Goal: Task Accomplishment & Management: Use online tool/utility

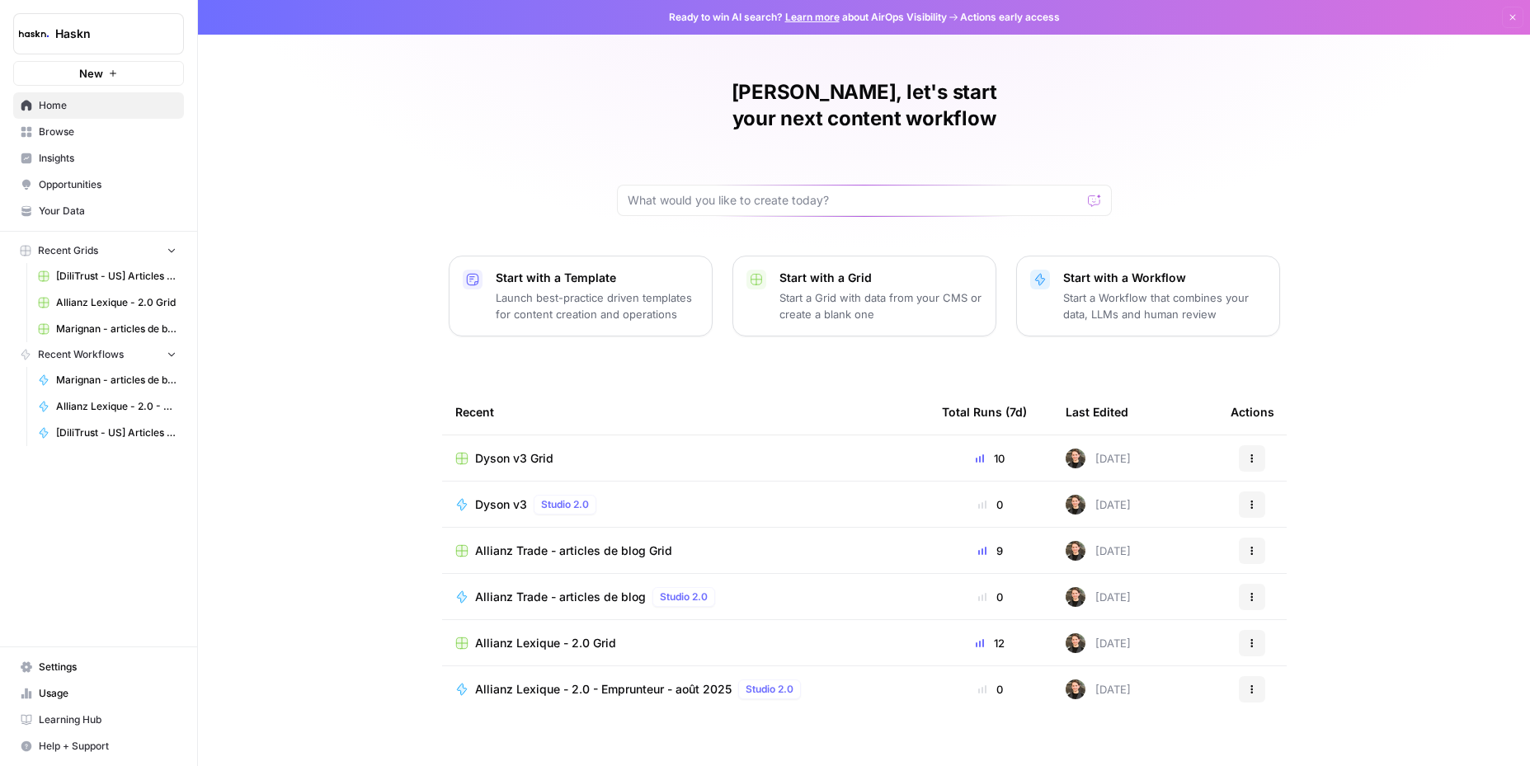
click at [65, 139] on span "Browse" at bounding box center [108, 132] width 138 height 15
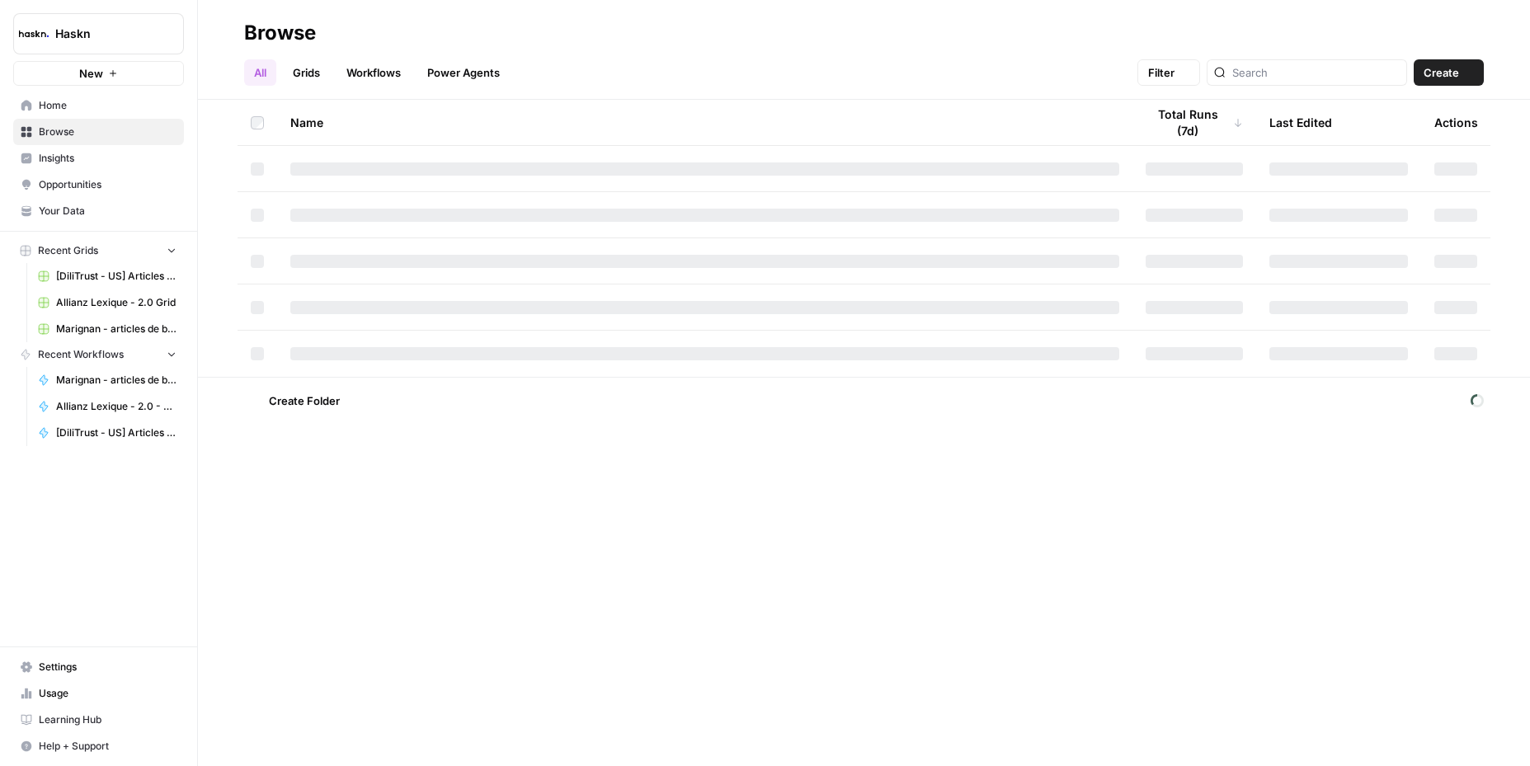
click at [64, 120] on link "Browse" at bounding box center [98, 132] width 171 height 26
click at [126, 111] on span "Home" at bounding box center [108, 105] width 138 height 15
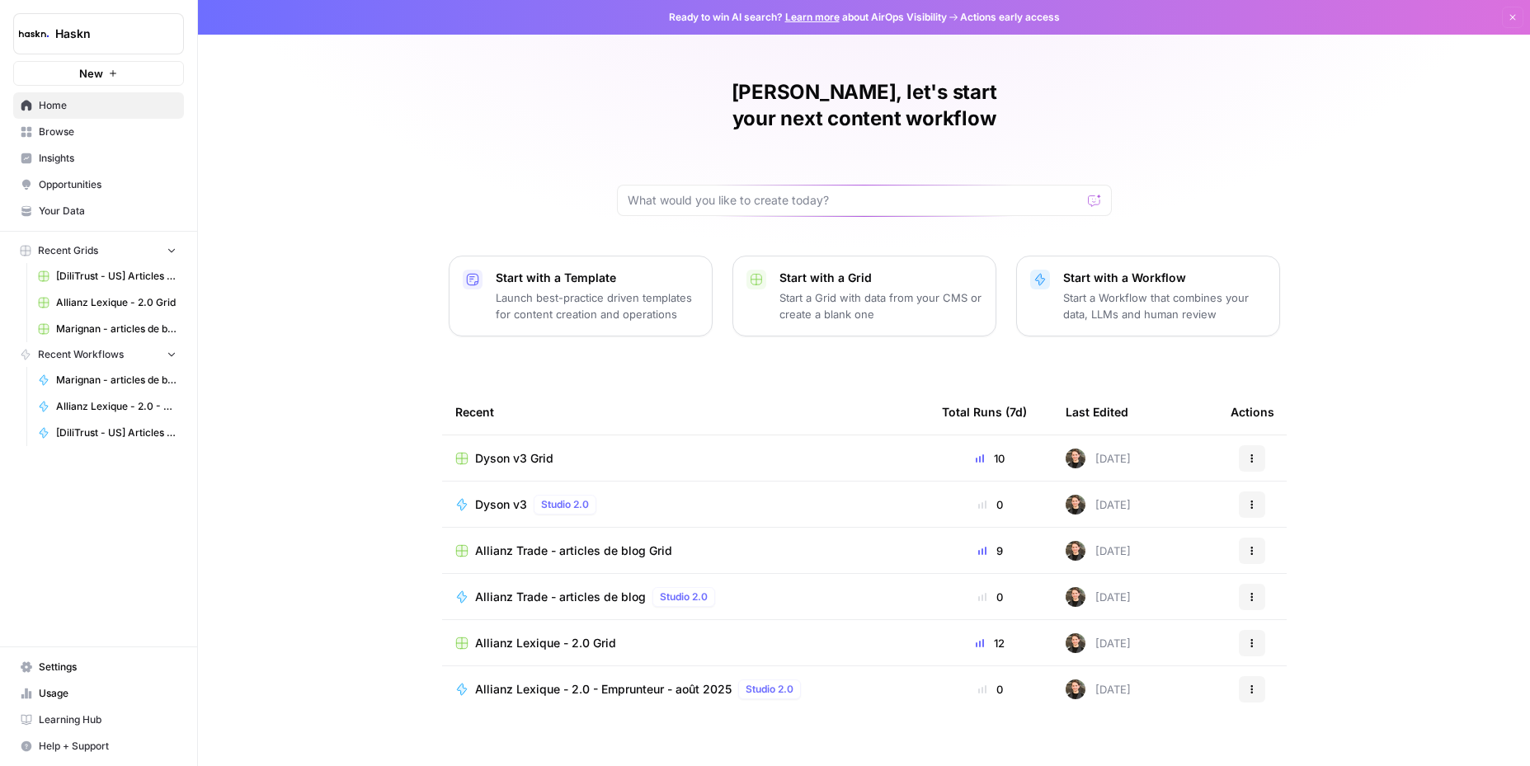
click at [483, 450] on span "Dyson v3 Grid" at bounding box center [514, 458] width 78 height 16
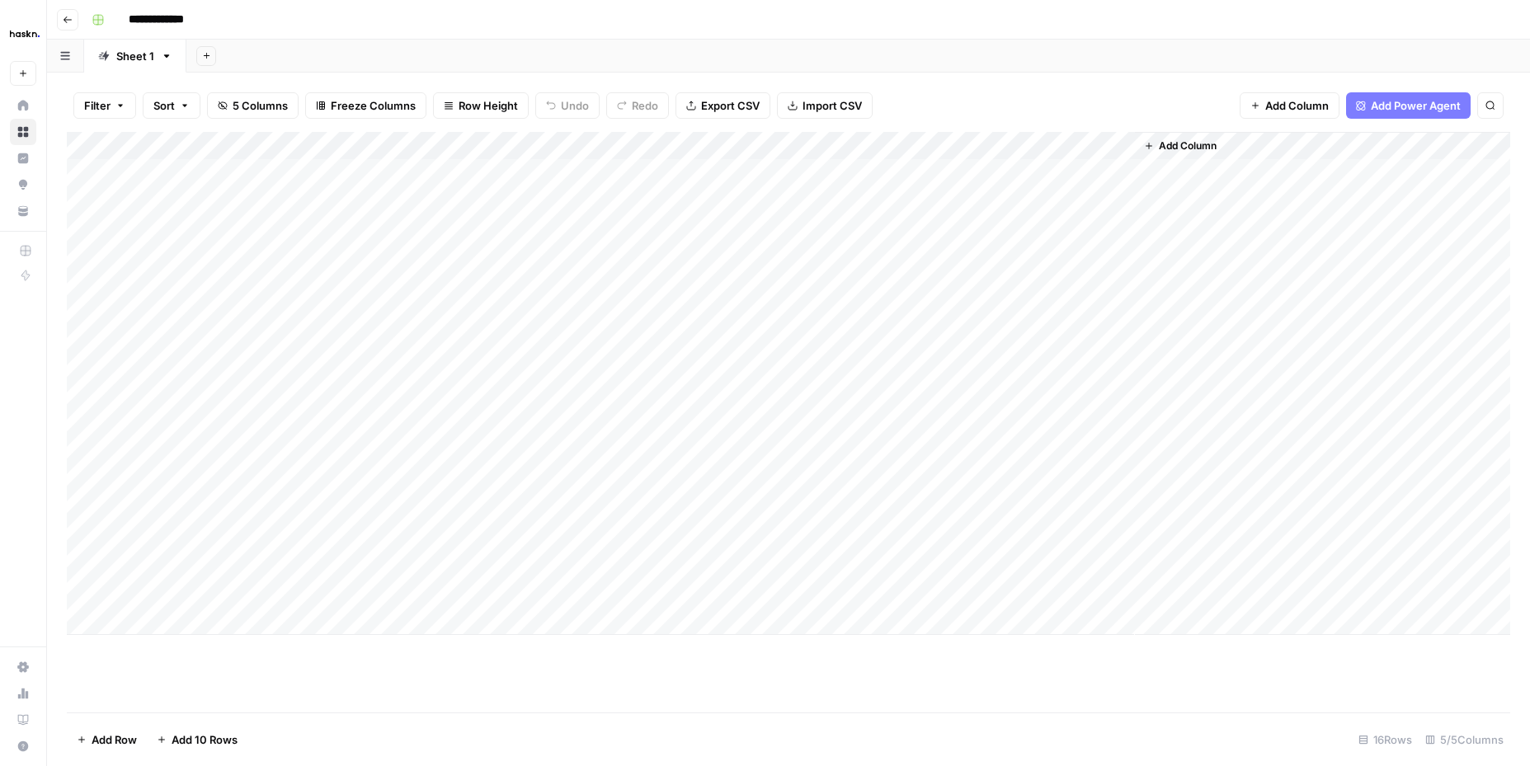
click at [169, 458] on div "Add Column" at bounding box center [788, 383] width 1443 height 503
click at [388, 449] on div "Add Column" at bounding box center [788, 383] width 1443 height 503
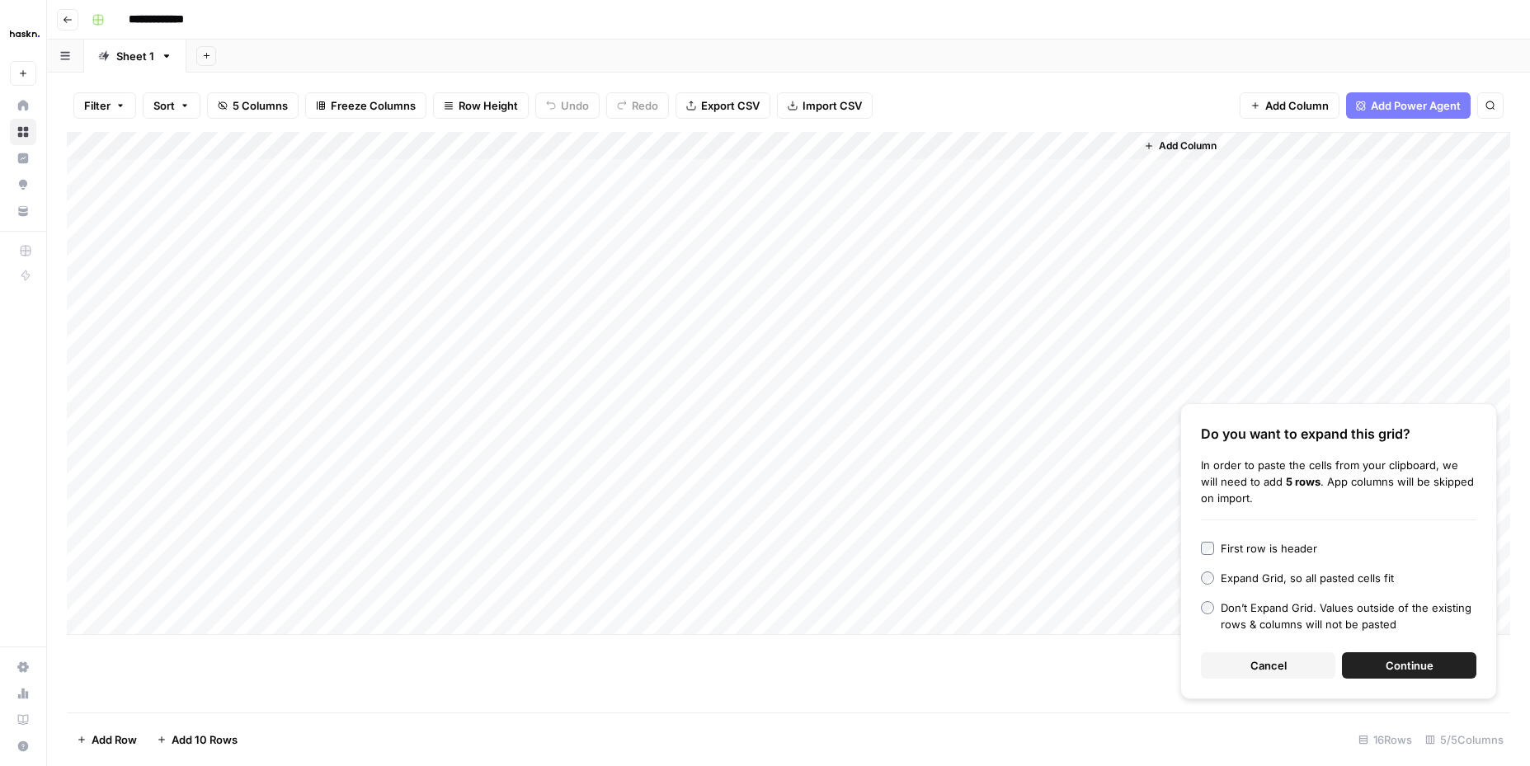
click at [1416, 664] on span "Continue" at bounding box center [1409, 665] width 48 height 16
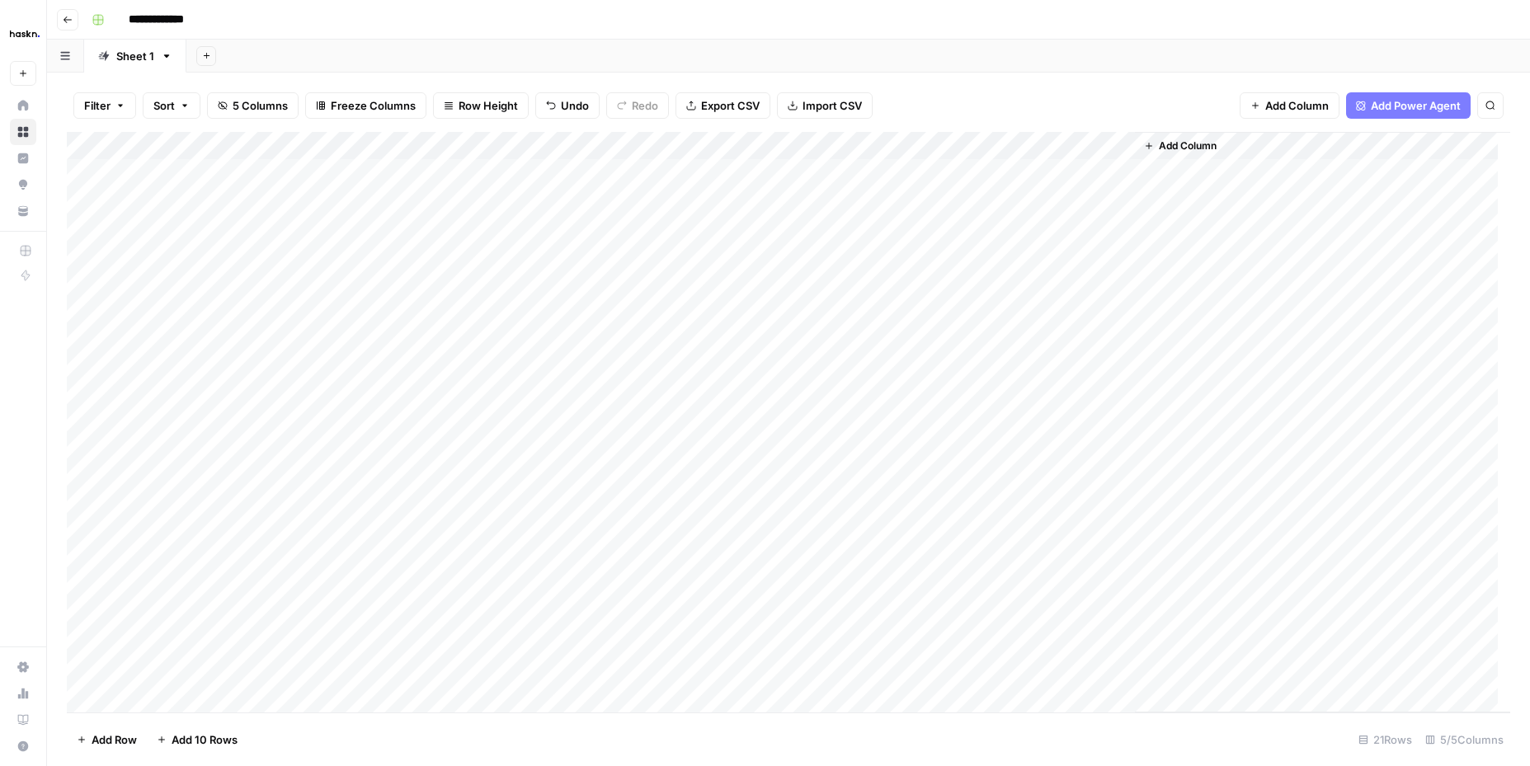
click at [209, 453] on div "Add Column" at bounding box center [788, 422] width 1443 height 581
drag, startPoint x: 432, startPoint y: 453, endPoint x: 473, endPoint y: 670, distance: 220.8
click at [473, 670] on div "Add Column" at bounding box center [788, 422] width 1443 height 581
click at [647, 371] on div "Add Column" at bounding box center [788, 422] width 1443 height 581
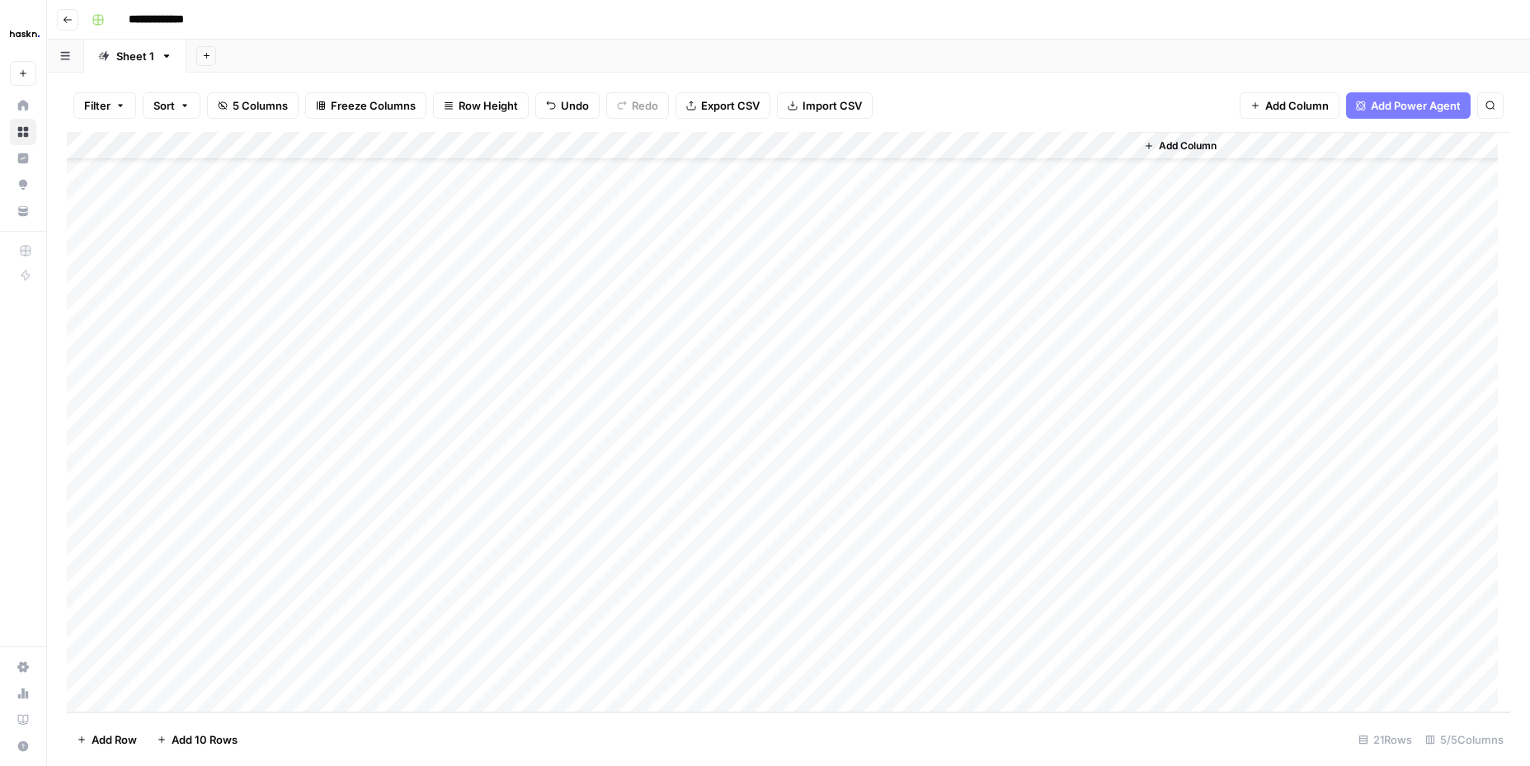
click at [646, 388] on div "Add Column" at bounding box center [788, 422] width 1443 height 581
click at [682, 470] on div "Add Column" at bounding box center [788, 422] width 1443 height 581
click at [609, 393] on div "Add Column" at bounding box center [788, 422] width 1443 height 581
click at [609, 394] on div "Add Column" at bounding box center [788, 422] width 1443 height 581
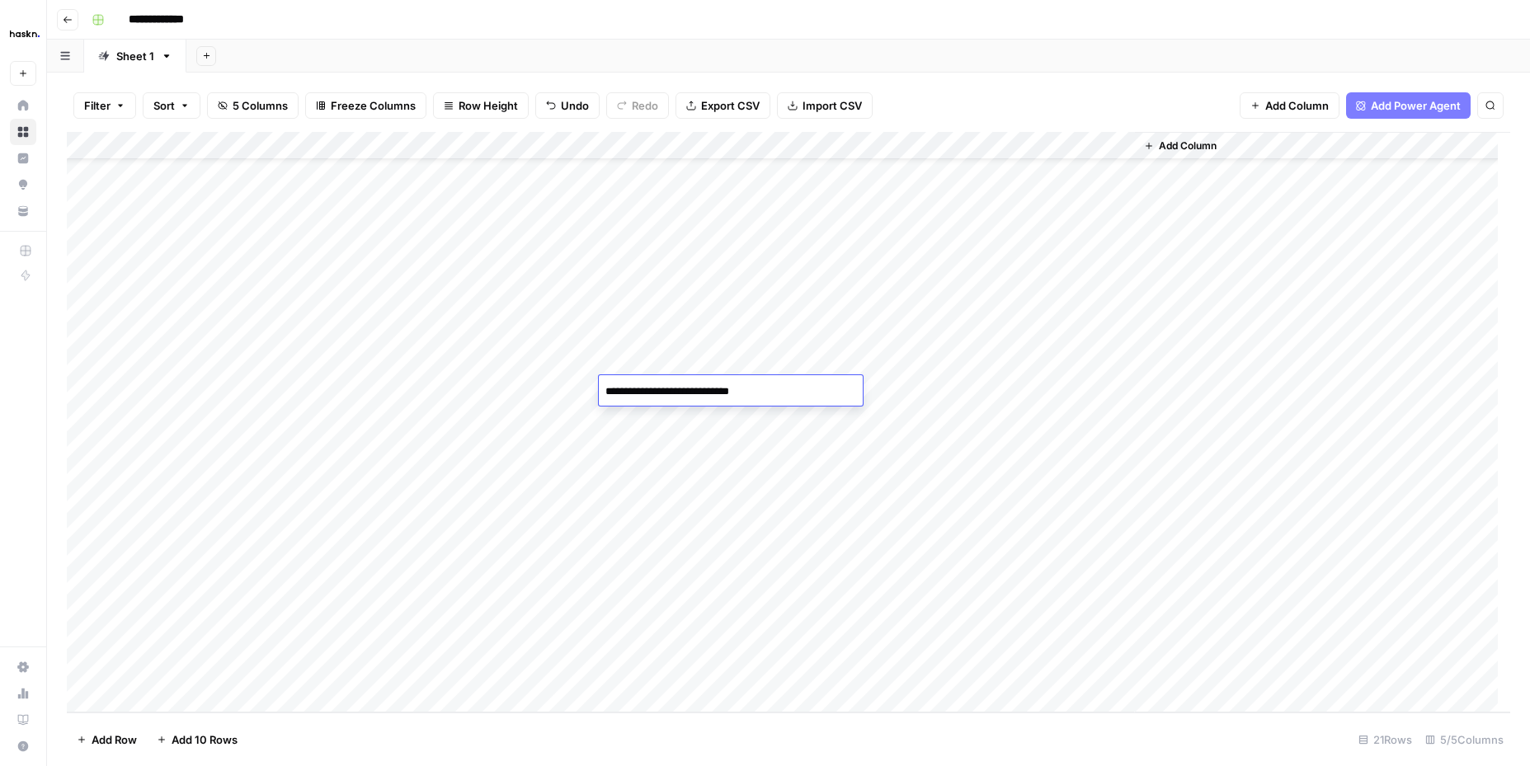
drag, startPoint x: 615, startPoint y: 390, endPoint x: 603, endPoint y: 391, distance: 12.4
click at [603, 391] on textarea "**********" at bounding box center [731, 391] width 264 height 23
type textarea "**********"
click at [759, 363] on div "Add Column" at bounding box center [788, 422] width 1443 height 581
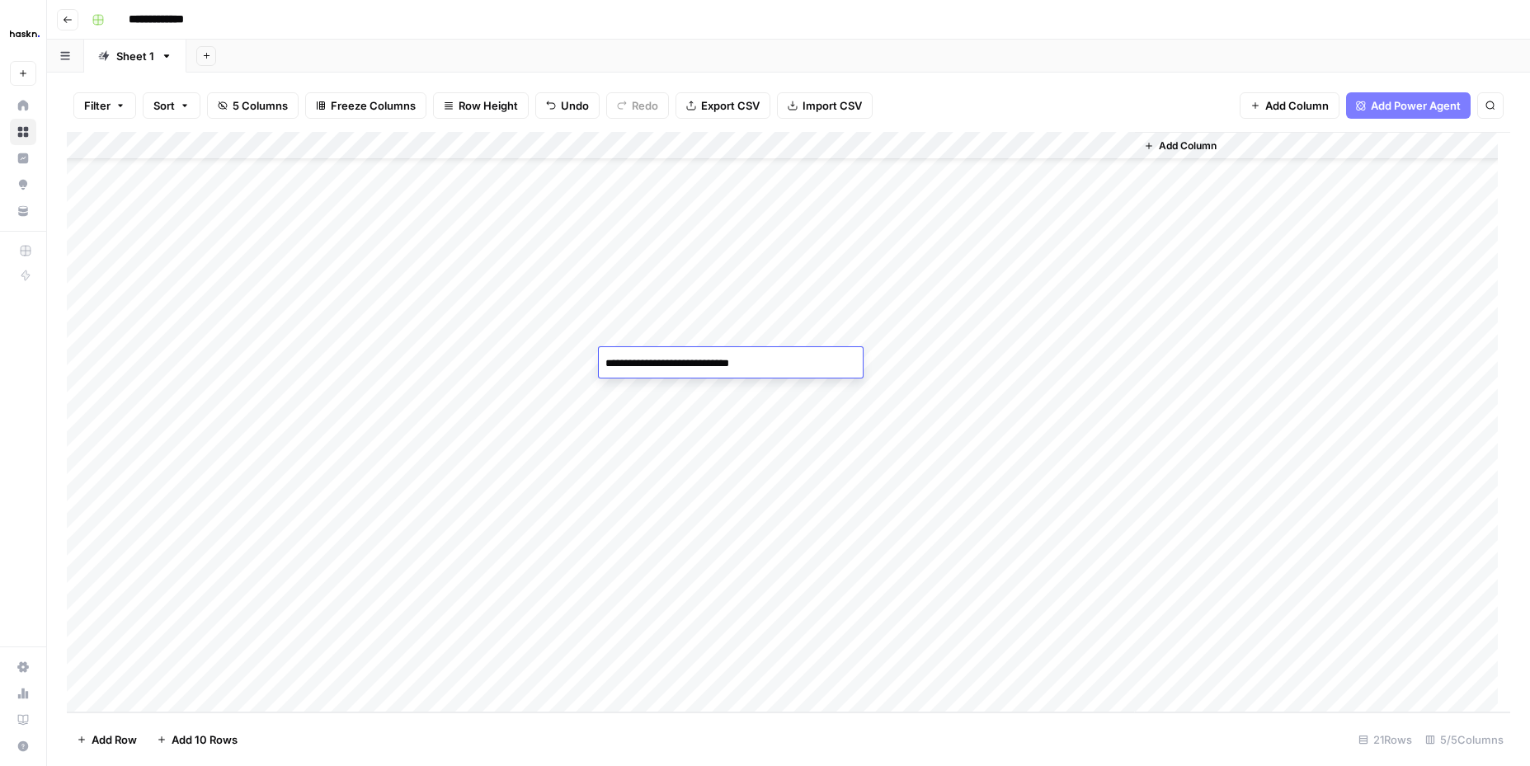
drag, startPoint x: 710, startPoint y: 363, endPoint x: 795, endPoint y: 361, distance: 85.0
click at [795, 361] on textarea "**********" at bounding box center [731, 363] width 264 height 23
click at [773, 388] on div "Add Column" at bounding box center [788, 422] width 1443 height 581
click at [765, 419] on div "Add Column" at bounding box center [788, 422] width 1443 height 581
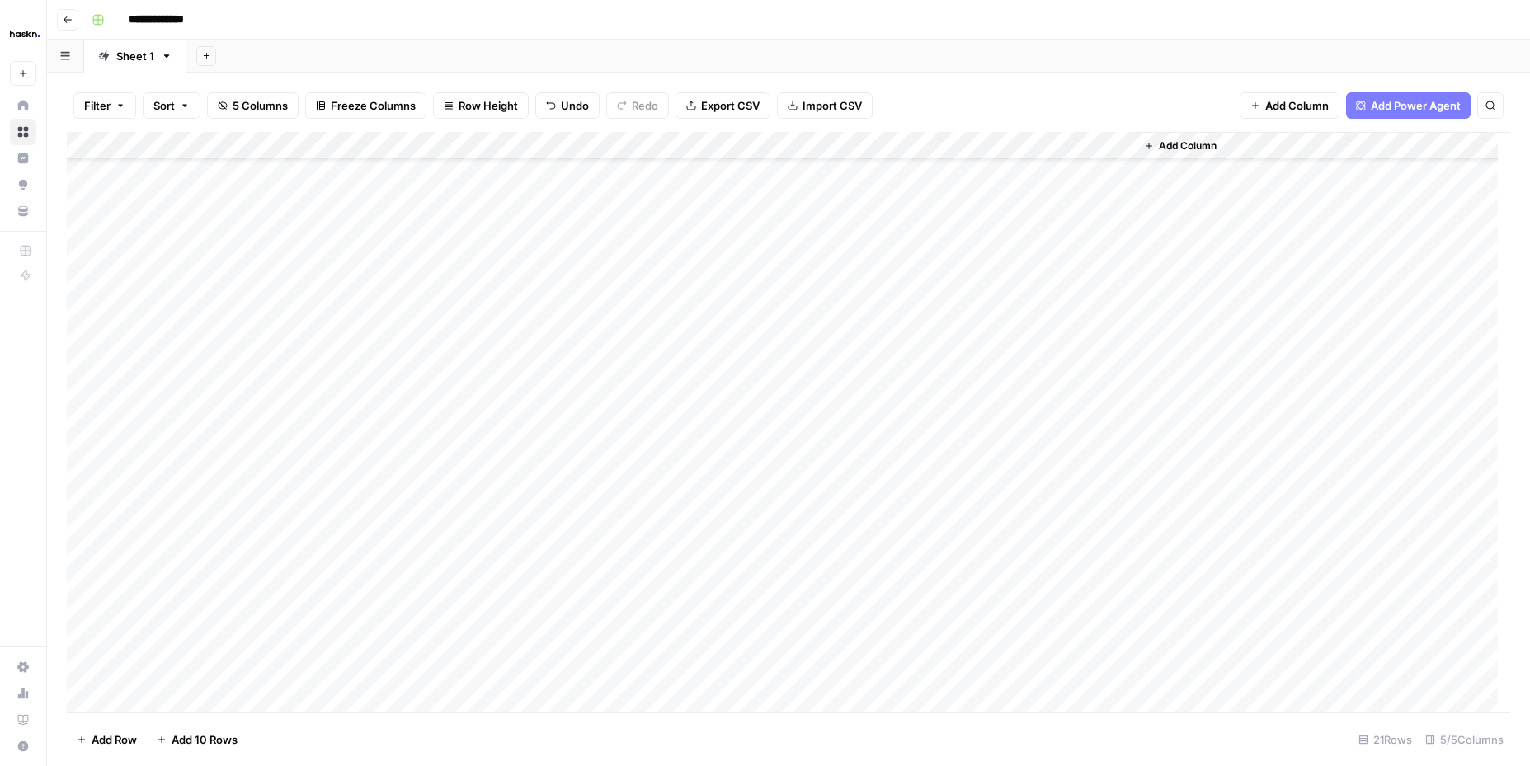
click at [765, 419] on div "Add Column" at bounding box center [788, 422] width 1443 height 581
type textarea "**********"
click at [754, 440] on div "Add Column" at bounding box center [788, 422] width 1443 height 581
type textarea "**********"
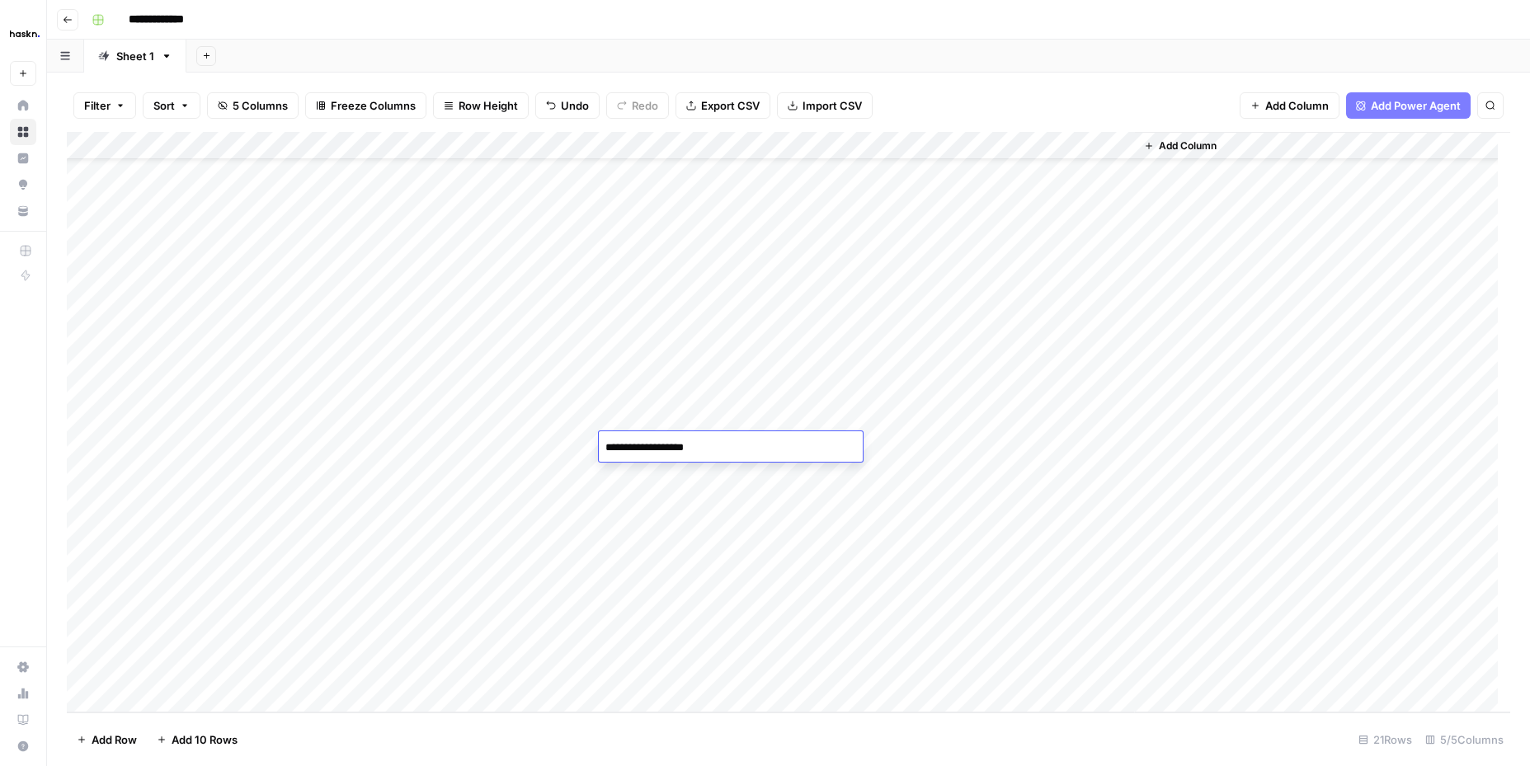
click at [778, 474] on div "Add Column" at bounding box center [788, 422] width 1443 height 581
click at [784, 493] on div "Add Column" at bounding box center [788, 422] width 1443 height 581
click at [780, 529] on div "Add Column" at bounding box center [788, 422] width 1443 height 581
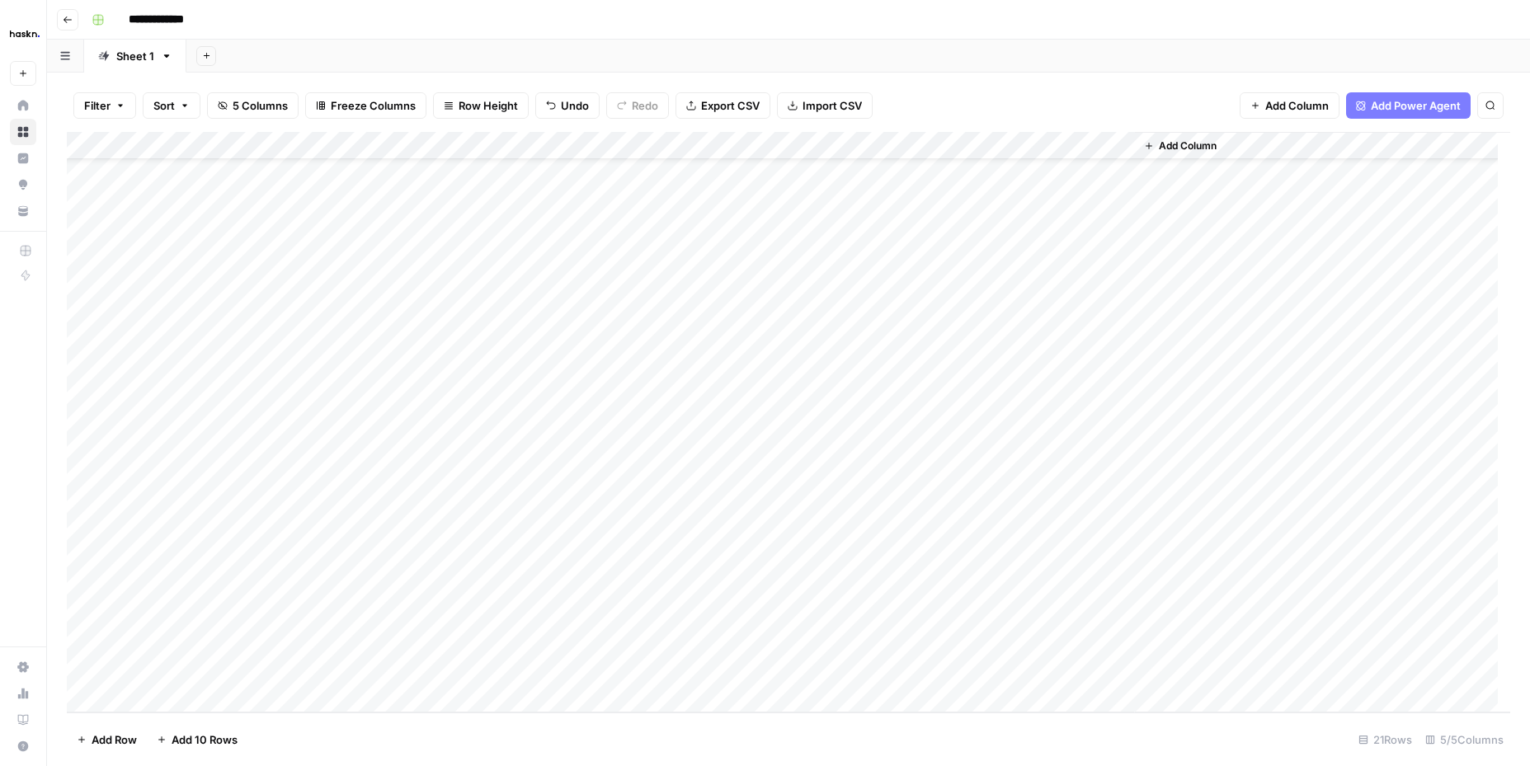
click at [780, 529] on div "Add Column" at bounding box center [788, 422] width 1443 height 581
type textarea "**********"
click at [788, 555] on div "Add Column" at bounding box center [788, 422] width 1443 height 581
click at [791, 581] on div "Add Column" at bounding box center [788, 422] width 1443 height 581
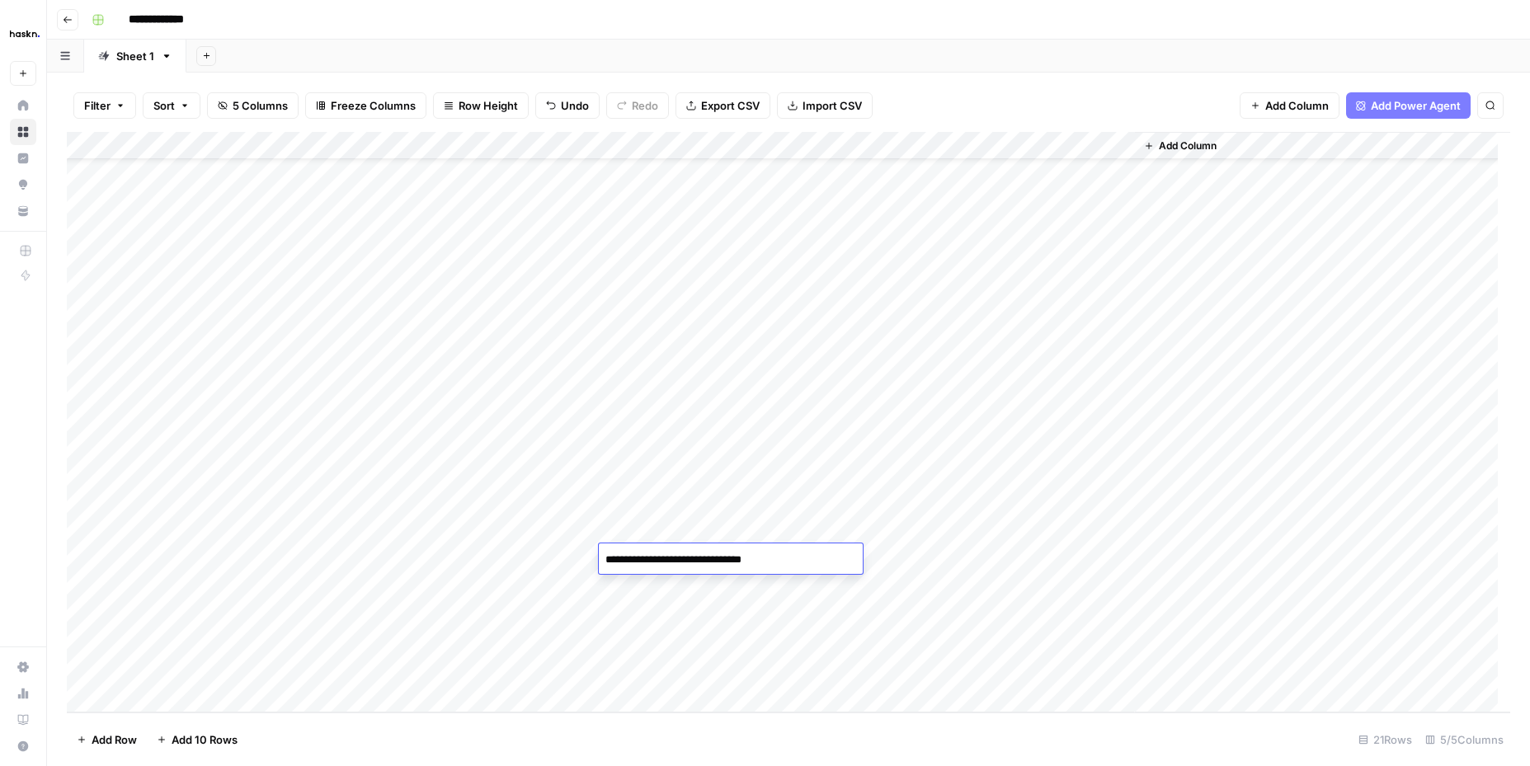
click at [791, 581] on div "Add Column" at bounding box center [788, 422] width 1443 height 581
type textarea "**********"
click at [805, 611] on div "Add Column" at bounding box center [788, 422] width 1443 height 581
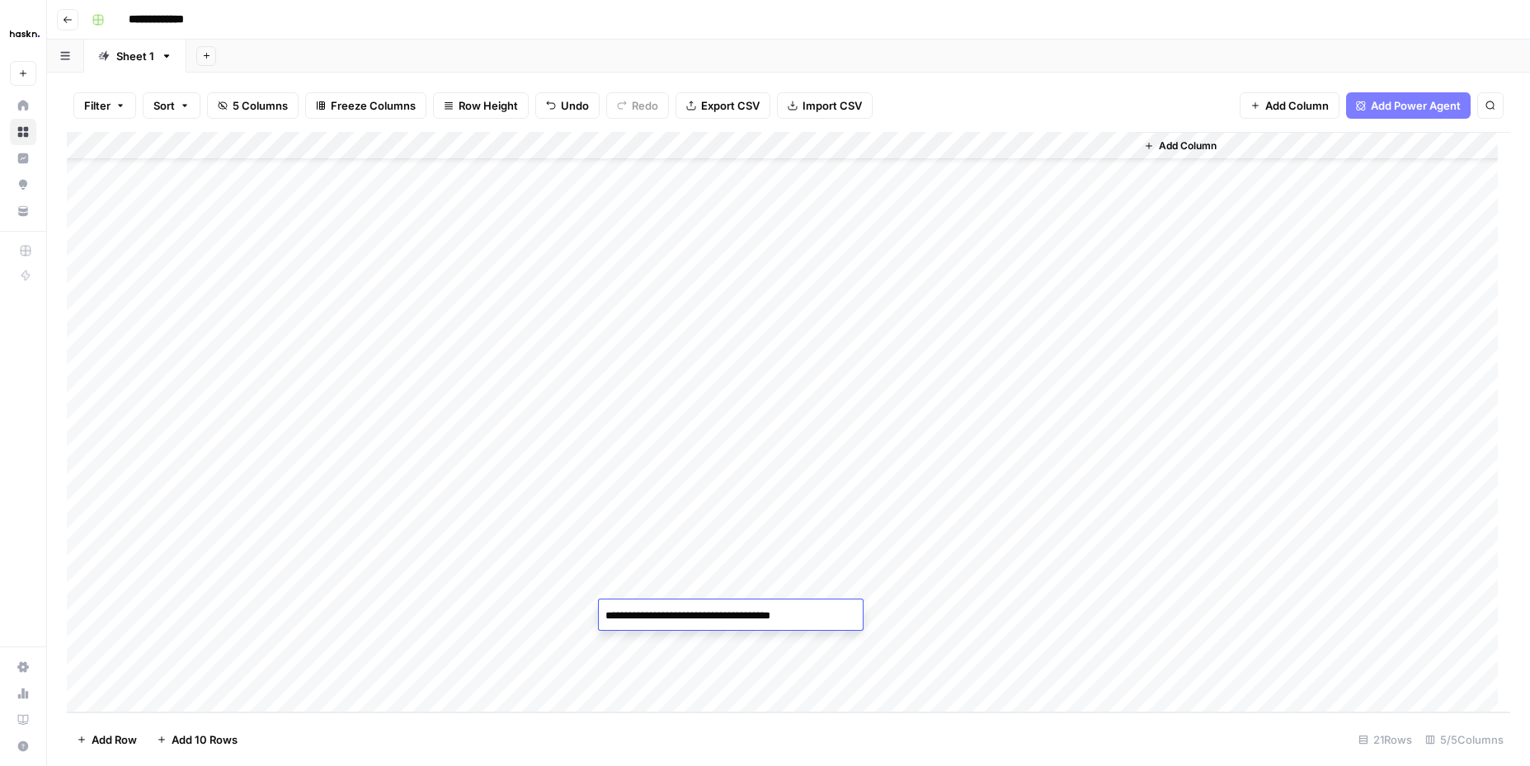
click at [818, 641] on div "Add Column" at bounding box center [788, 422] width 1443 height 581
click at [784, 672] on div "Add Column" at bounding box center [788, 422] width 1443 height 581
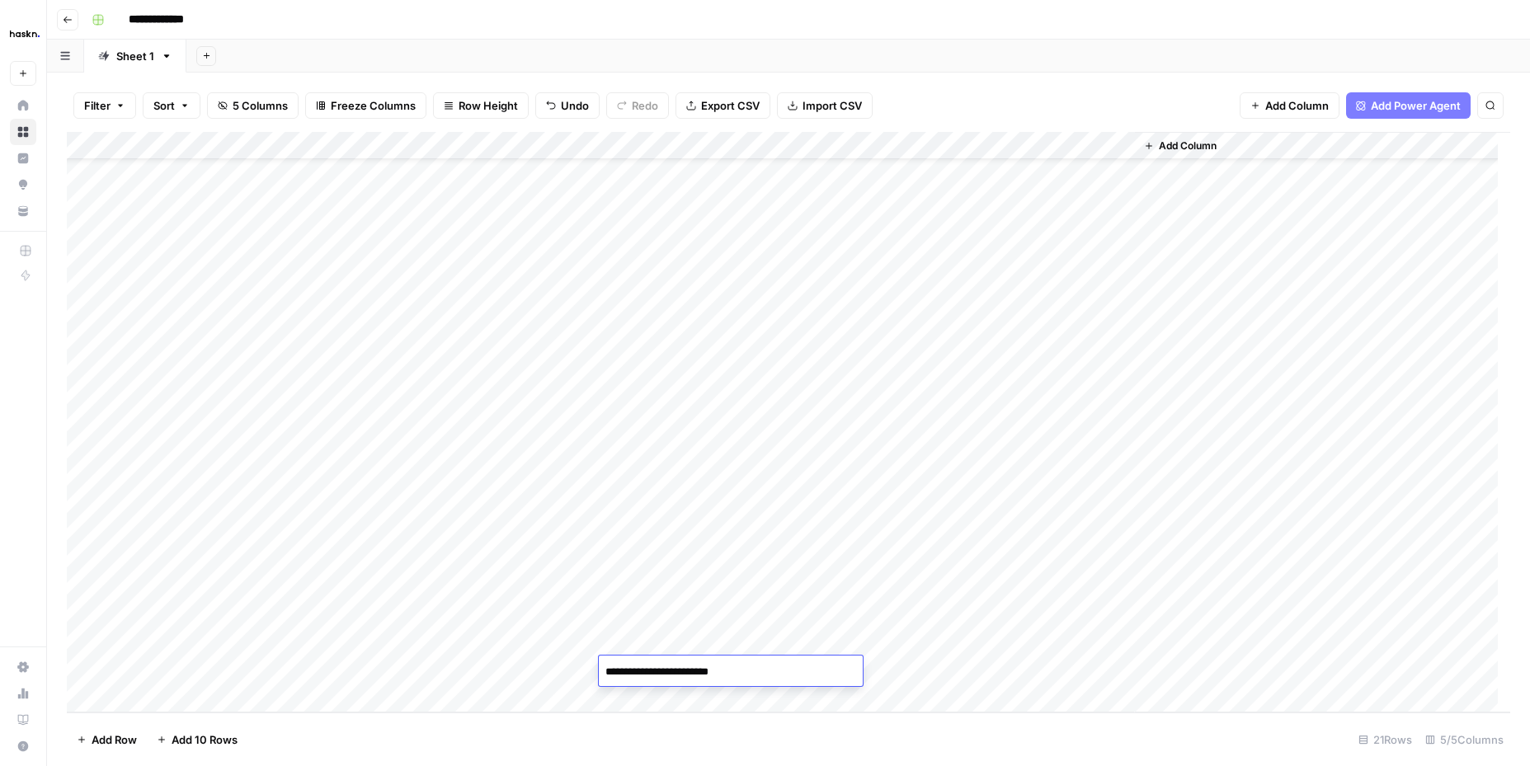
type textarea "**********"
click at [918, 389] on div "Add Column" at bounding box center [788, 422] width 1443 height 581
click at [923, 425] on div "Add Column" at bounding box center [788, 422] width 1443 height 581
click at [912, 440] on div "Add Column" at bounding box center [788, 422] width 1443 height 581
click at [914, 471] on div "Add Column" at bounding box center [788, 422] width 1443 height 581
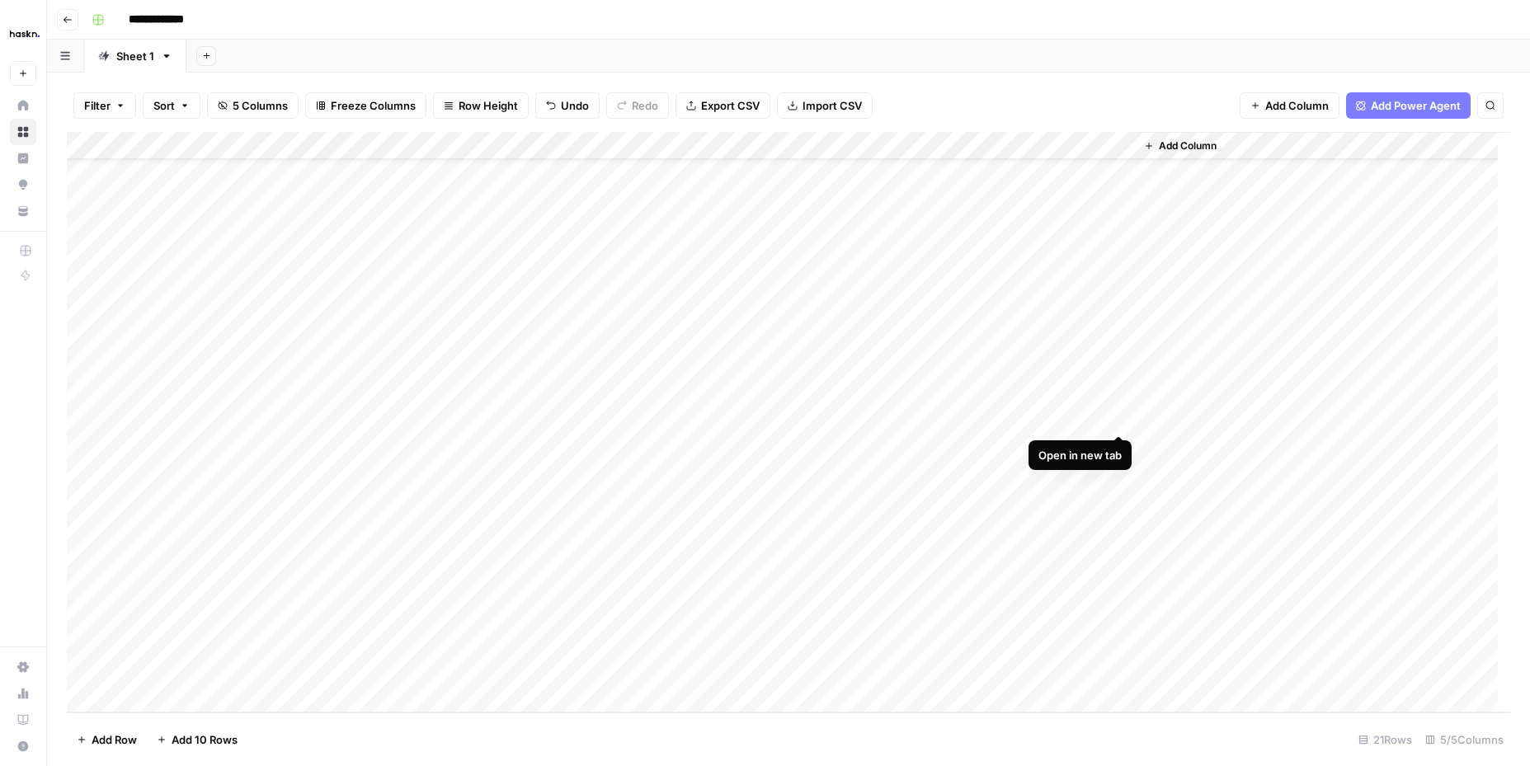
click at [1117, 416] on div "Add Column" at bounding box center [788, 422] width 1443 height 581
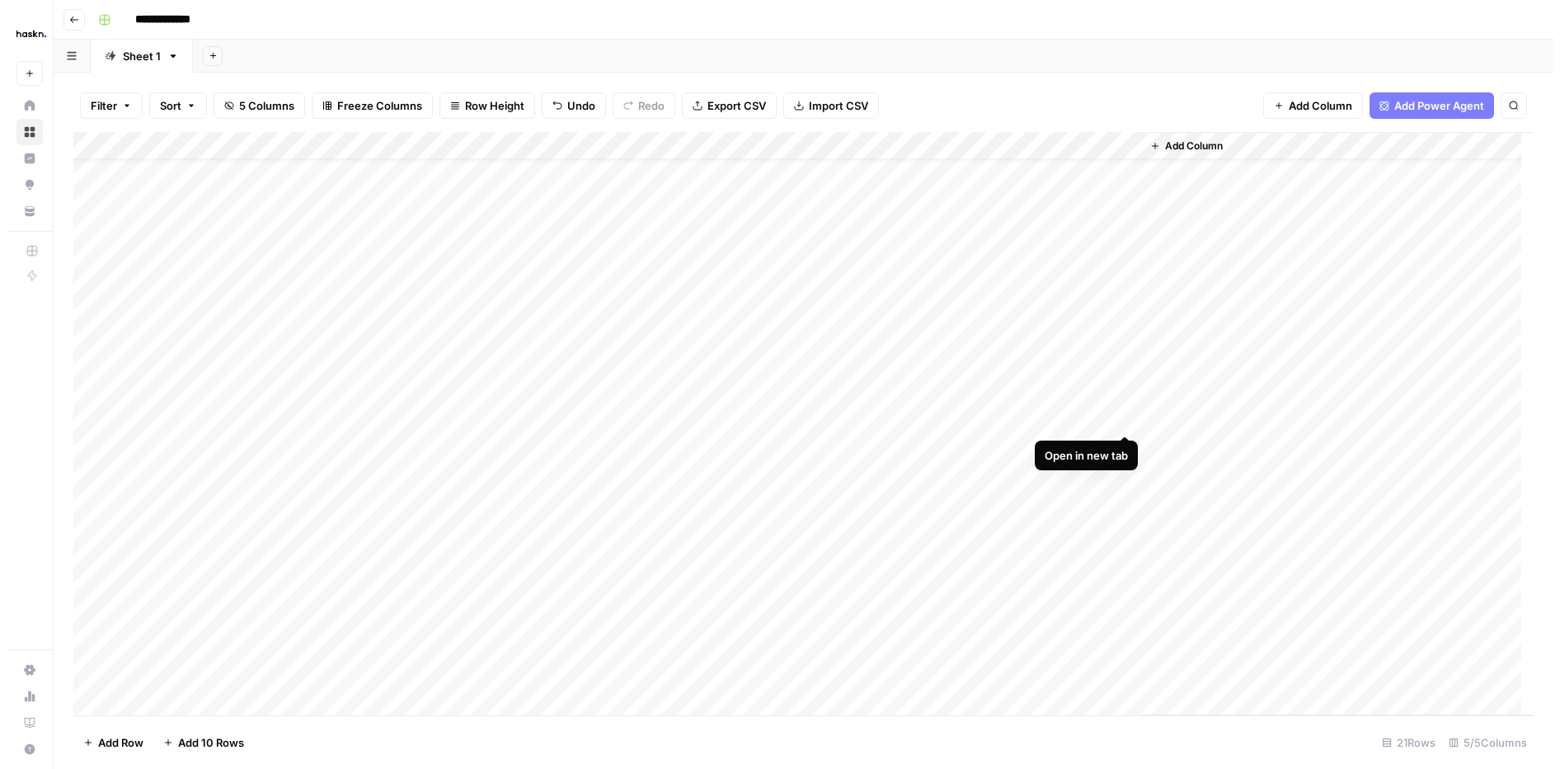
scroll to position [31, 0]
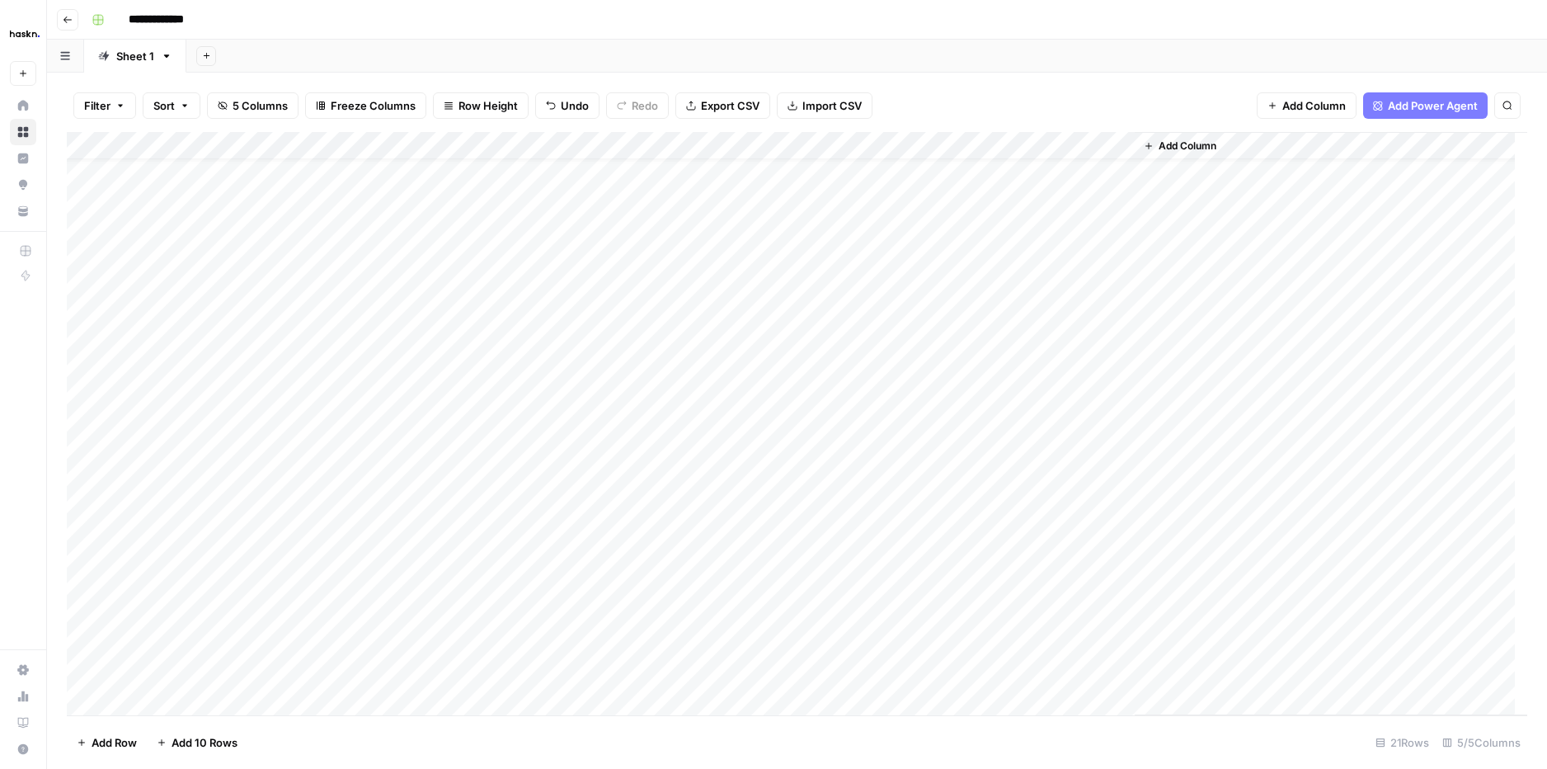
click at [952, 148] on div "Add Column" at bounding box center [797, 423] width 1461 height 583
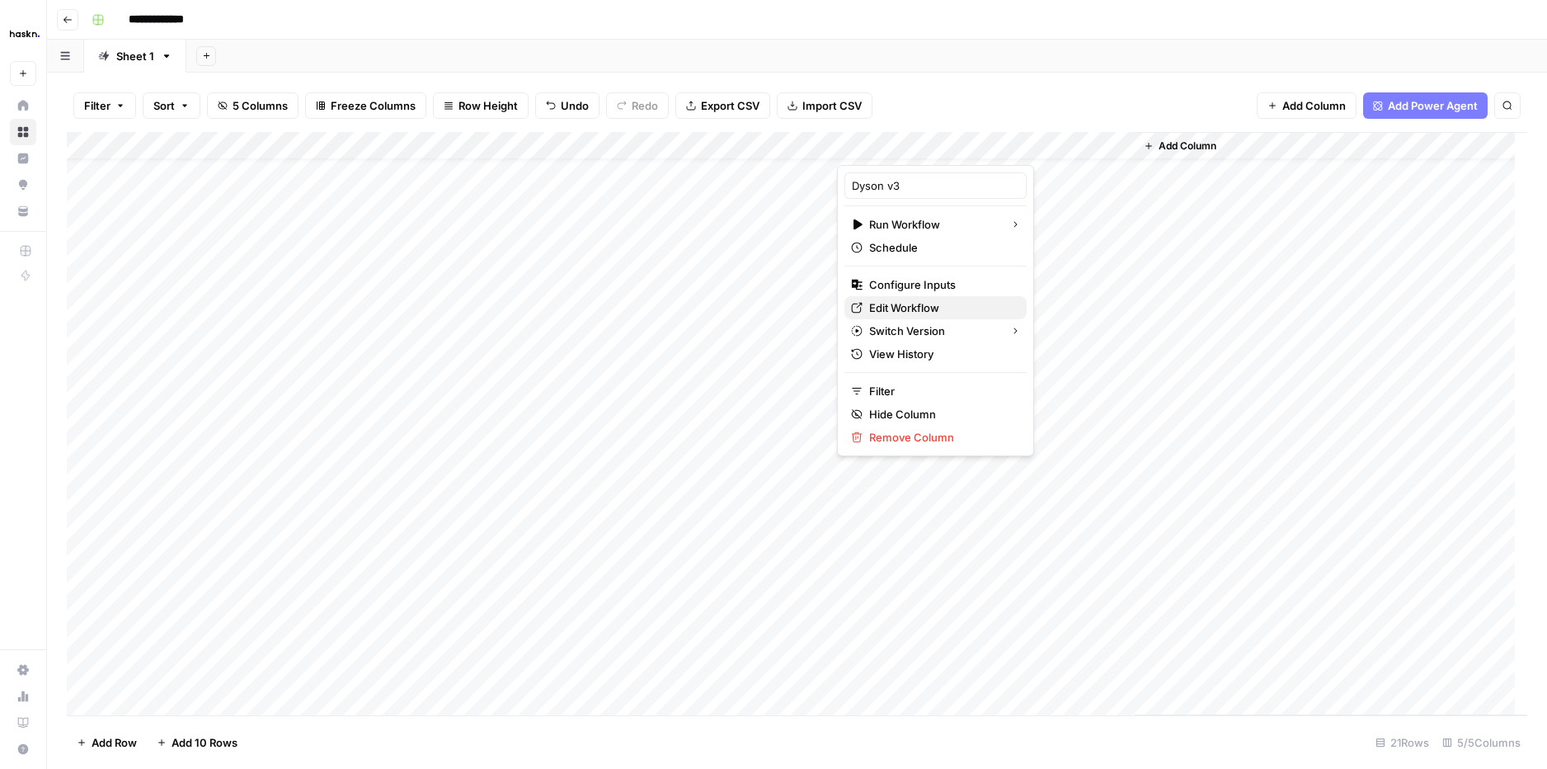
click at [911, 310] on span "Edit Workflow" at bounding box center [941, 307] width 144 height 16
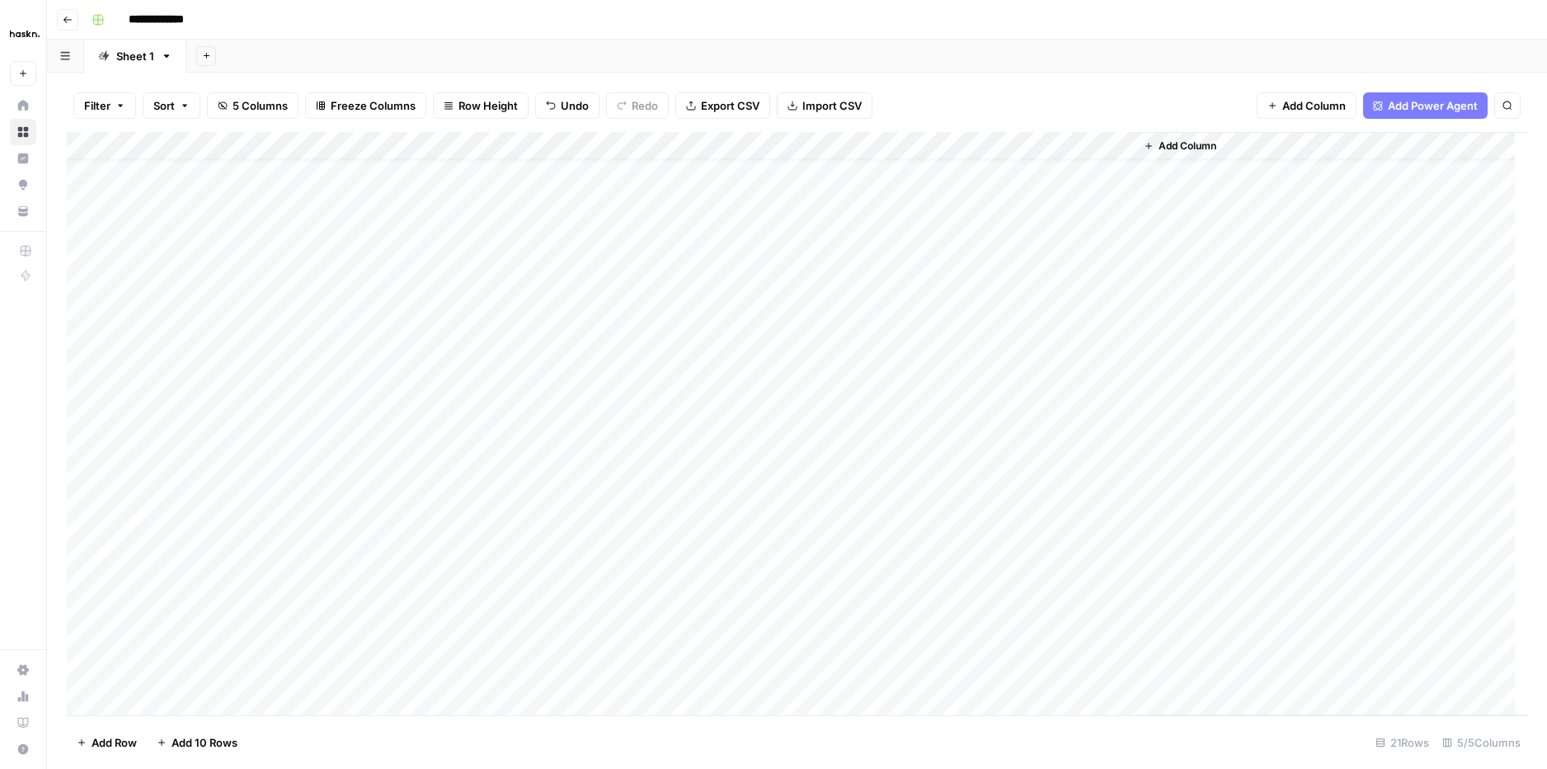
click at [1245, 502] on div "Add Column" at bounding box center [1331, 423] width 393 height 583
click at [969, 448] on div "Add Column" at bounding box center [797, 423] width 1461 height 583
click at [971, 476] on div "Add Column" at bounding box center [797, 423] width 1461 height 583
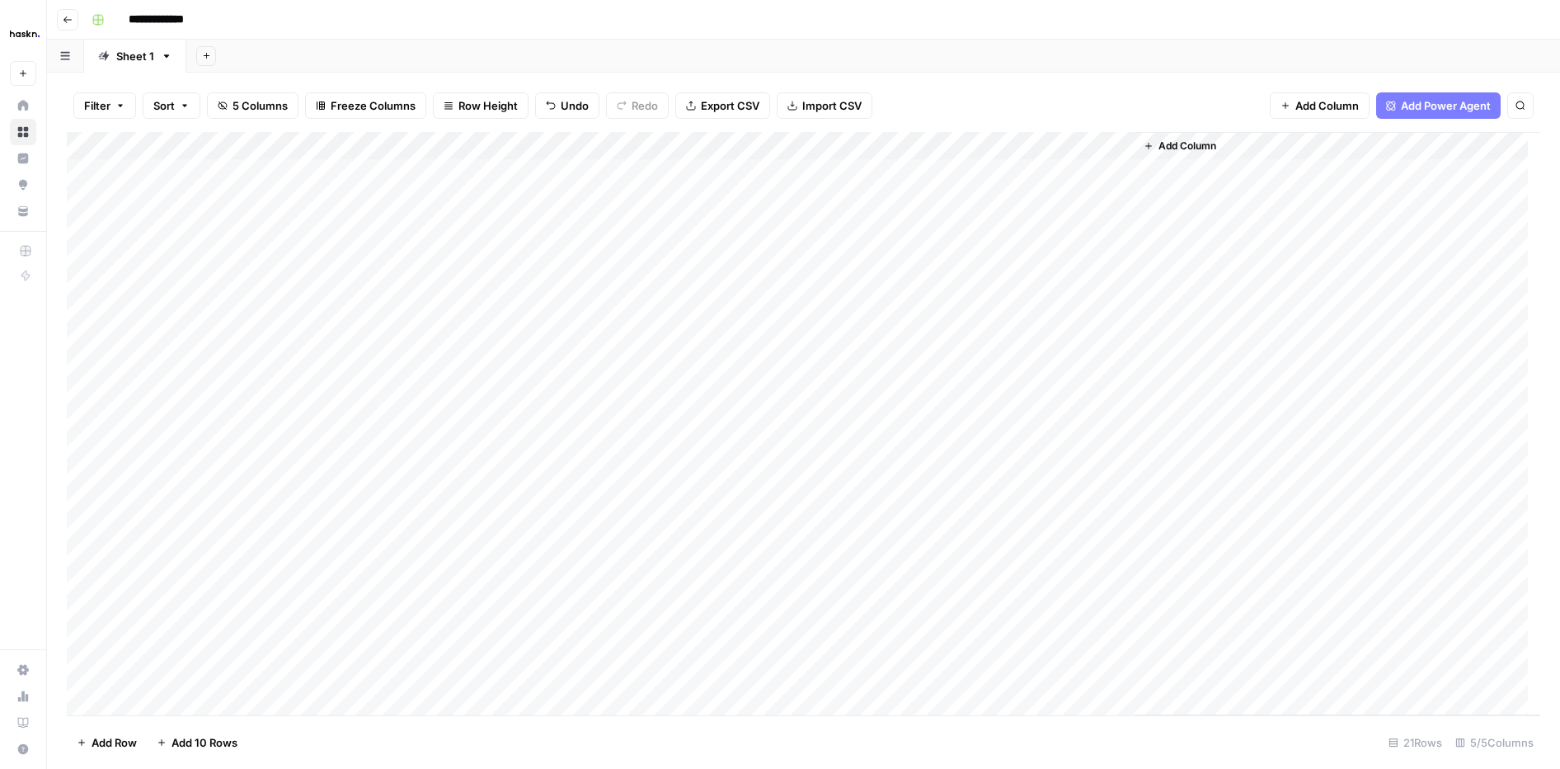
scroll to position [0, 0]
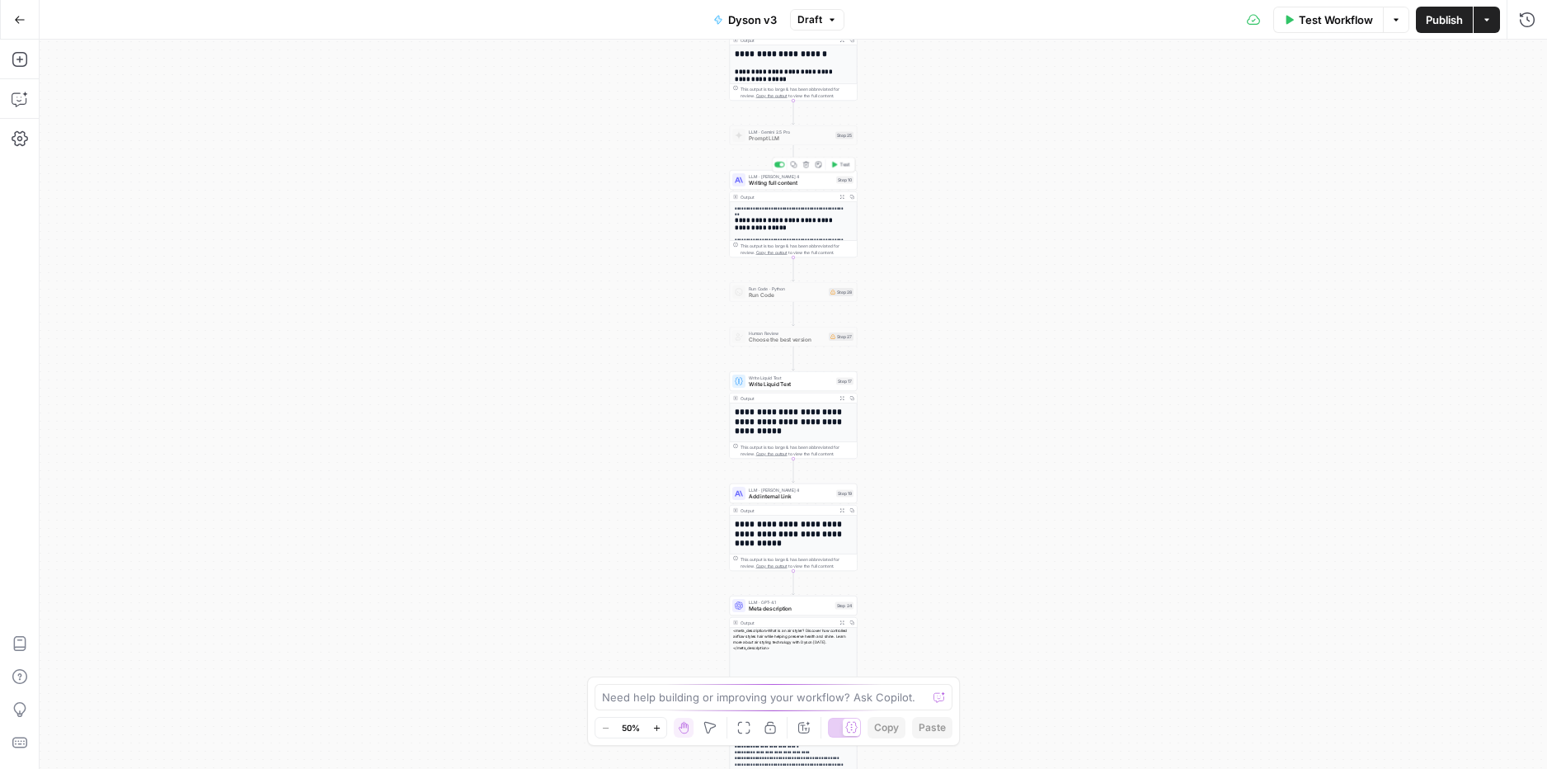
click at [756, 179] on span "Writing full content" at bounding box center [791, 183] width 84 height 8
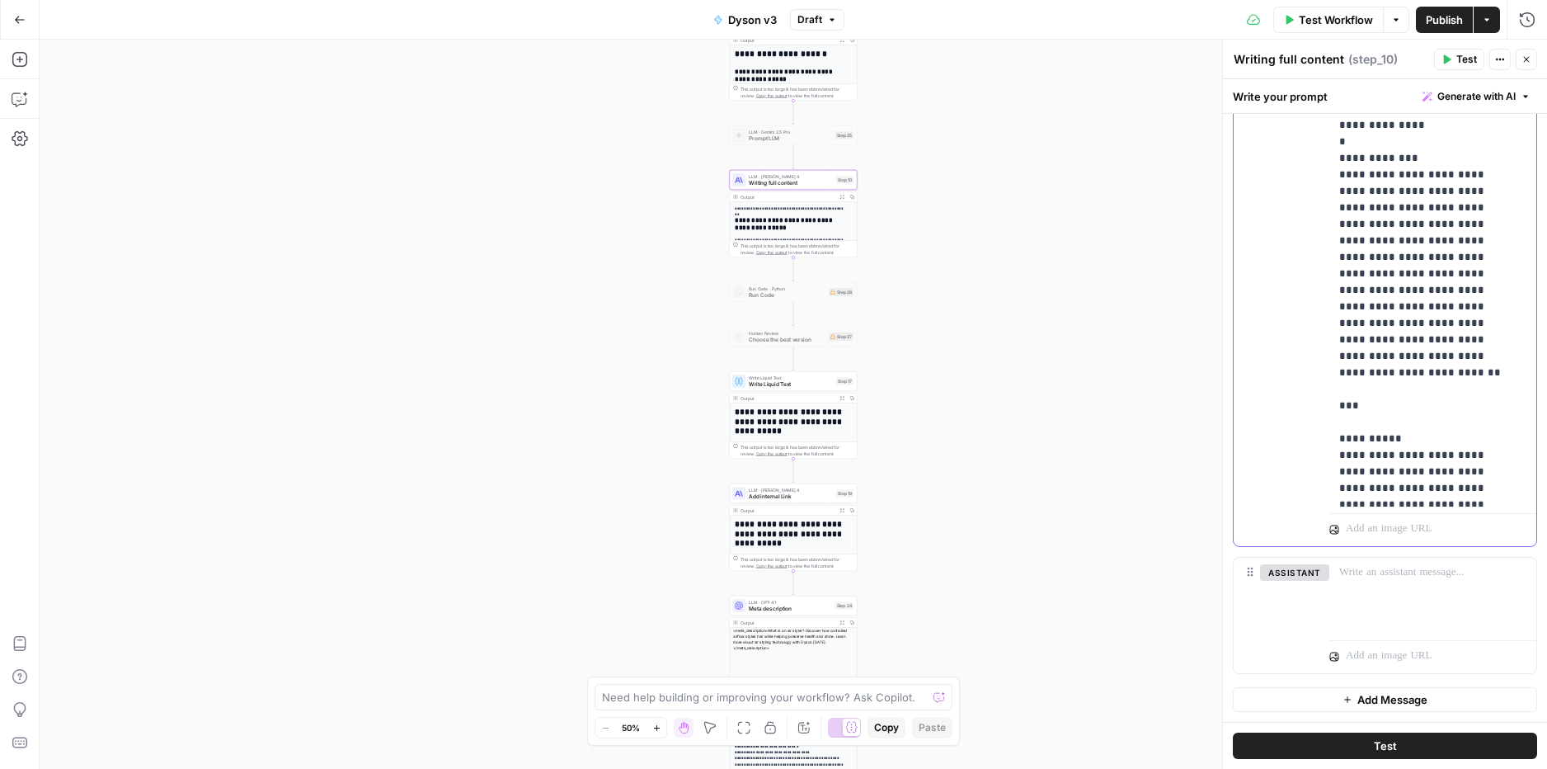
scroll to position [1718, 0]
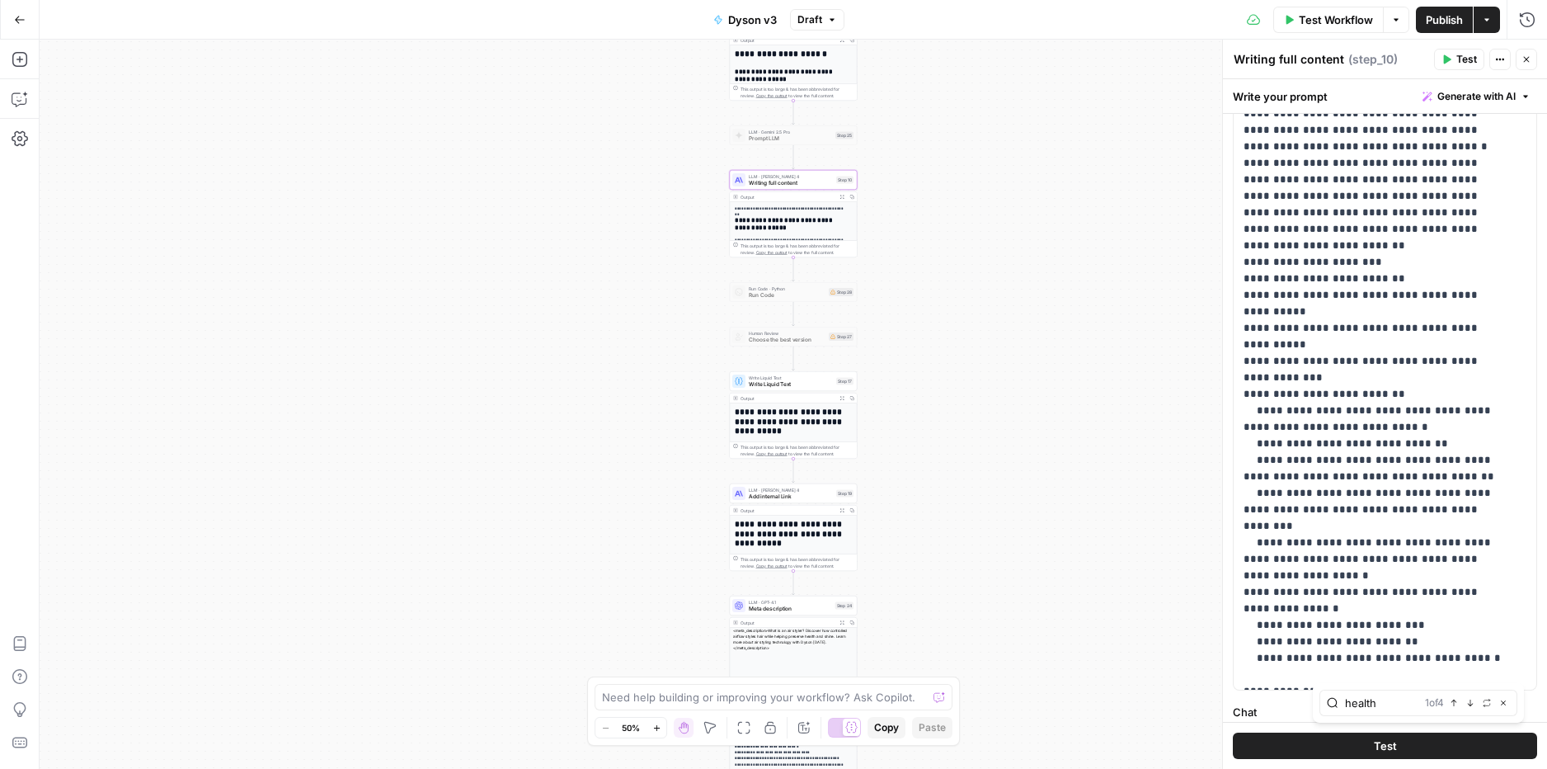
scroll to position [233, 0]
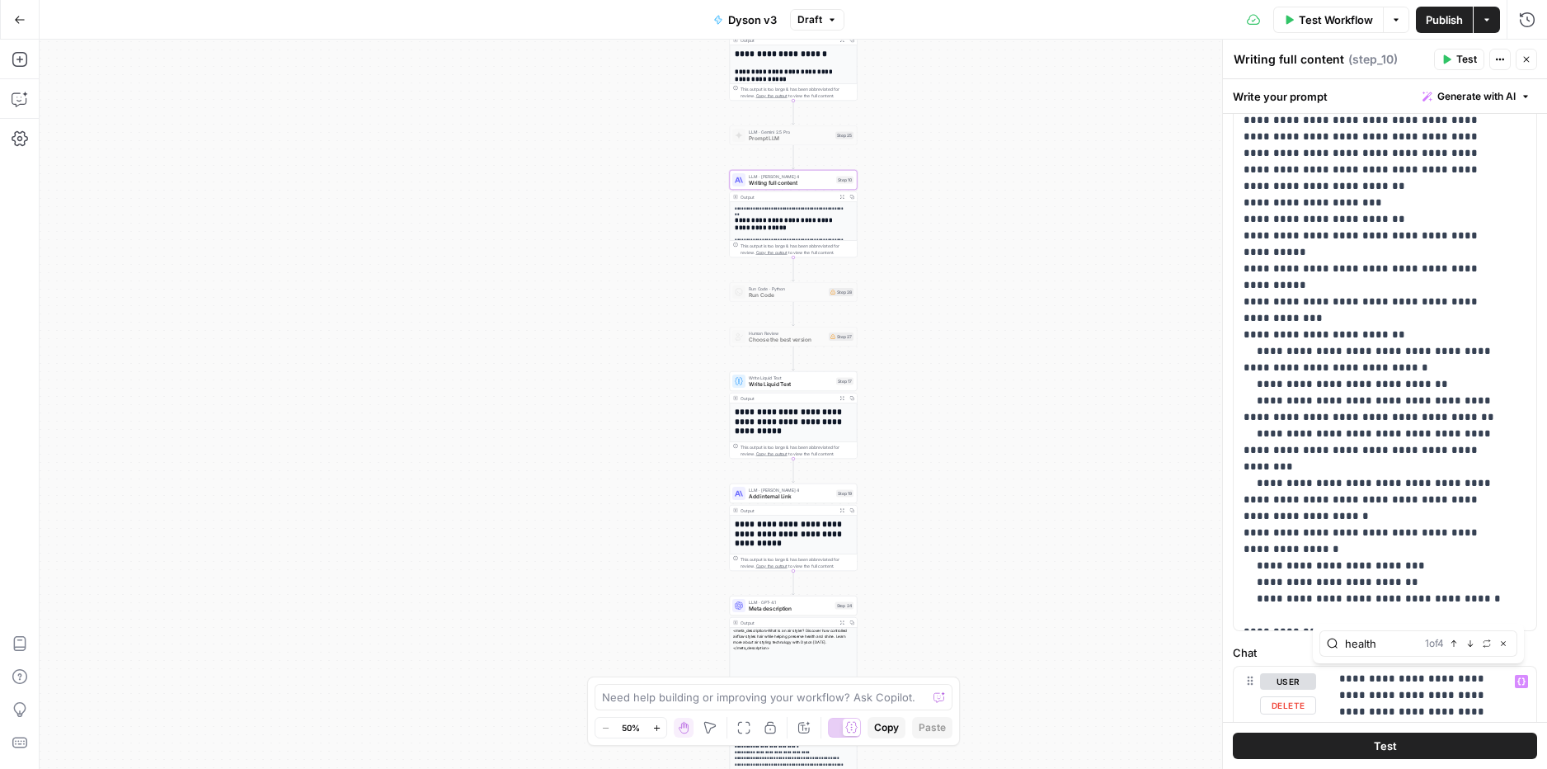
type input "health"
click at [1460, 643] on button "Previous match" at bounding box center [1453, 643] width 13 height 13
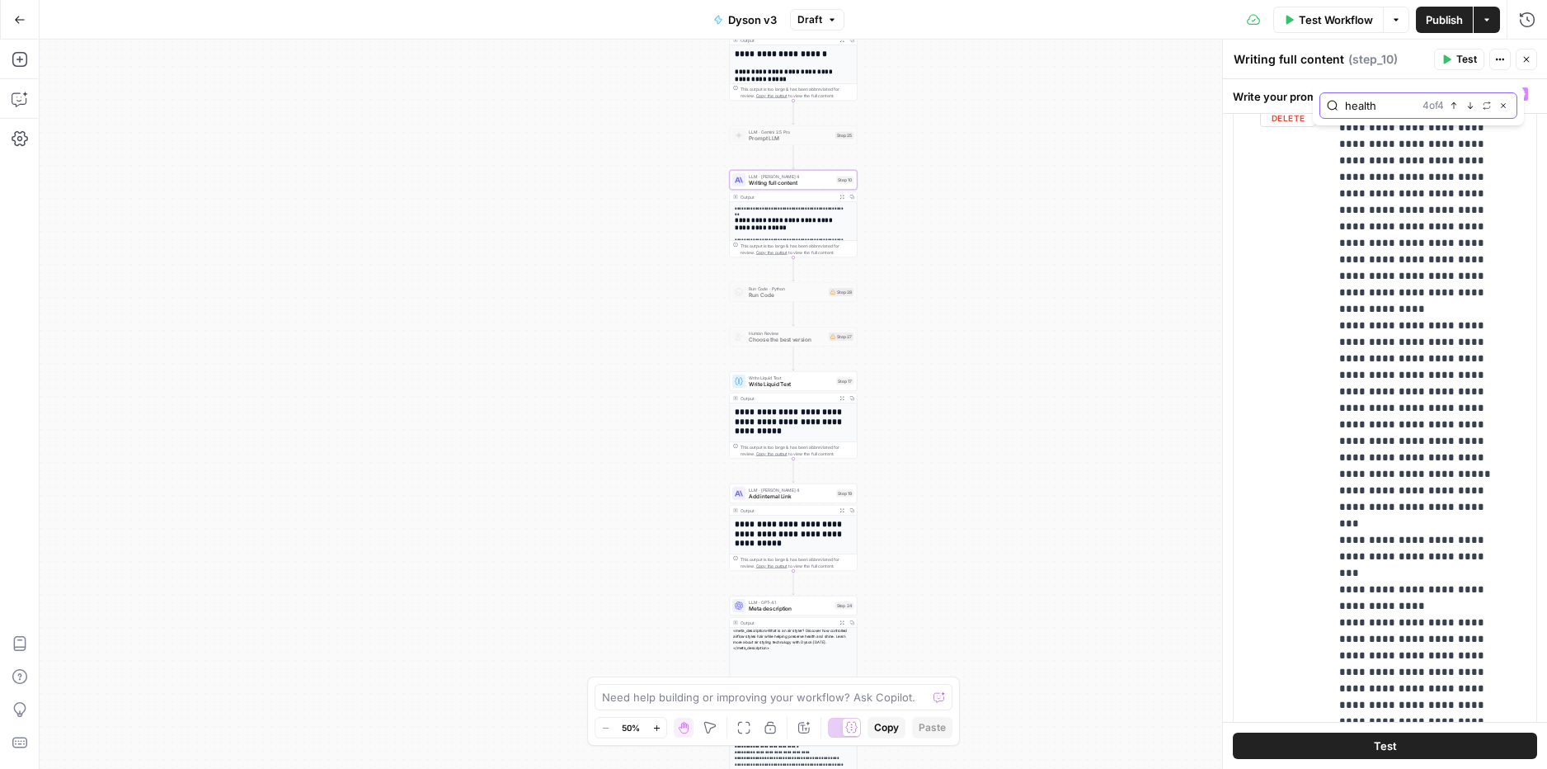
scroll to position [14255, 0]
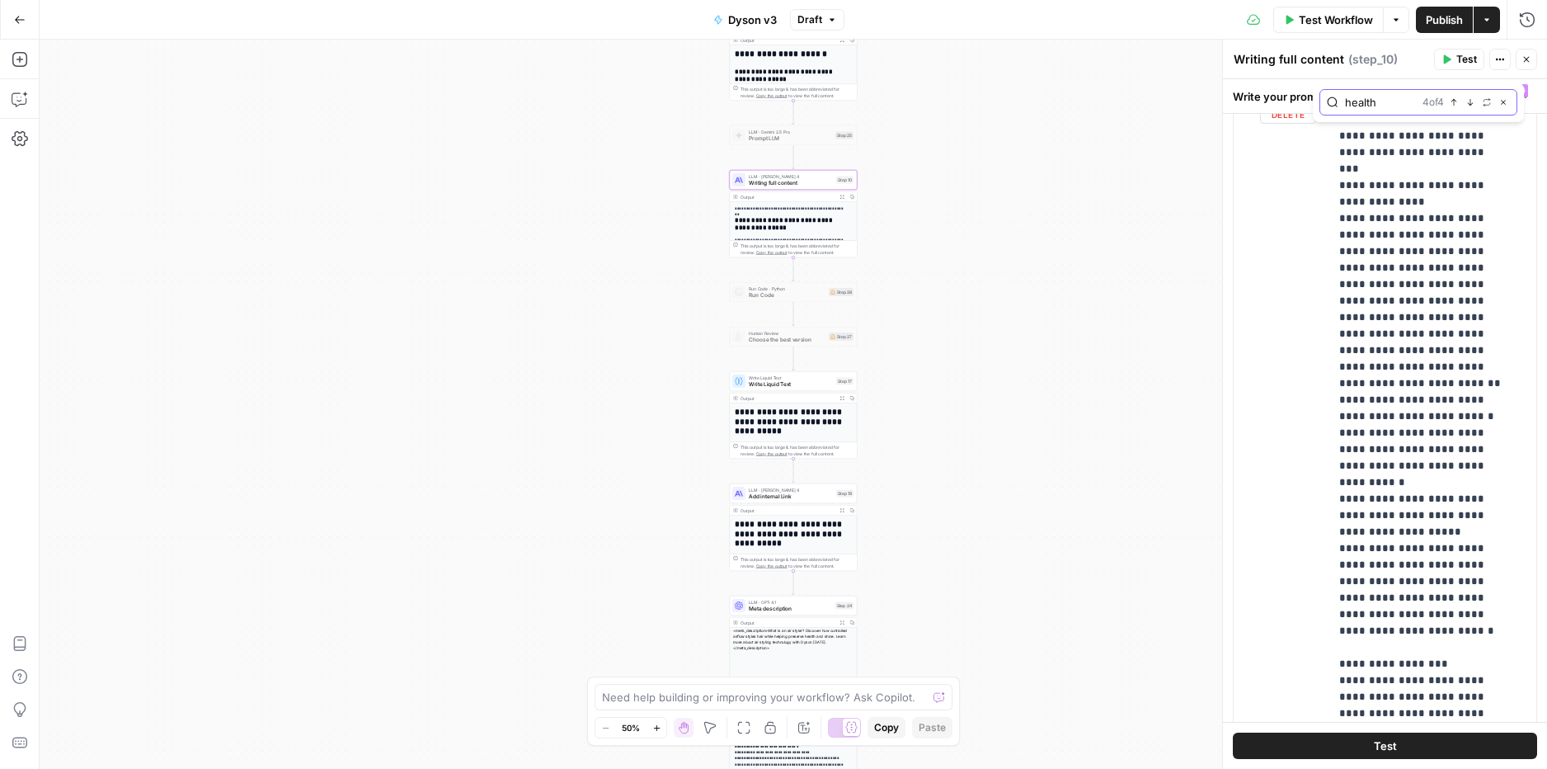
click at [1472, 109] on button "Next Match" at bounding box center [1470, 102] width 13 height 13
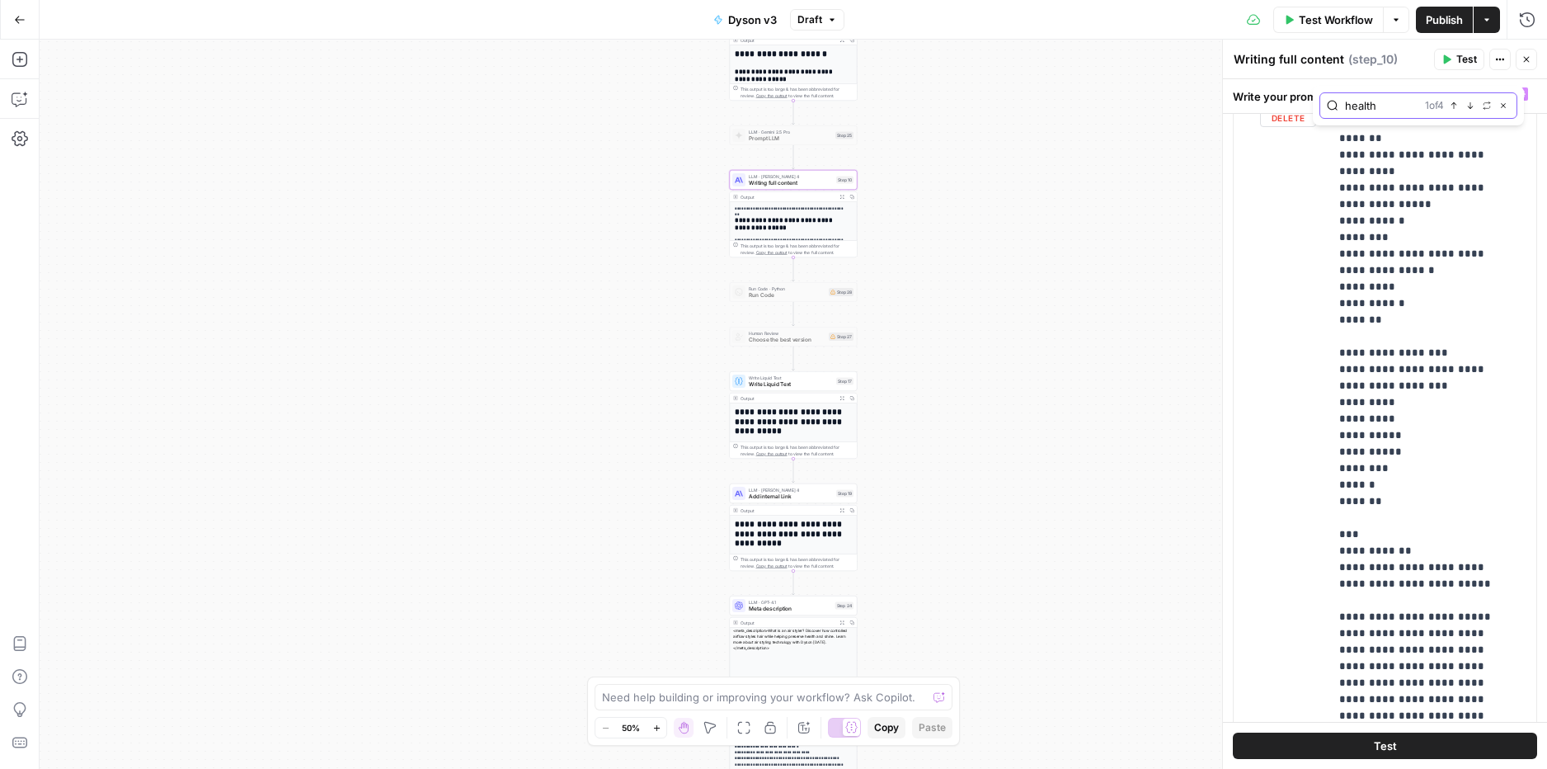
scroll to position [8519, 0]
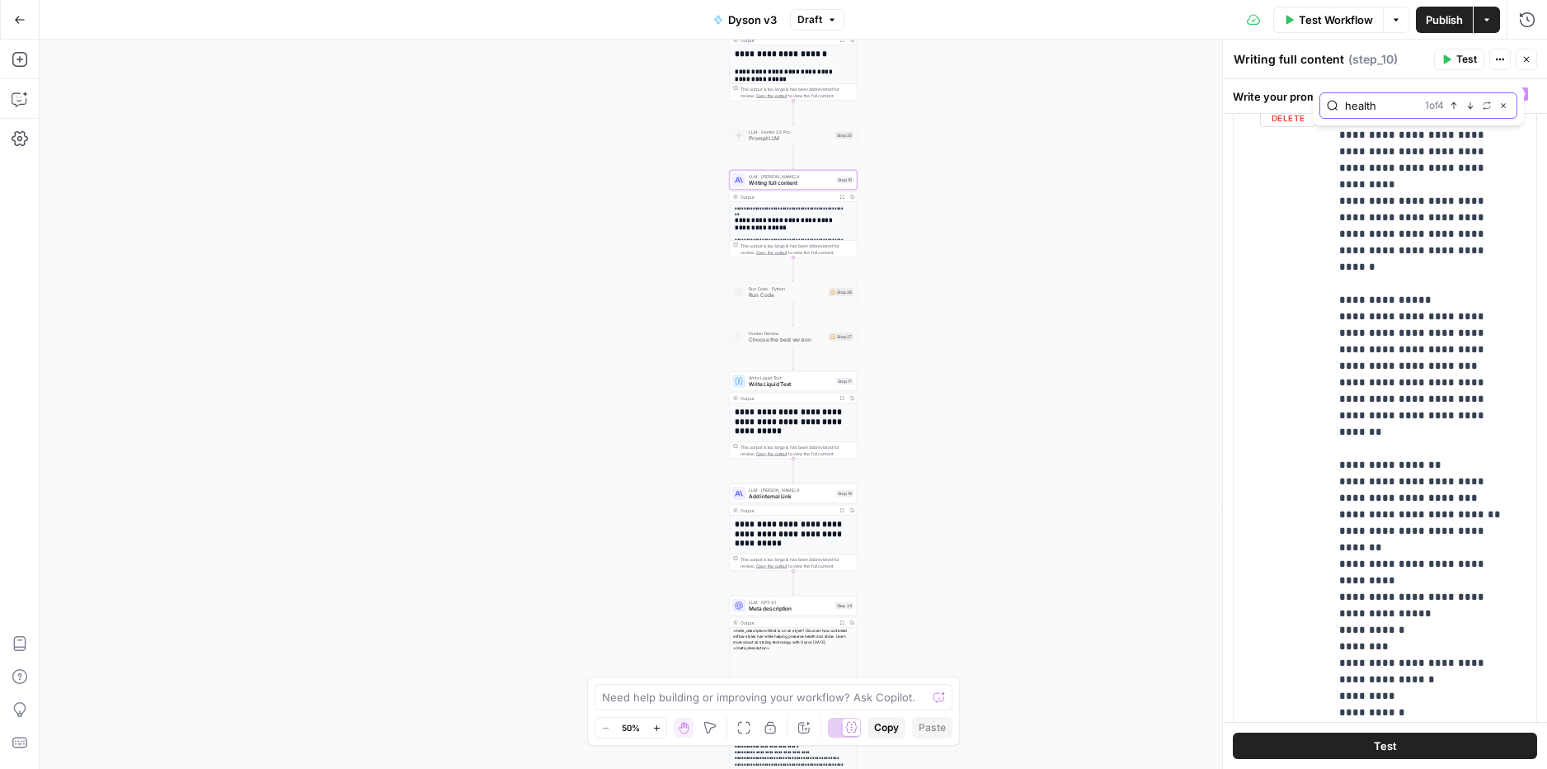
click at [1471, 111] on button "Next Match" at bounding box center [1470, 105] width 13 height 13
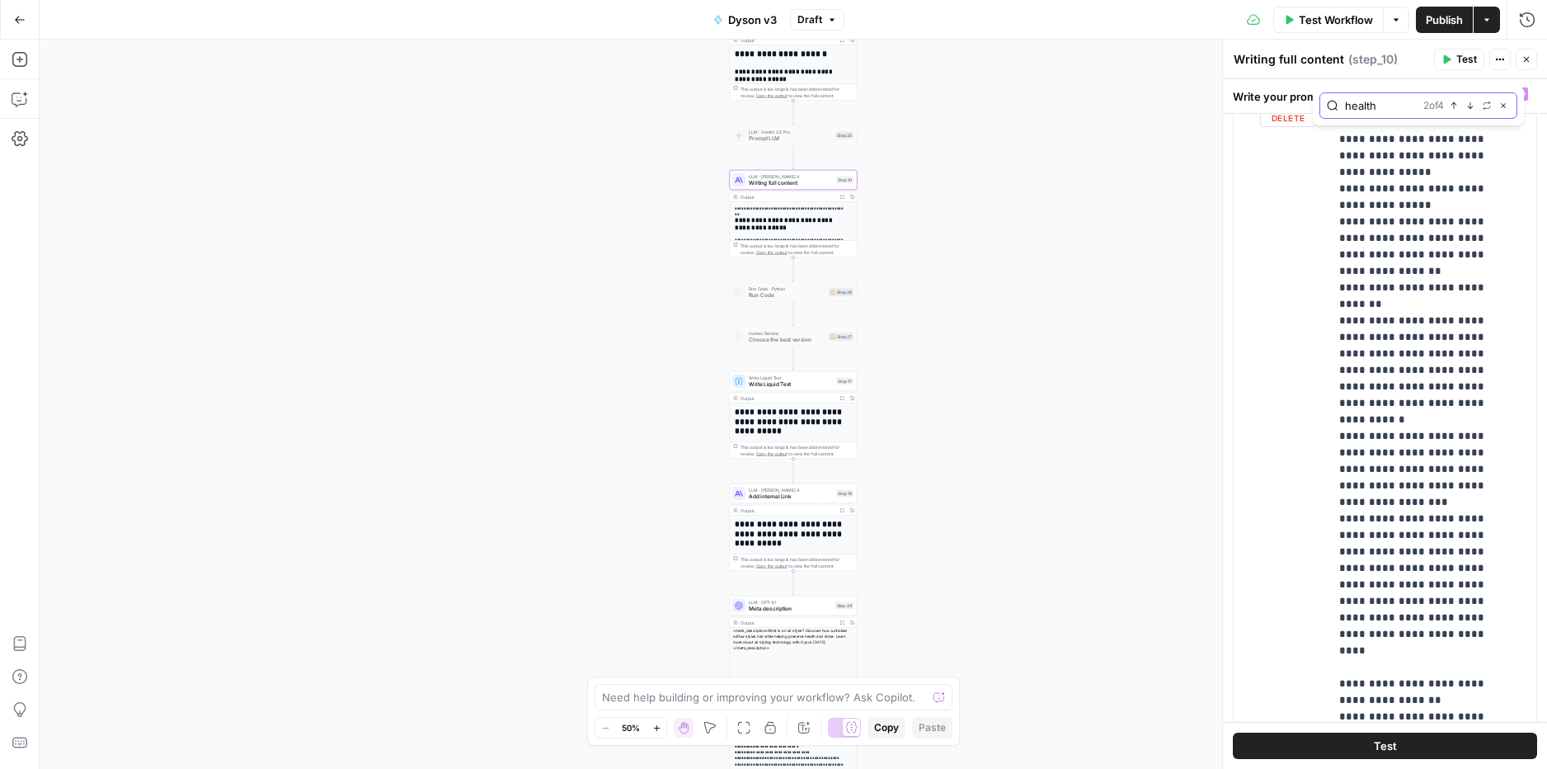
scroll to position [10835, 0]
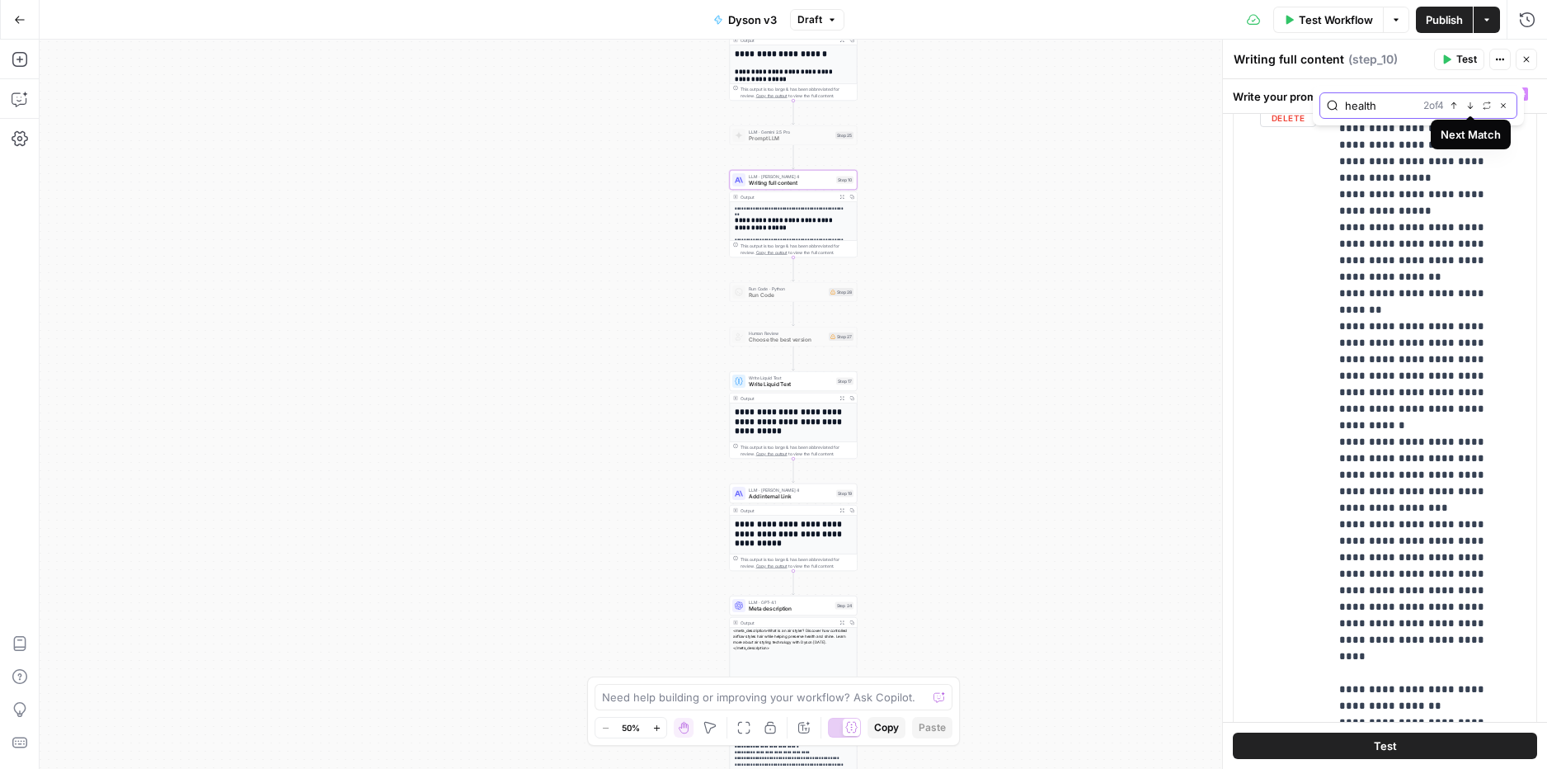
click at [1466, 108] on icon "button" at bounding box center [1470, 105] width 8 height 8
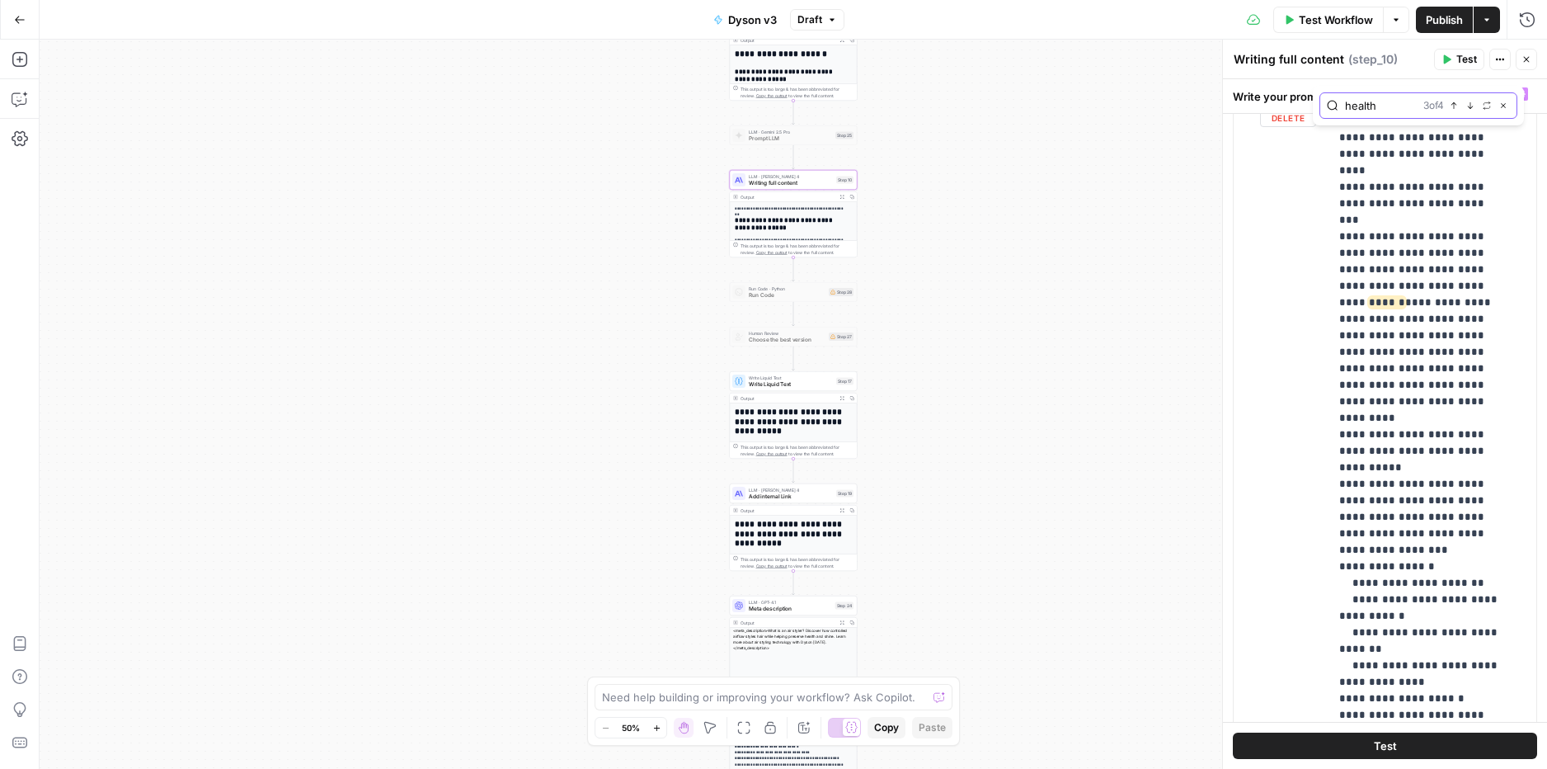
click at [1469, 107] on icon "button" at bounding box center [1471, 105] width 6 height 7
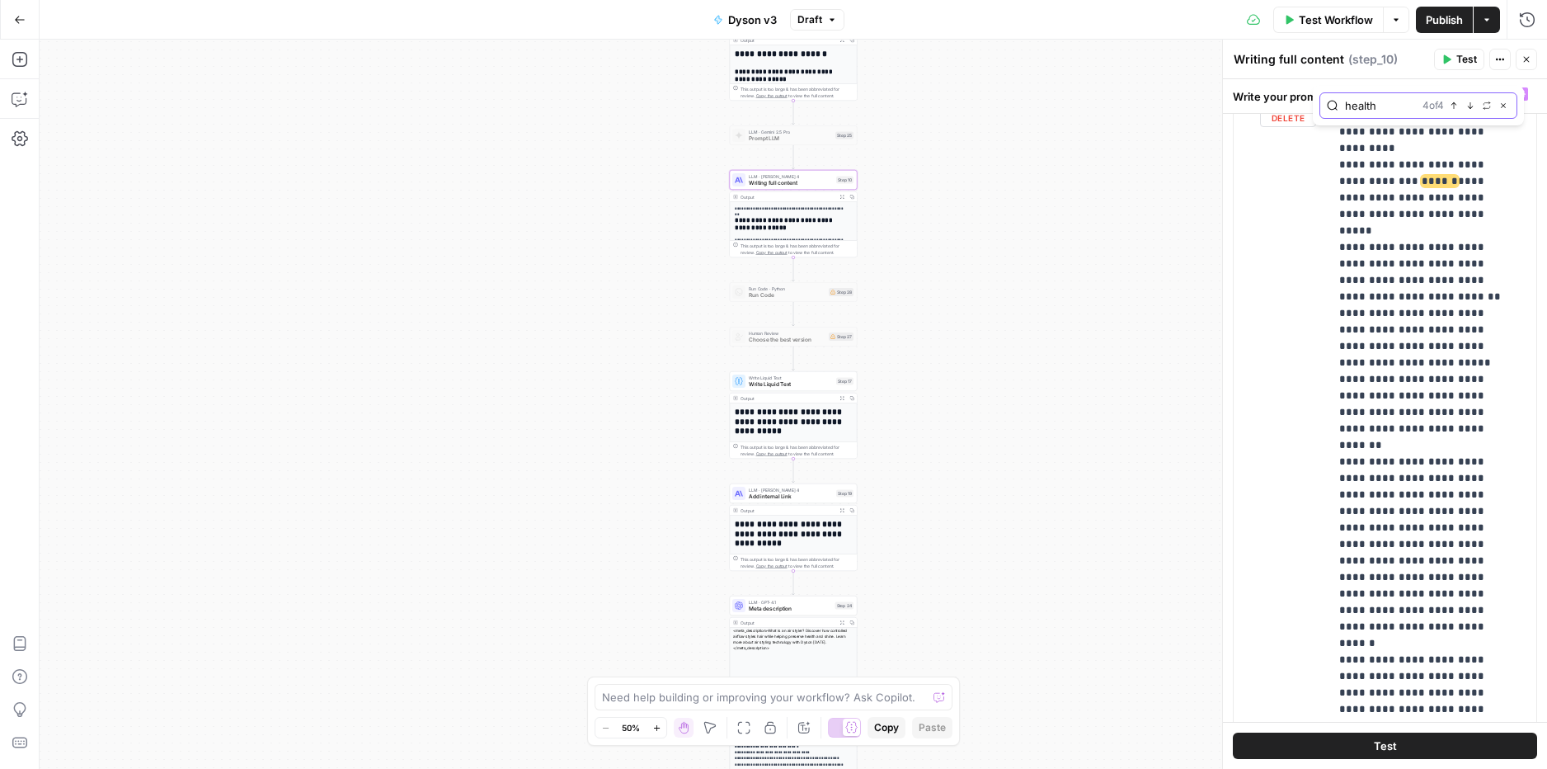
scroll to position [15567, 0]
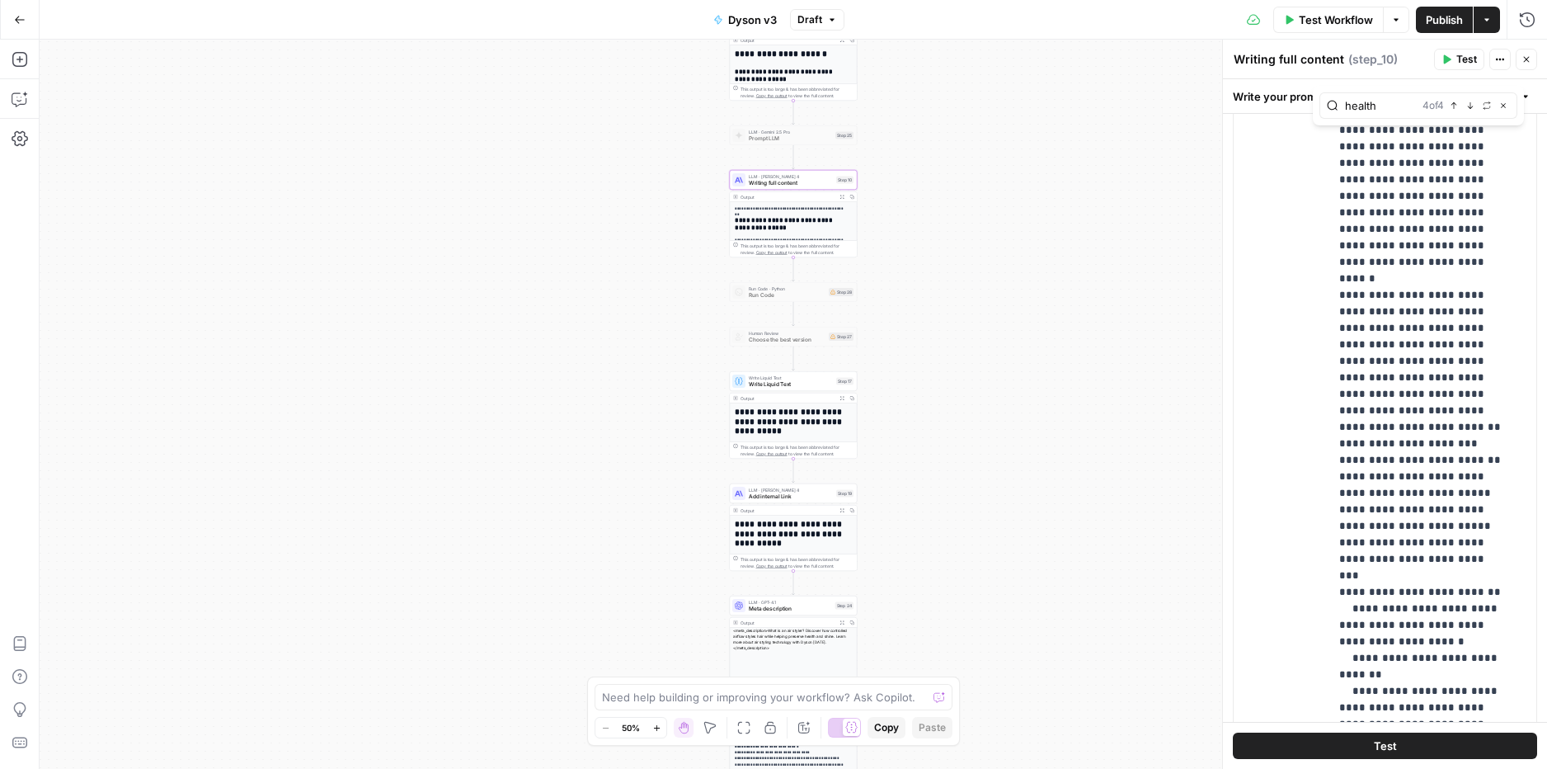
click at [750, 209] on p "**********" at bounding box center [790, 208] width 111 height 6
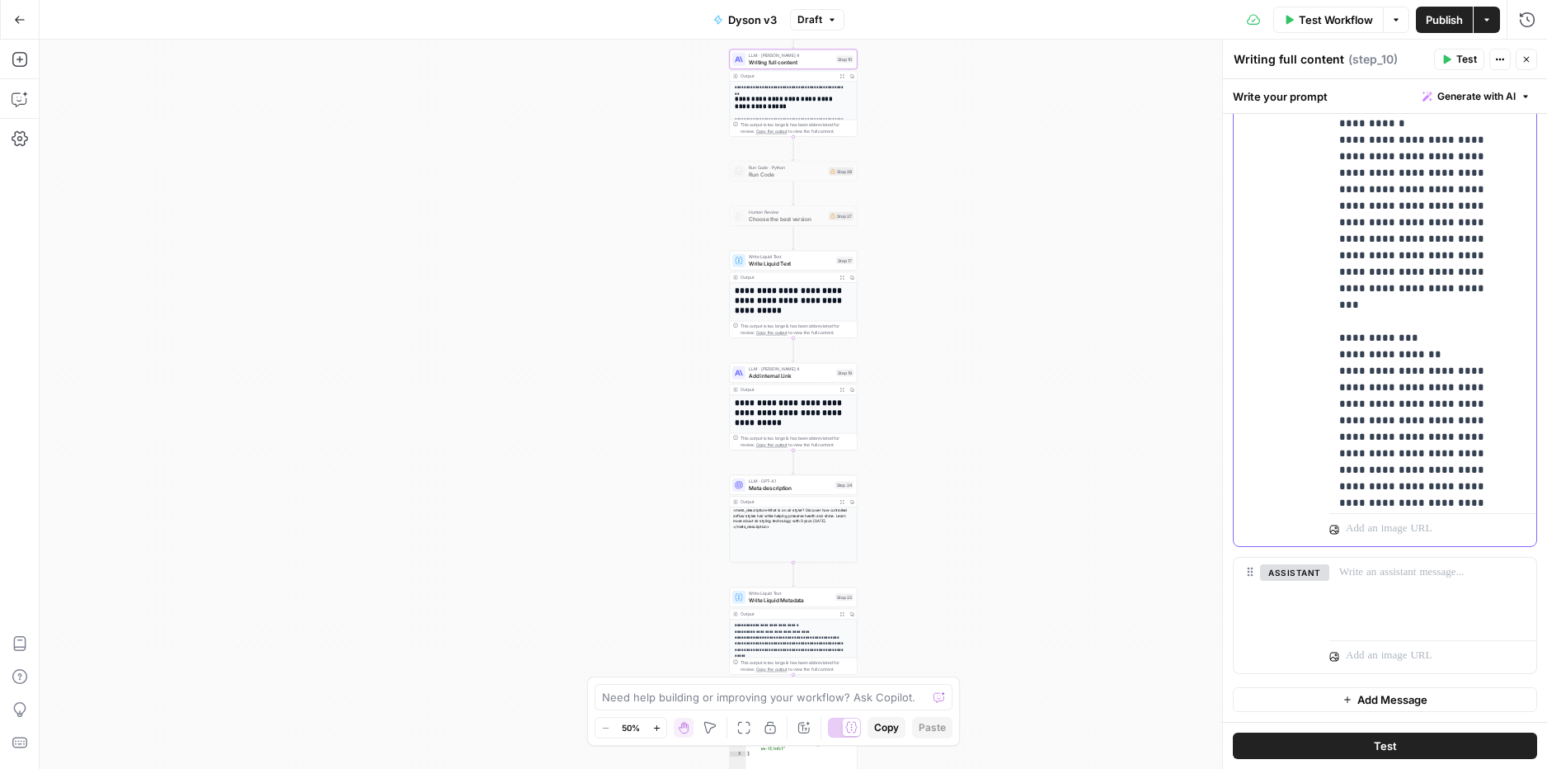
scroll to position [131, 0]
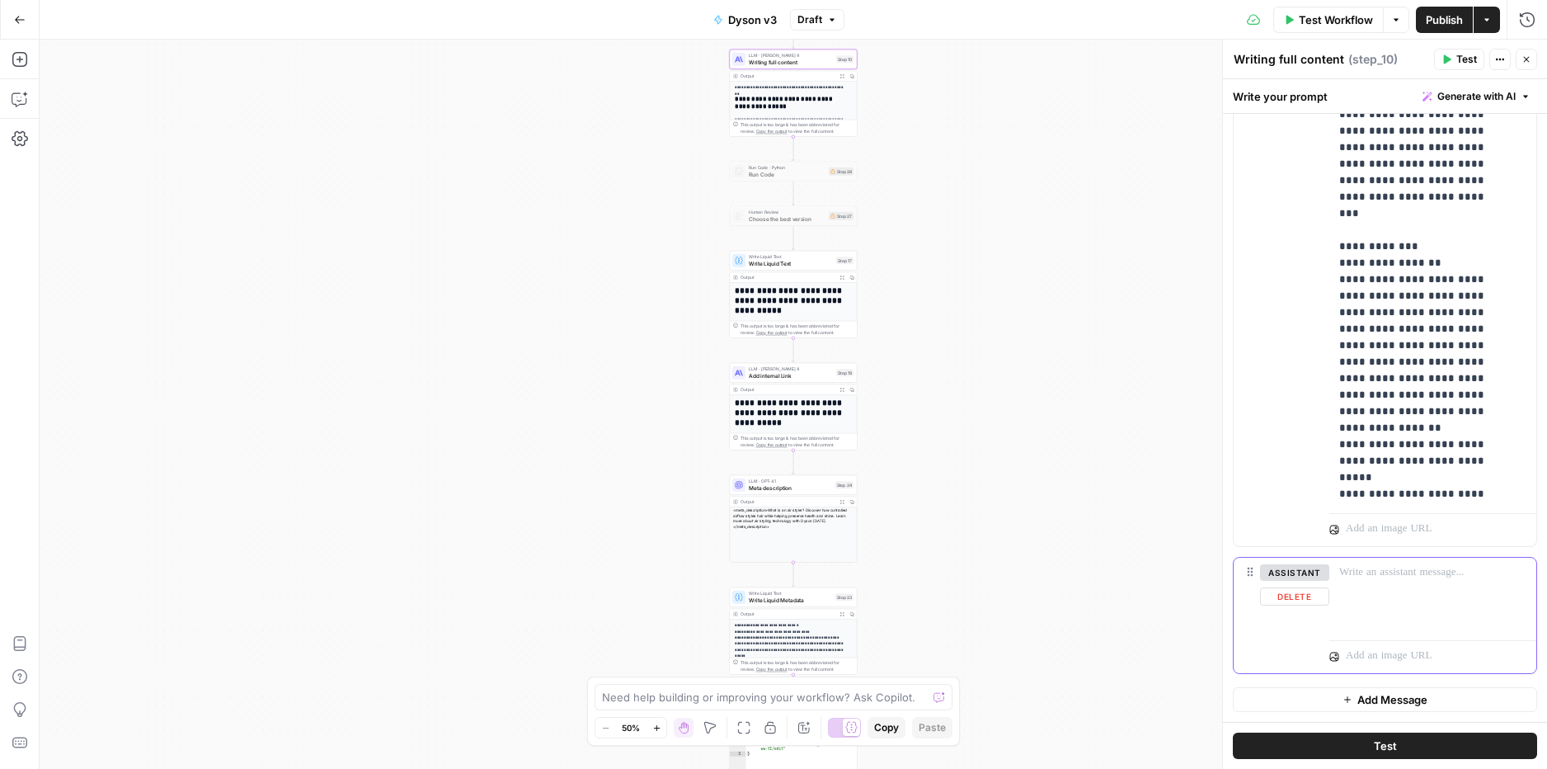
click at [1376, 604] on div at bounding box center [1432, 595] width 207 height 76
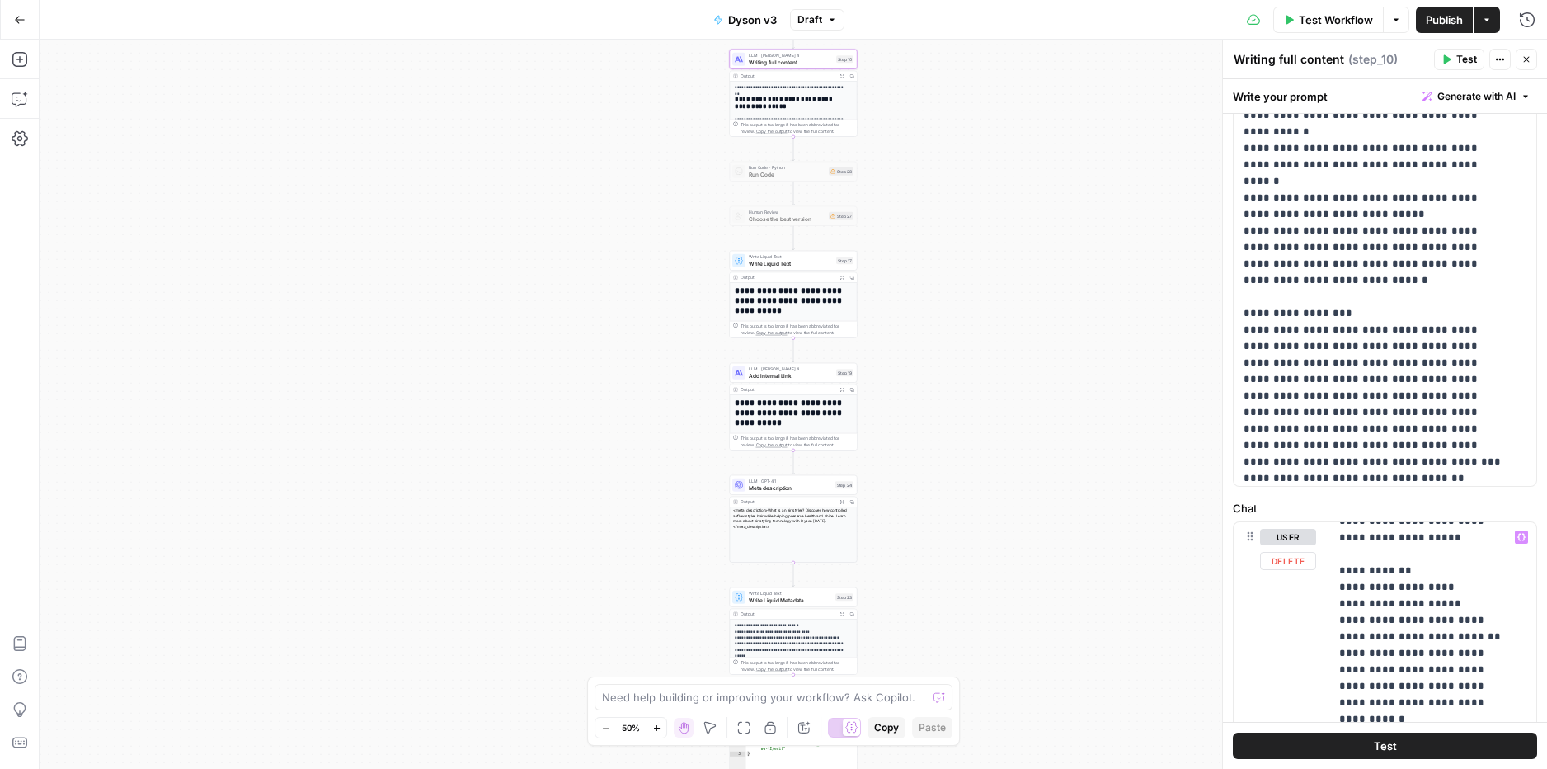
scroll to position [359, 0]
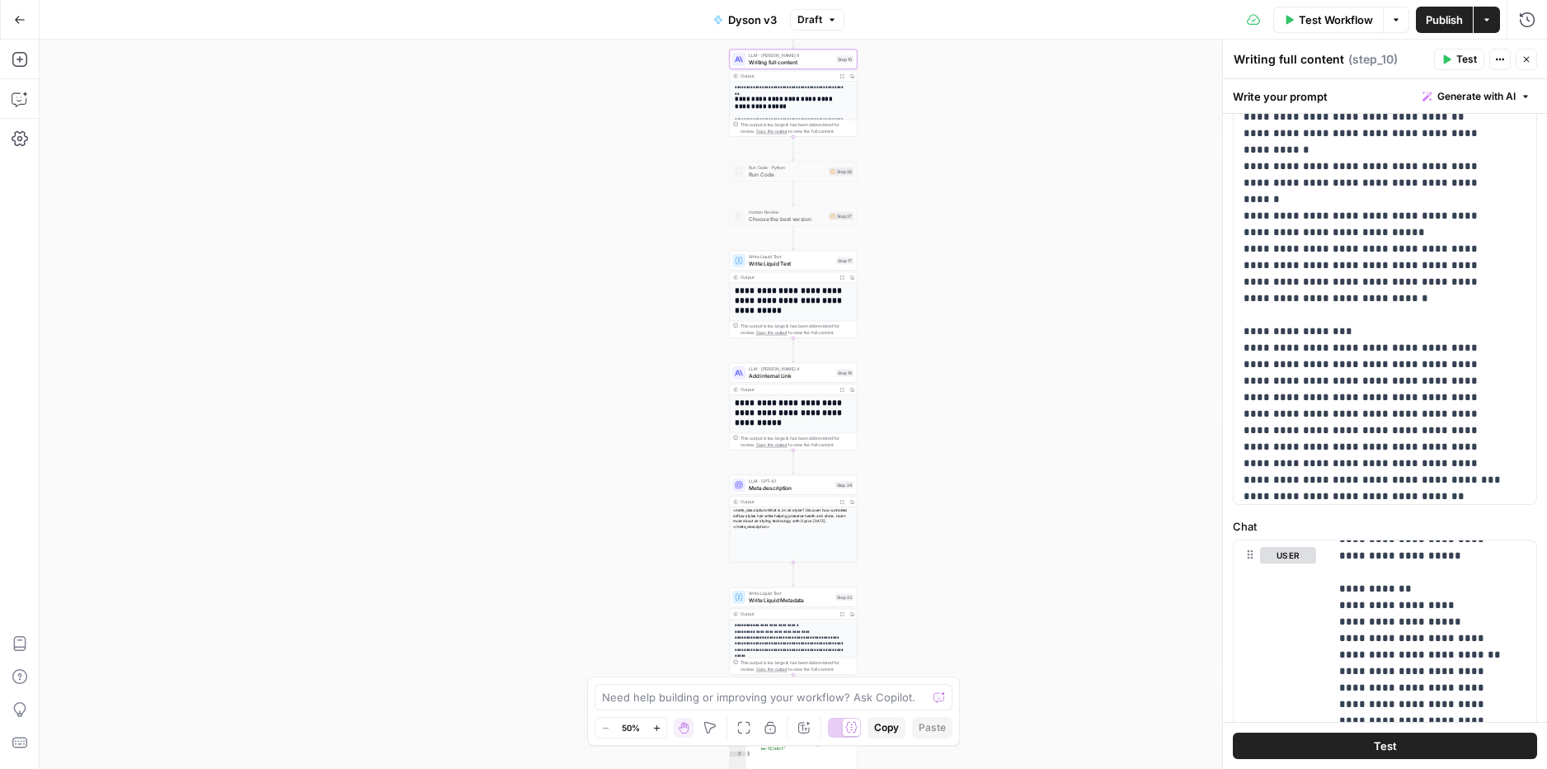
click at [773, 412] on h1 "**********" at bounding box center [790, 412] width 111 height 29
click at [762, 378] on span "Add internal Link" at bounding box center [791, 375] width 84 height 8
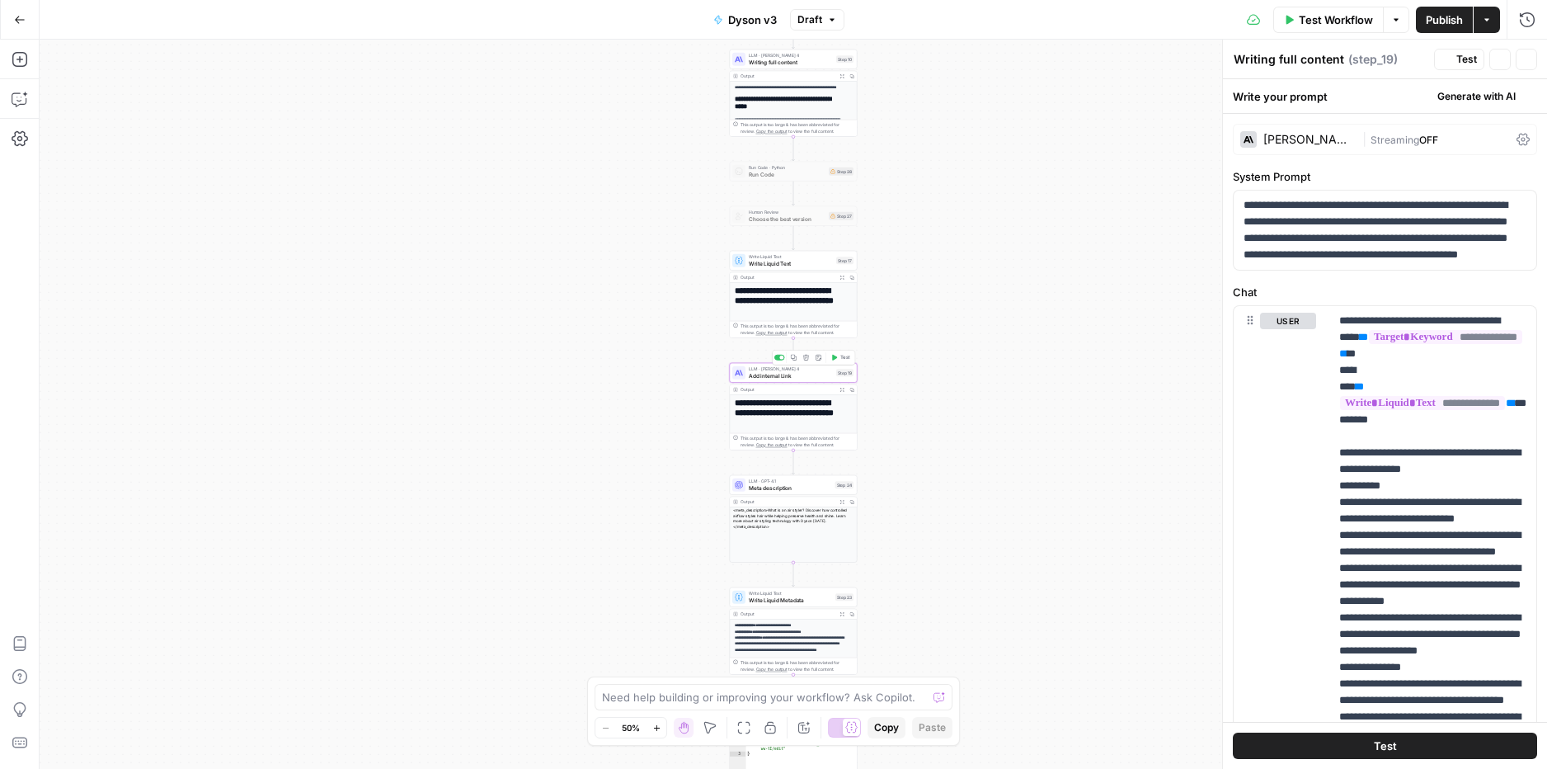
type textarea "Add internal Link"
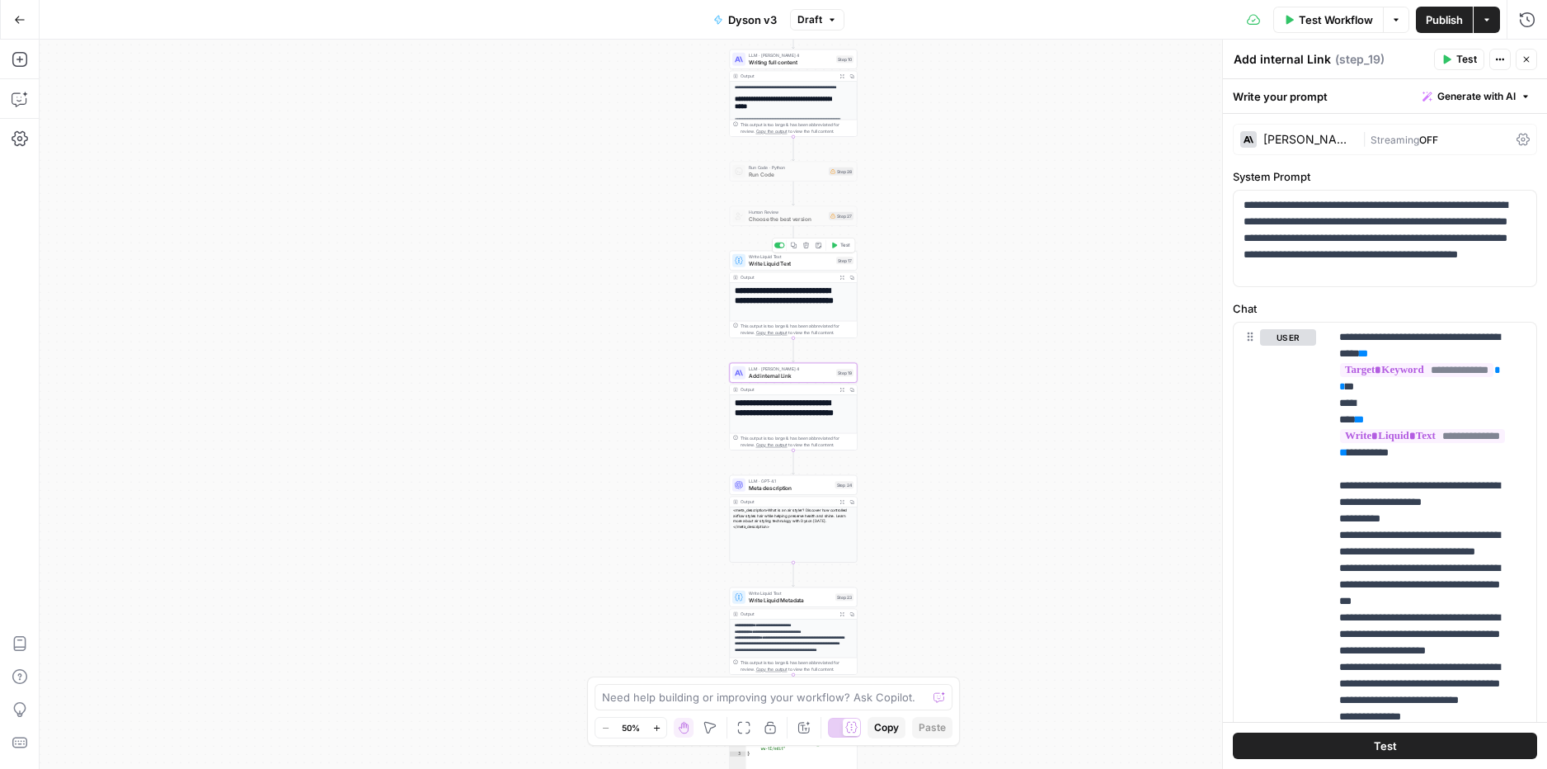
click at [764, 265] on span "Write Liquid Text" at bounding box center [791, 263] width 84 height 8
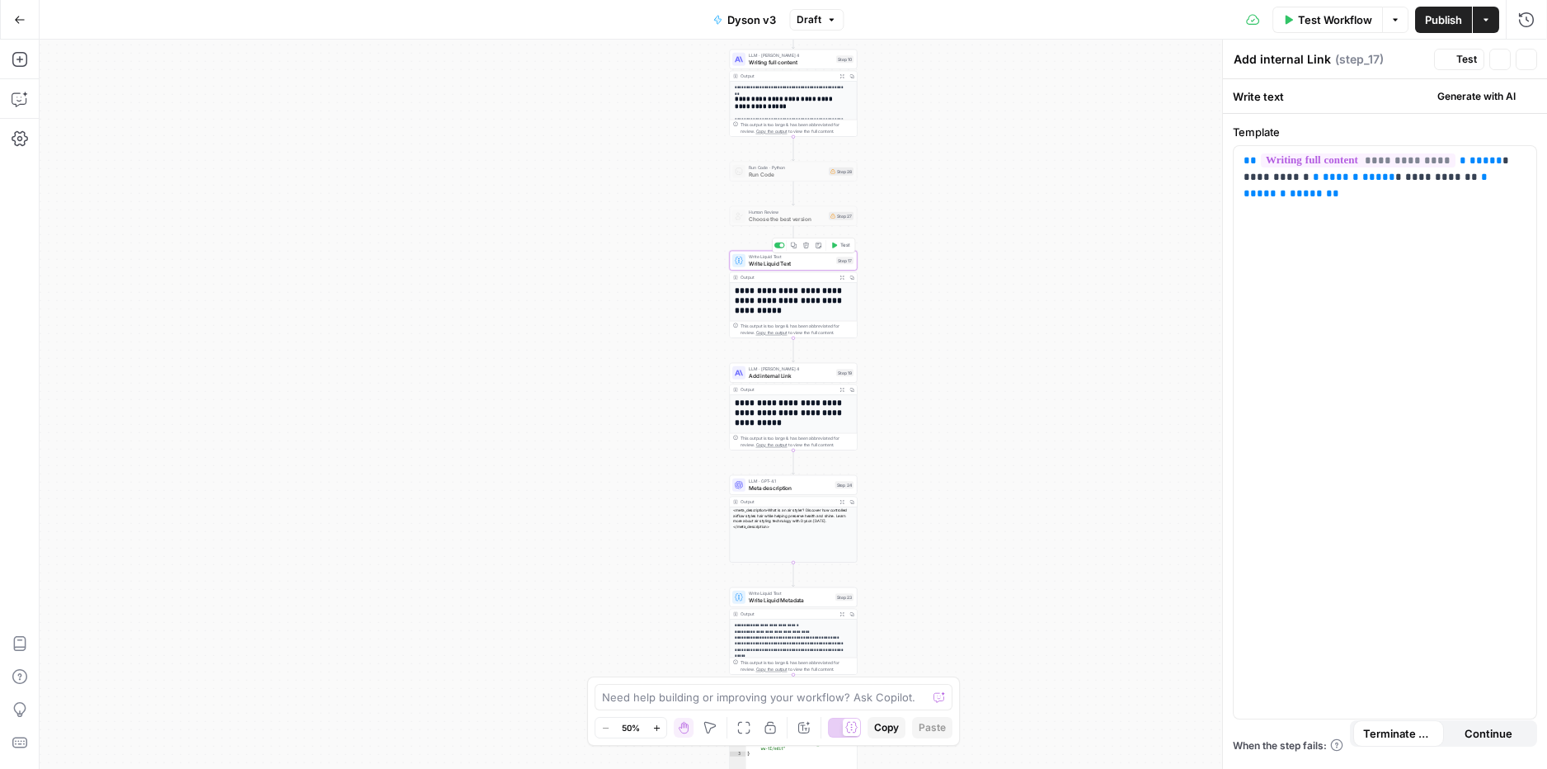
type textarea "Write Liquid Text"
click at [755, 63] on span "Writing full content" at bounding box center [791, 62] width 84 height 8
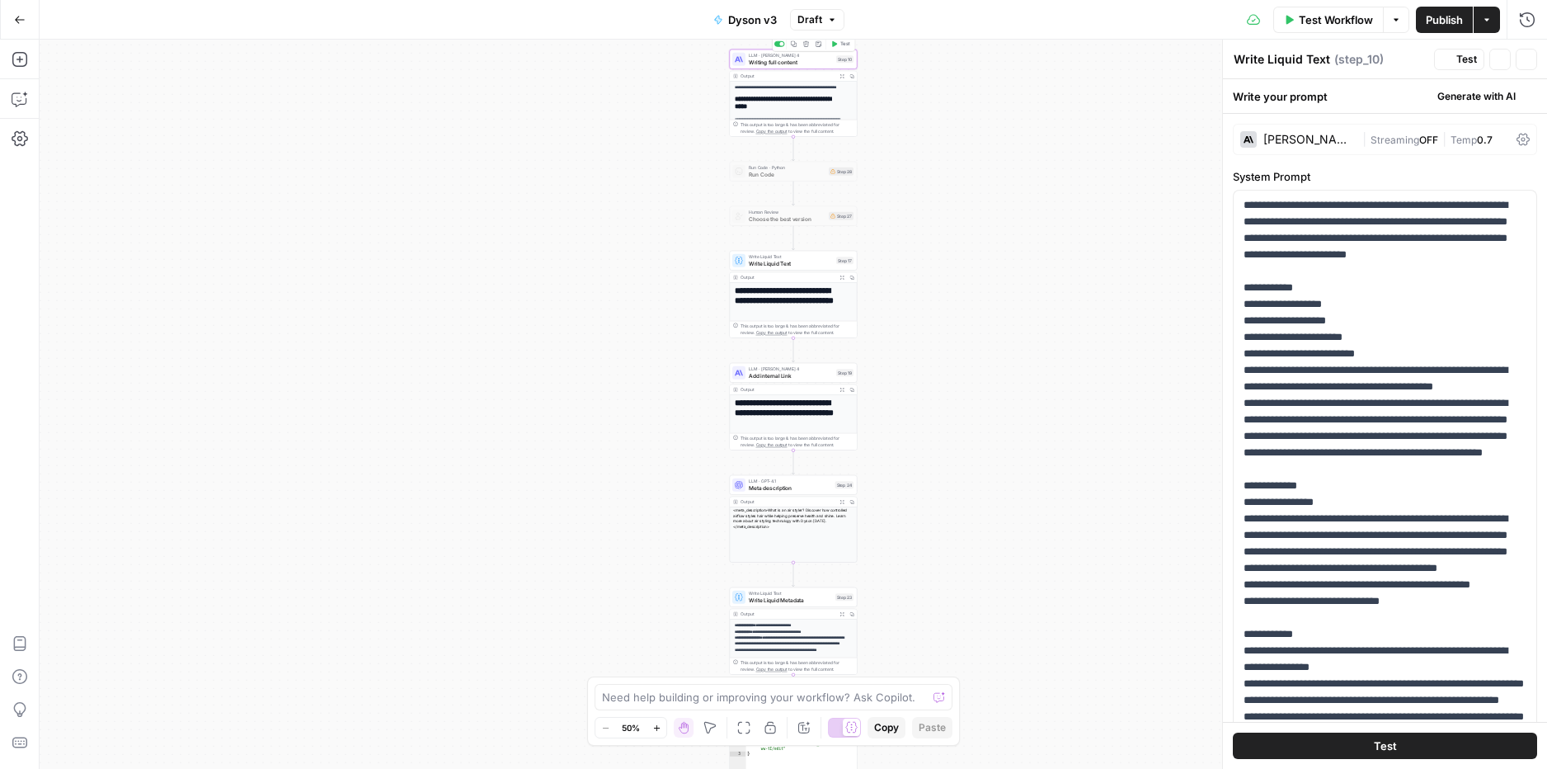
type textarea "Writing full content"
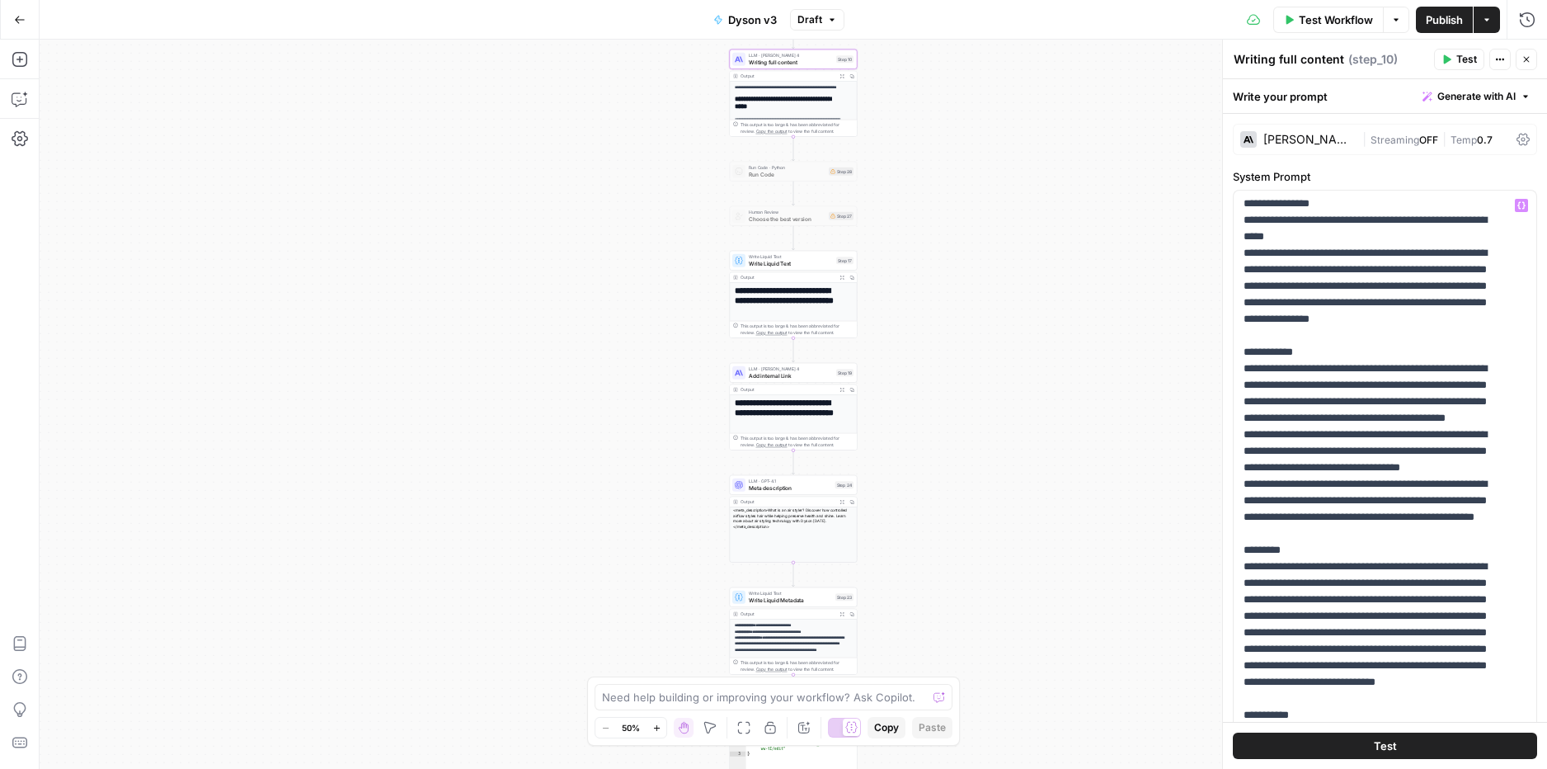
scroll to position [2326, 0]
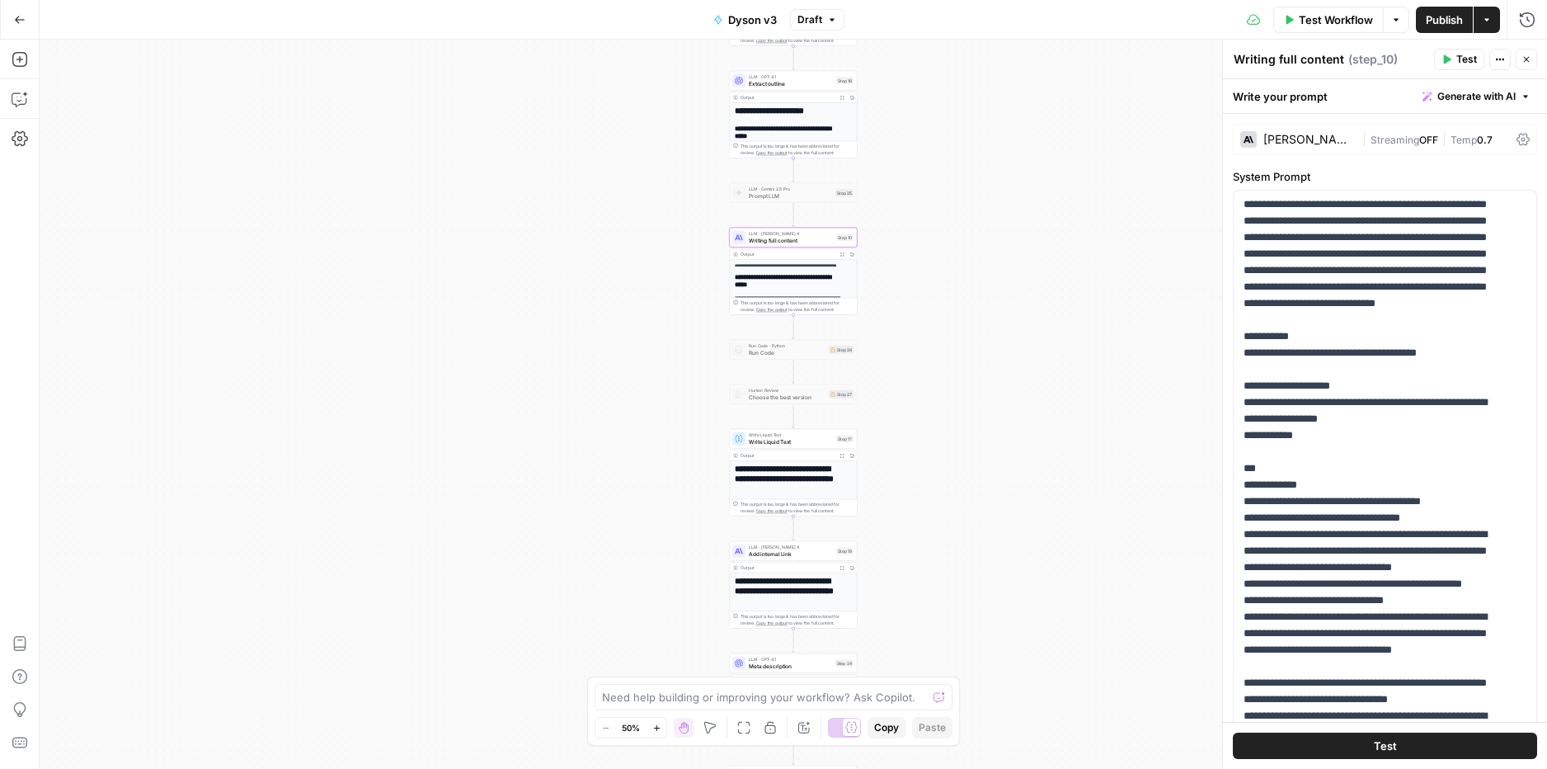
click at [784, 84] on span "Extract outline" at bounding box center [791, 83] width 84 height 8
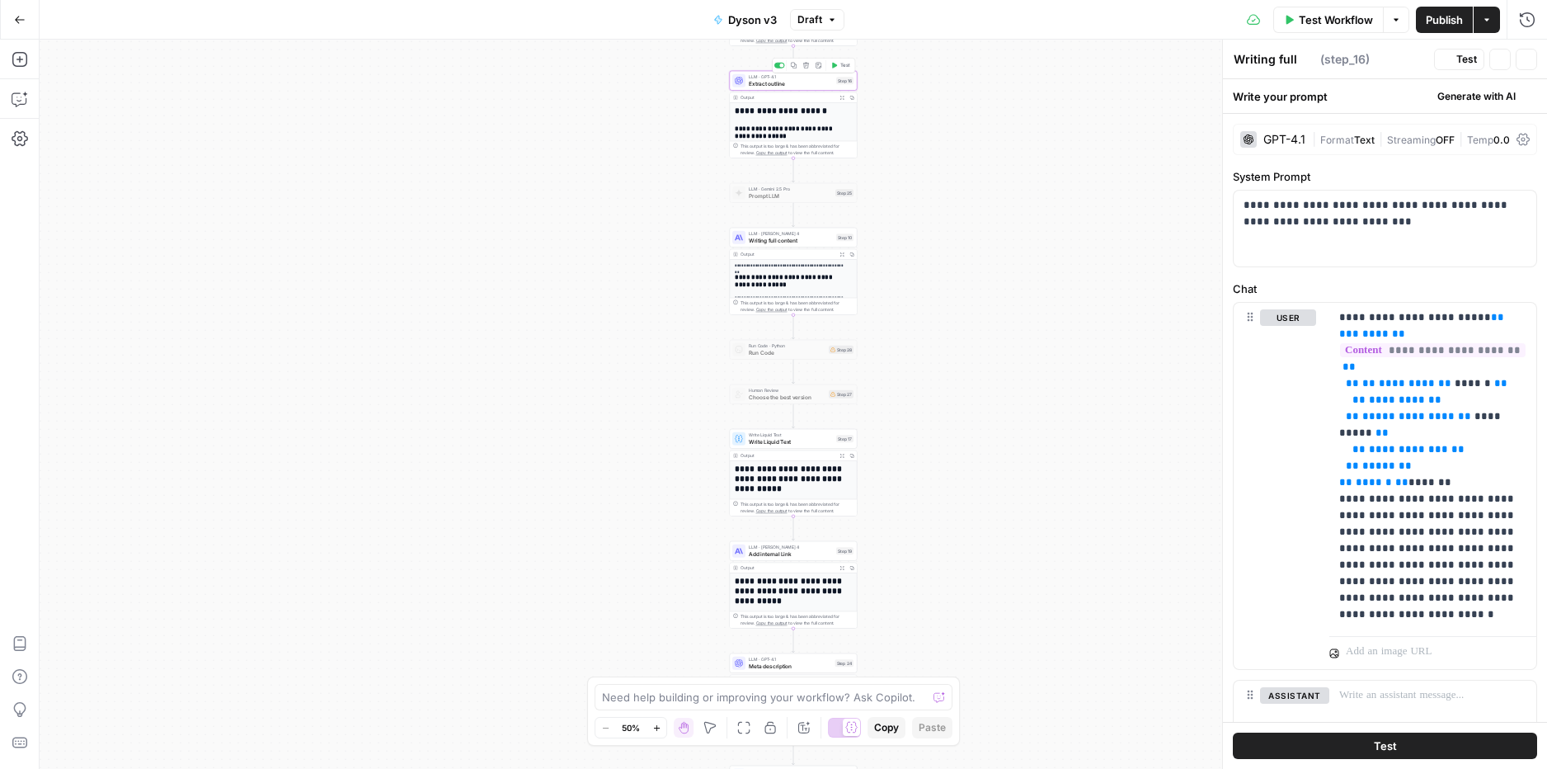
type textarea "Extract outline"
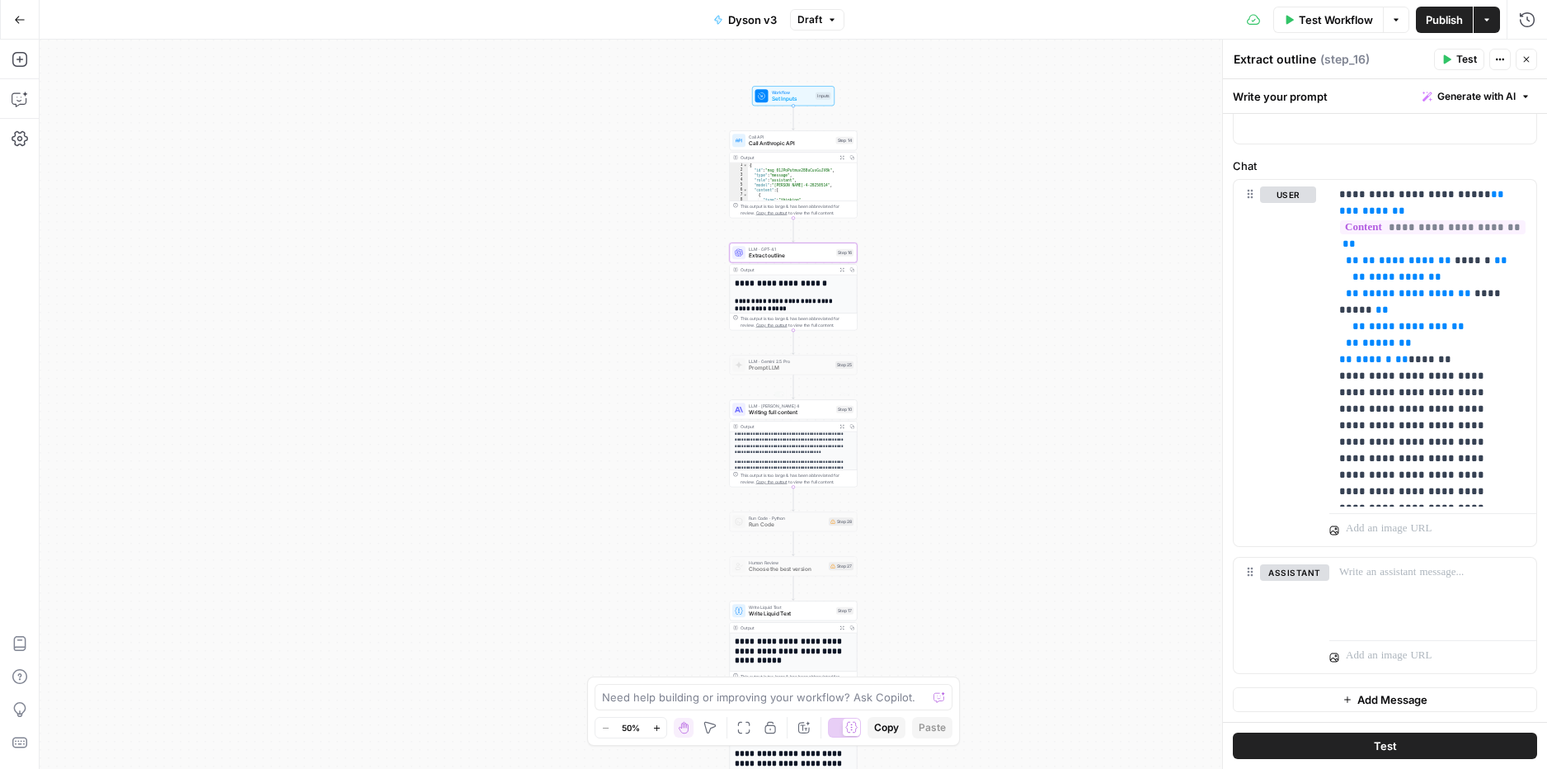
scroll to position [225, 0]
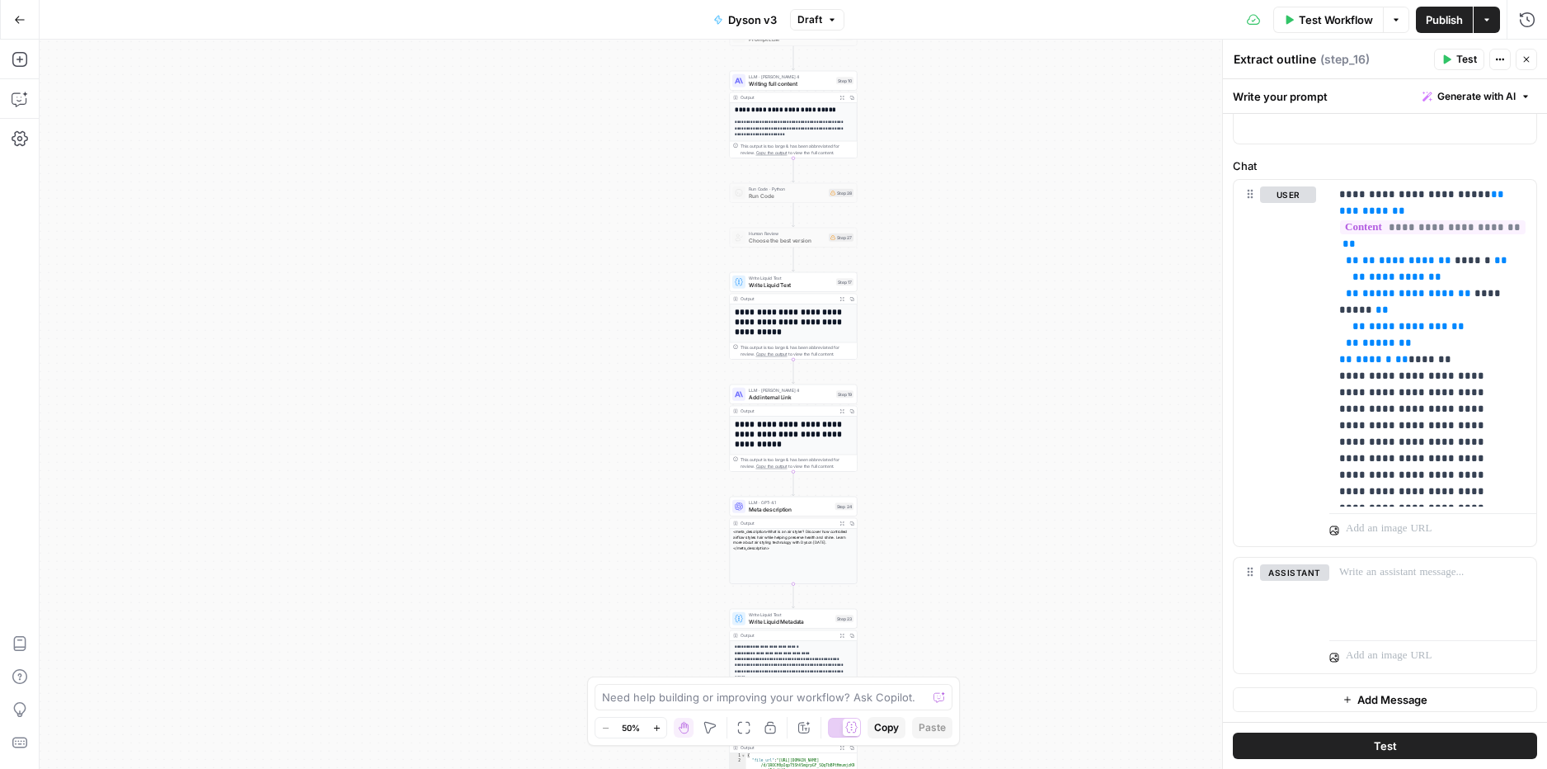
click at [780, 397] on span "Add internal Link" at bounding box center [791, 397] width 84 height 8
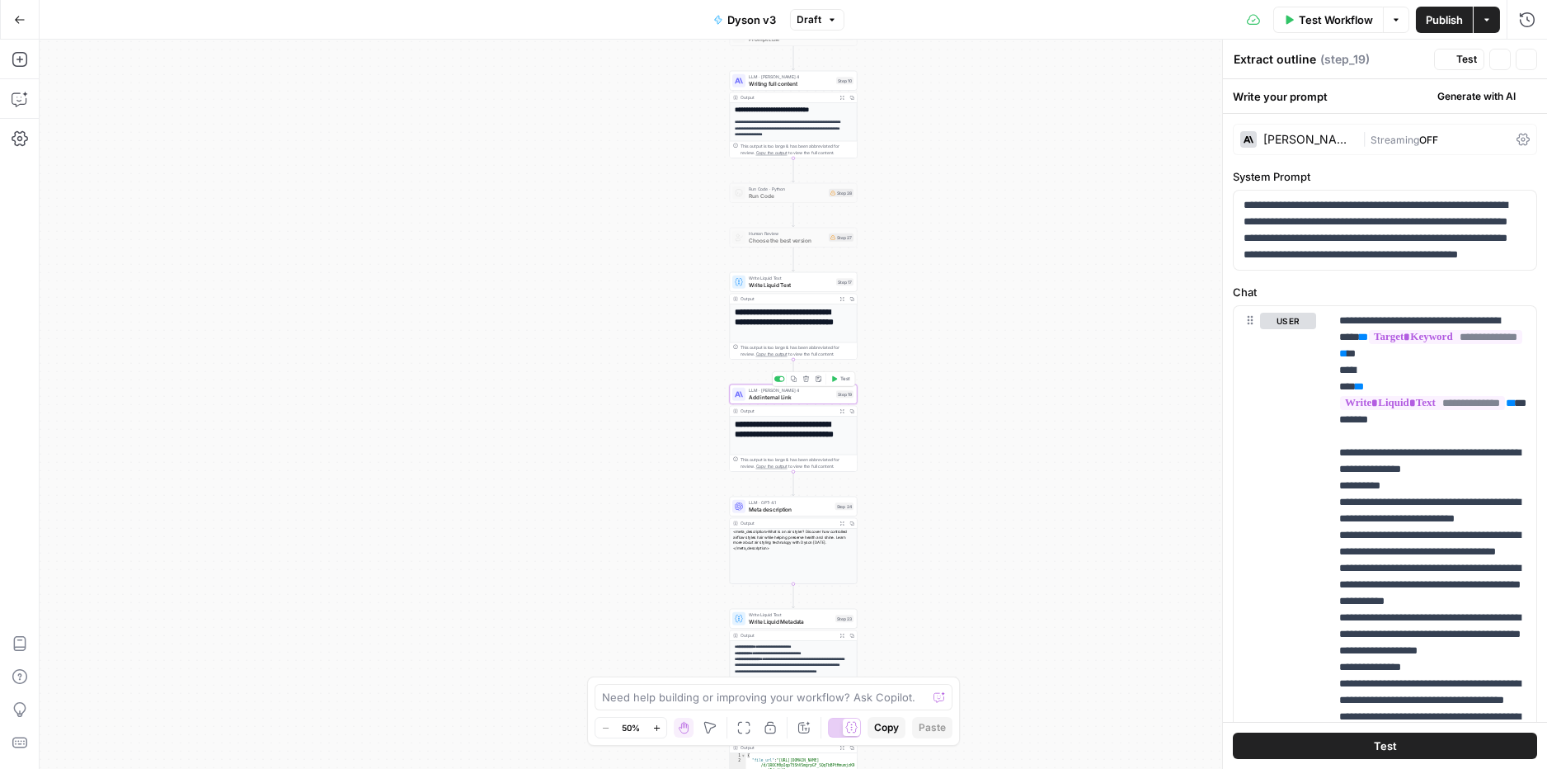
type textarea "Add internal Link"
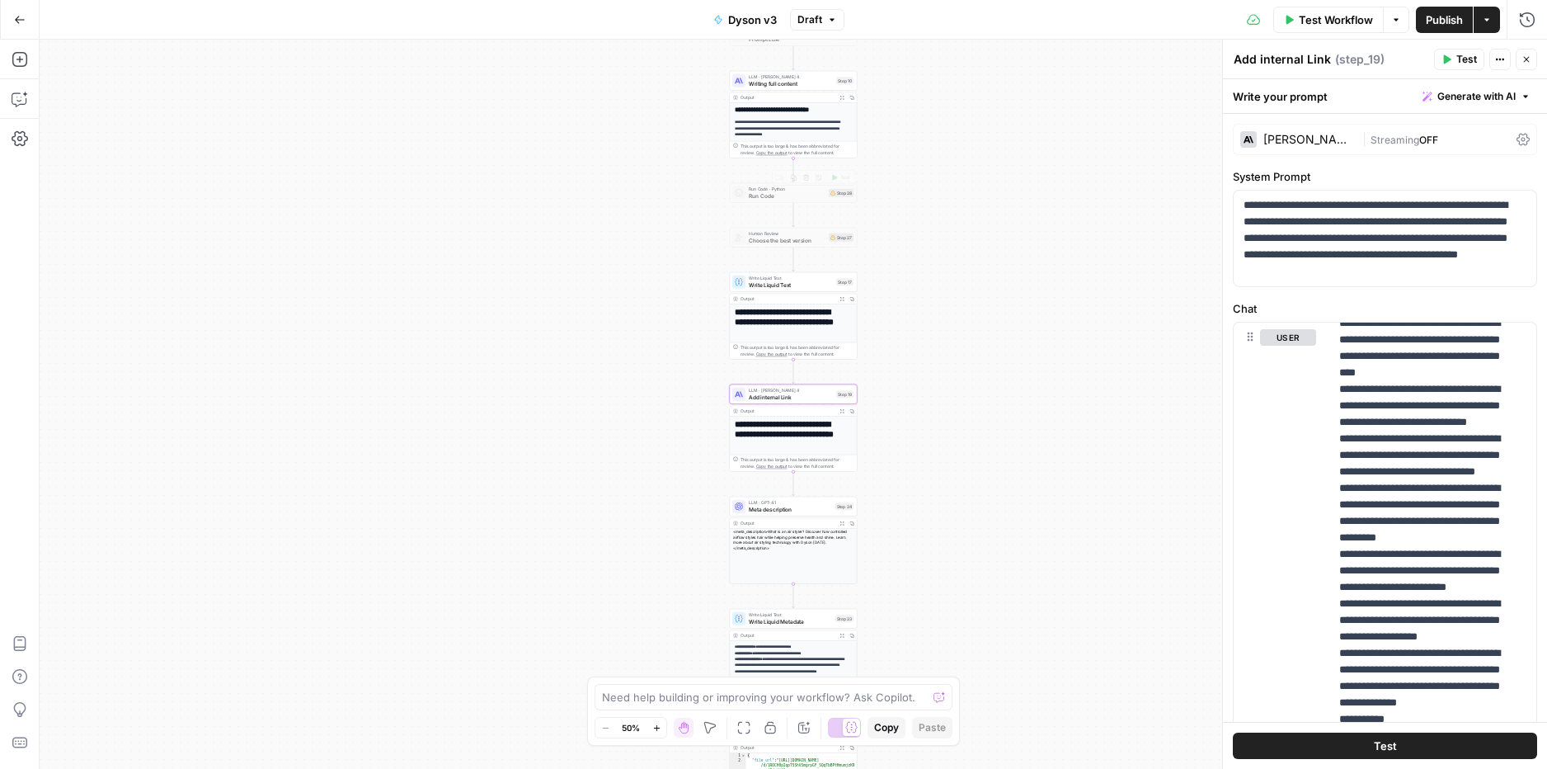
scroll to position [196, 0]
click at [793, 85] on span "Writing full content" at bounding box center [791, 83] width 84 height 8
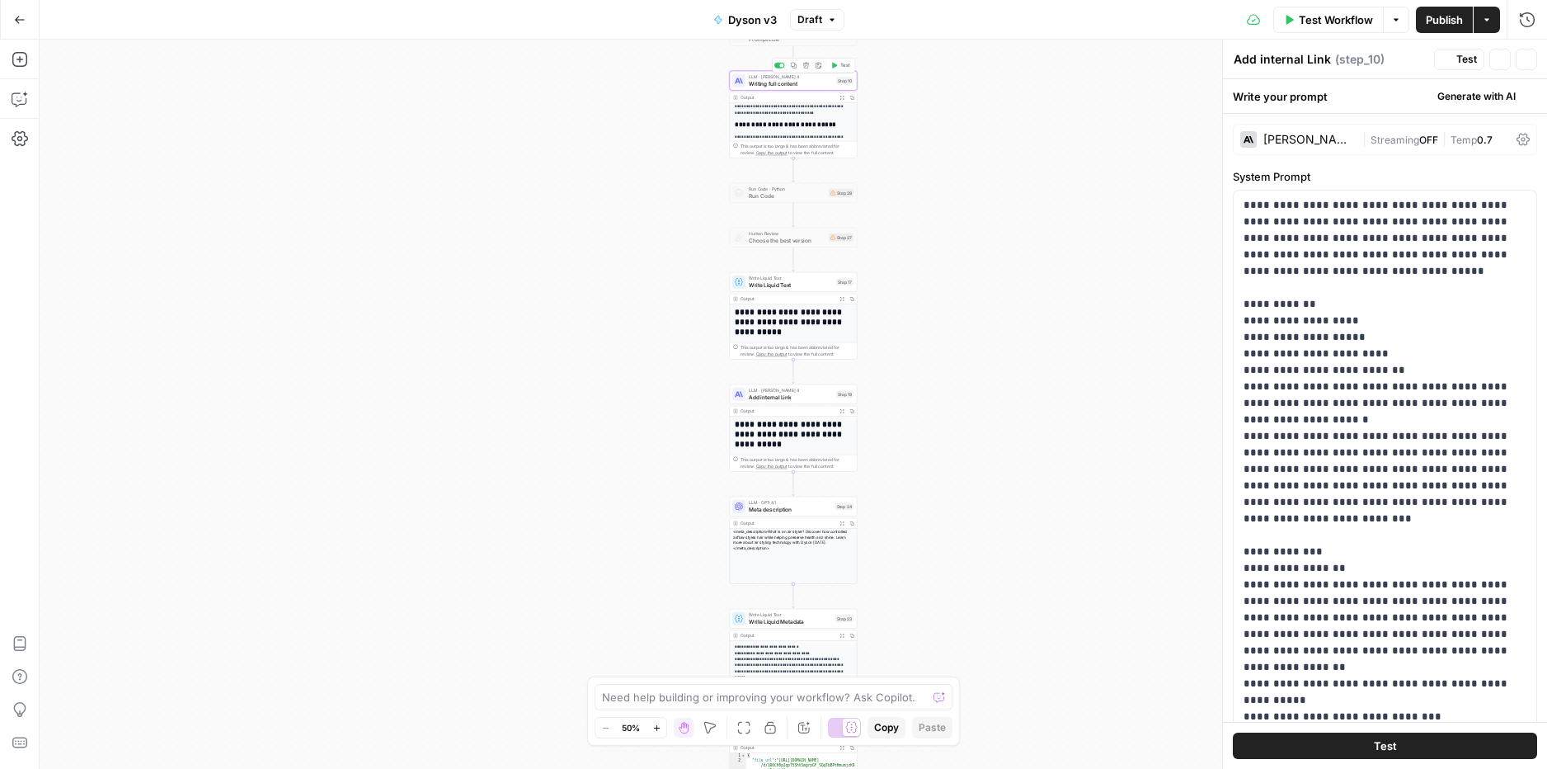
type textarea "Writing full content"
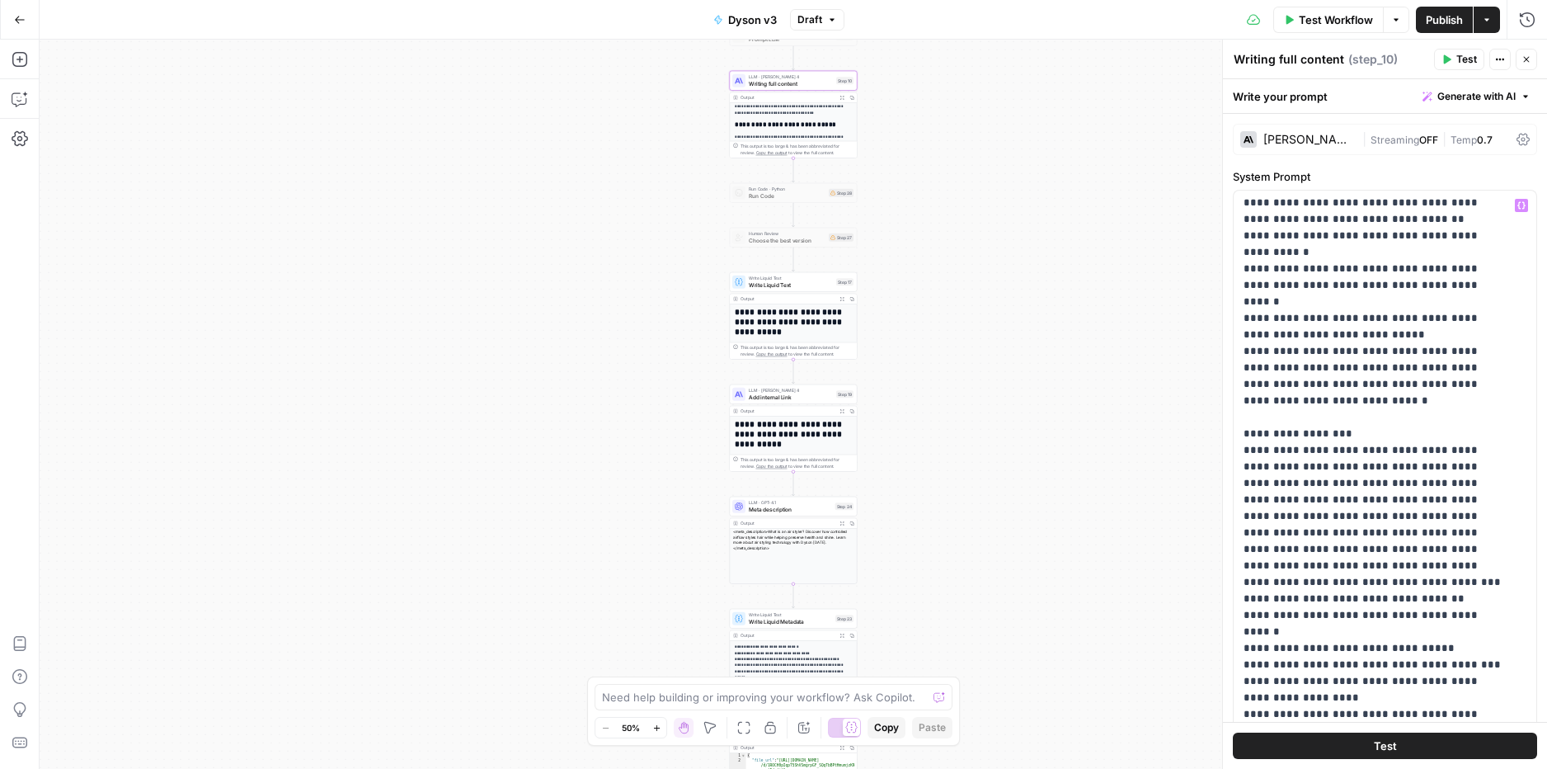
scroll to position [10314, 0]
drag, startPoint x: 1449, startPoint y: 452, endPoint x: 1272, endPoint y: 445, distance: 177.5
drag, startPoint x: 1345, startPoint y: 483, endPoint x: 1321, endPoint y: 485, distance: 24.0
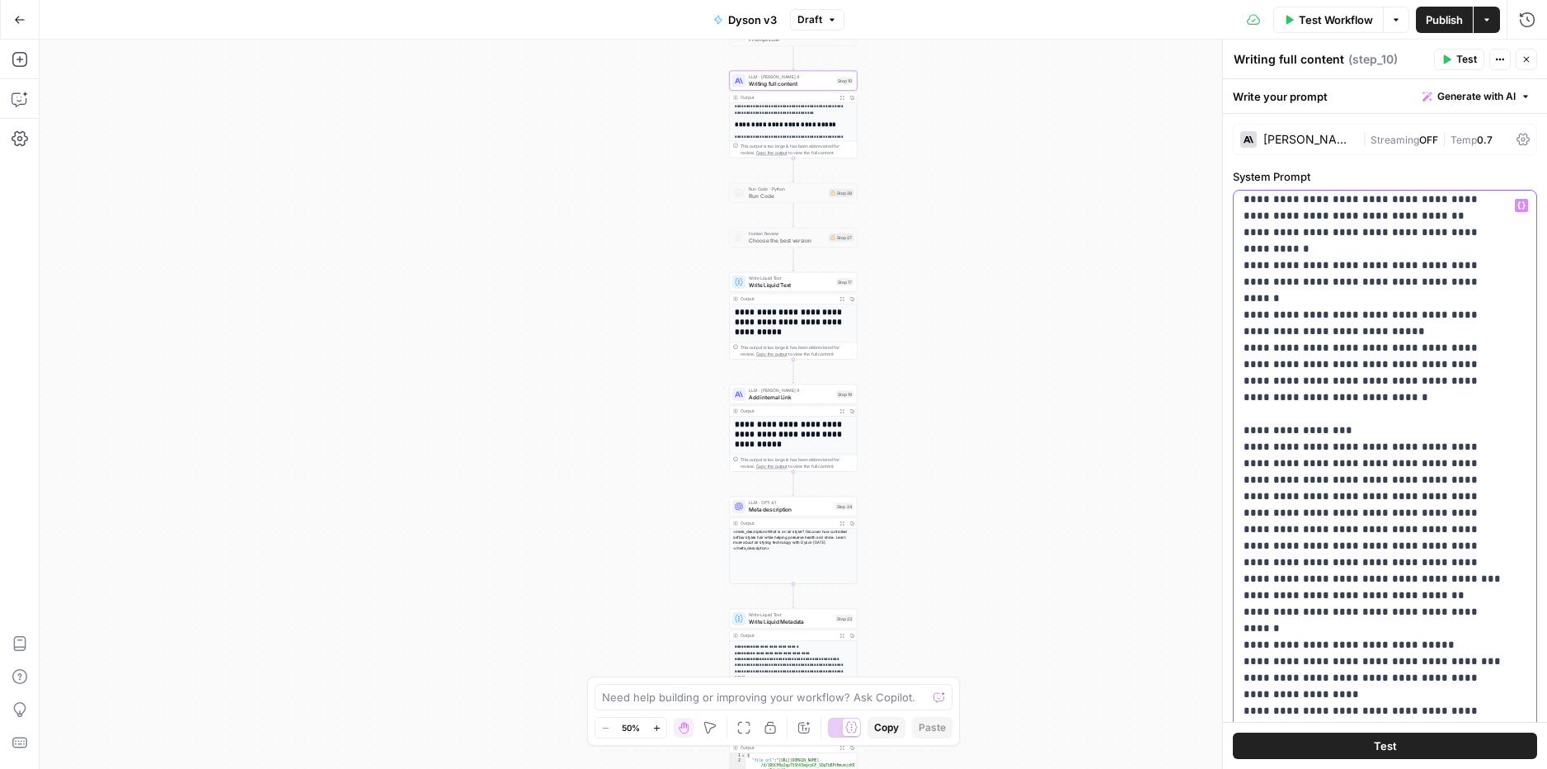
drag, startPoint x: 1250, startPoint y: 496, endPoint x: 1362, endPoint y: 507, distance: 111.8
drag, startPoint x: 1258, startPoint y: 494, endPoint x: 1247, endPoint y: 494, distance: 10.7
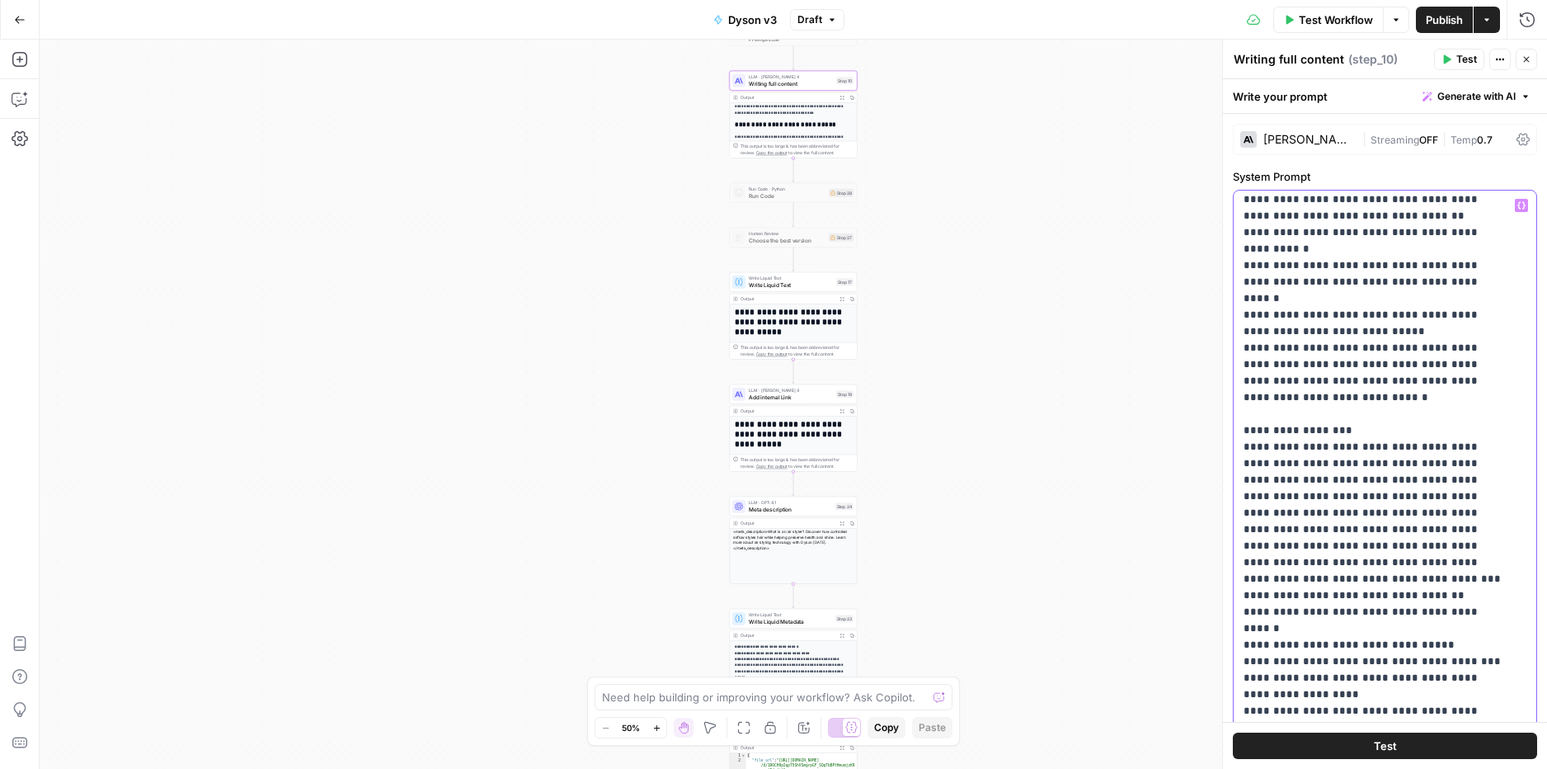
drag, startPoint x: 1318, startPoint y: 495, endPoint x: 1224, endPoint y: 491, distance: 94.1
click at [1224, 491] on div "**********" at bounding box center [1384, 404] width 325 height 729
drag, startPoint x: 1308, startPoint y: 515, endPoint x: 1251, endPoint y: 507, distance: 57.4
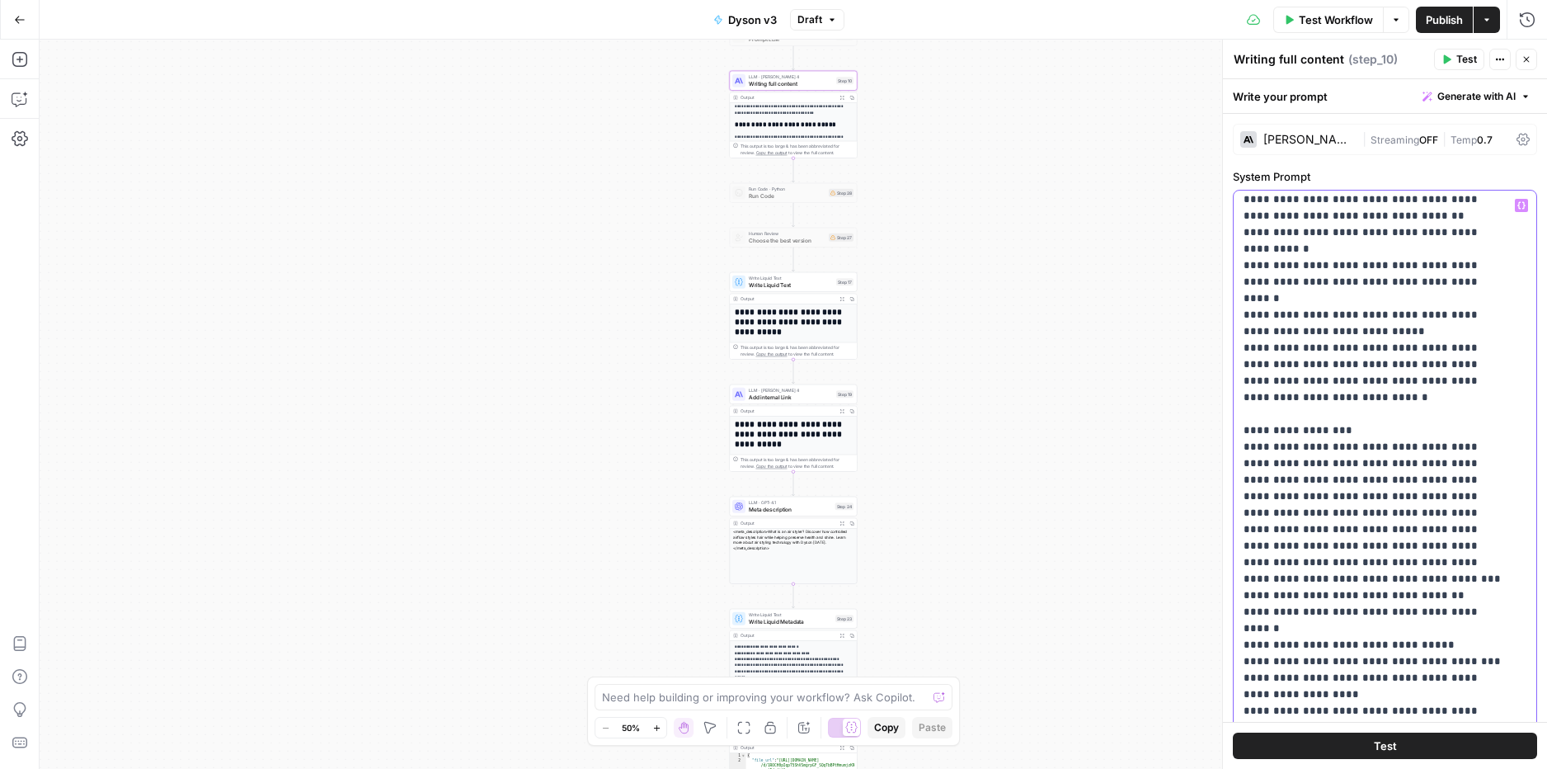
click at [1236, 505] on div "**********" at bounding box center [1379, 527] width 290 height 672
drag, startPoint x: 1262, startPoint y: 510, endPoint x: 1249, endPoint y: 508, distance: 12.5
drag, startPoint x: 1246, startPoint y: 510, endPoint x: 1306, endPoint y: 513, distance: 60.3
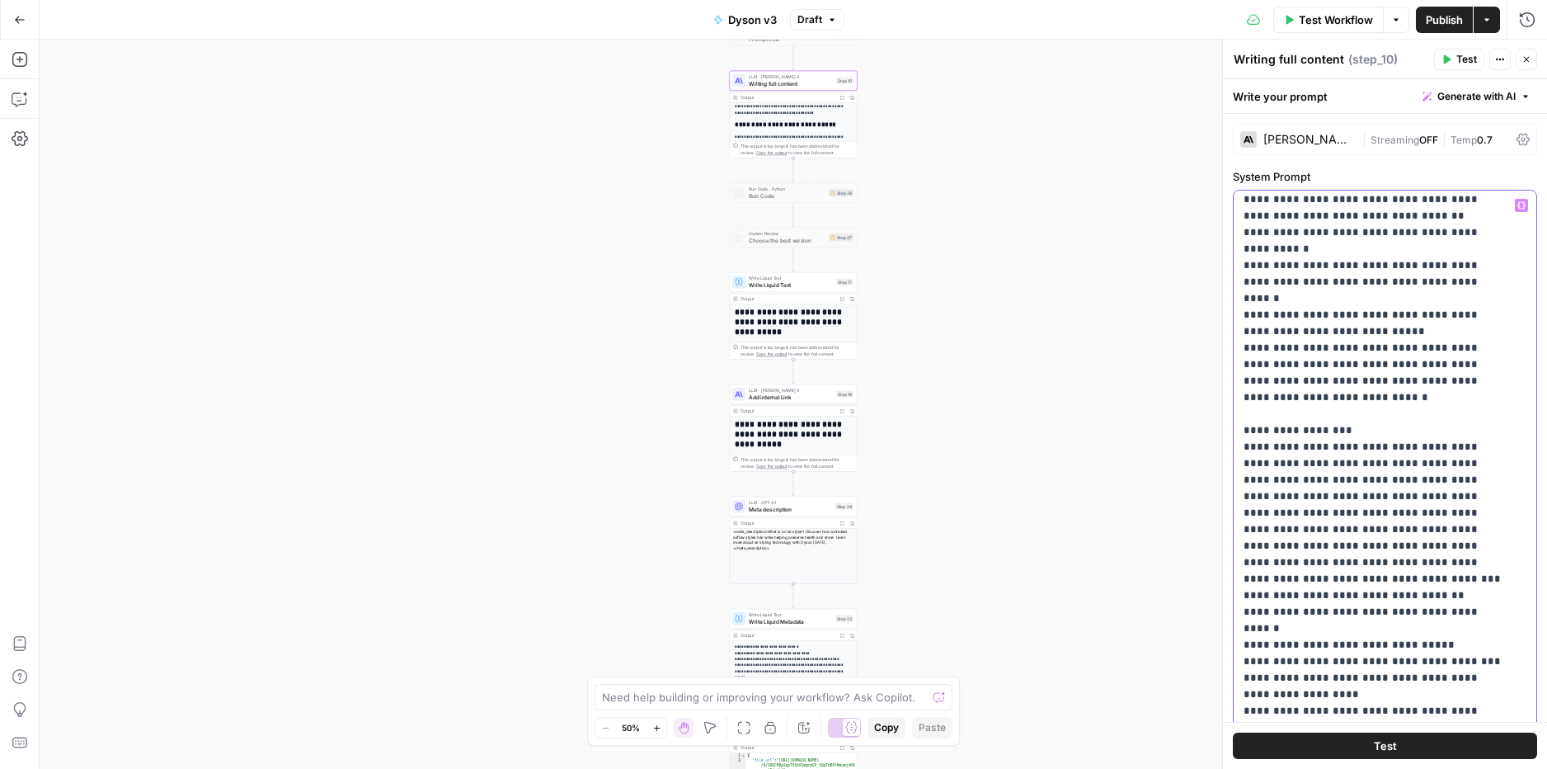
drag, startPoint x: 1429, startPoint y: 515, endPoint x: 1462, endPoint y: 515, distance: 33.0
drag, startPoint x: 1241, startPoint y: 525, endPoint x: 1340, endPoint y: 540, distance: 100.1
click at [1340, 540] on div "**********" at bounding box center [1379, 527] width 290 height 672
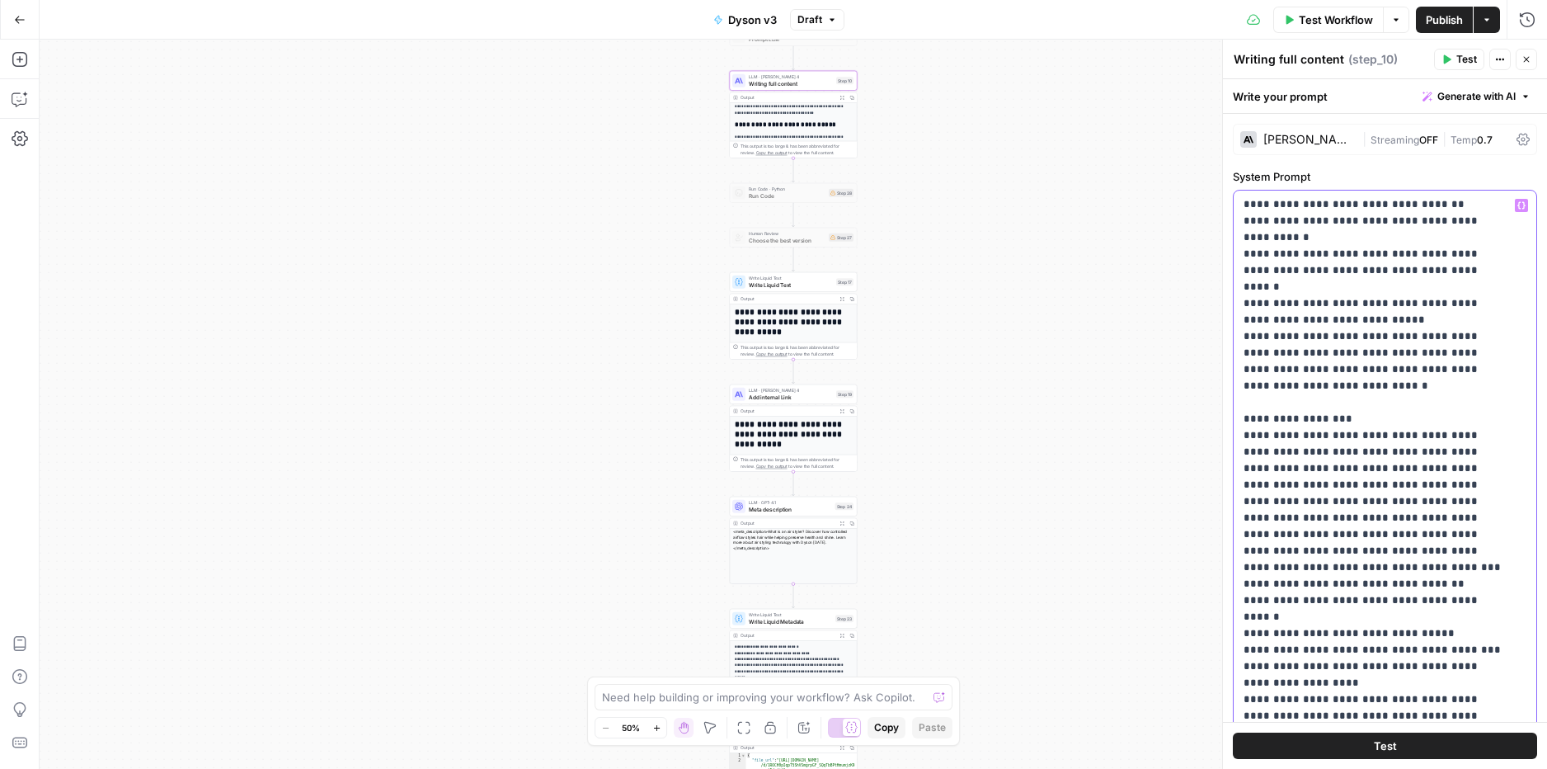
scroll to position [10337, 0]
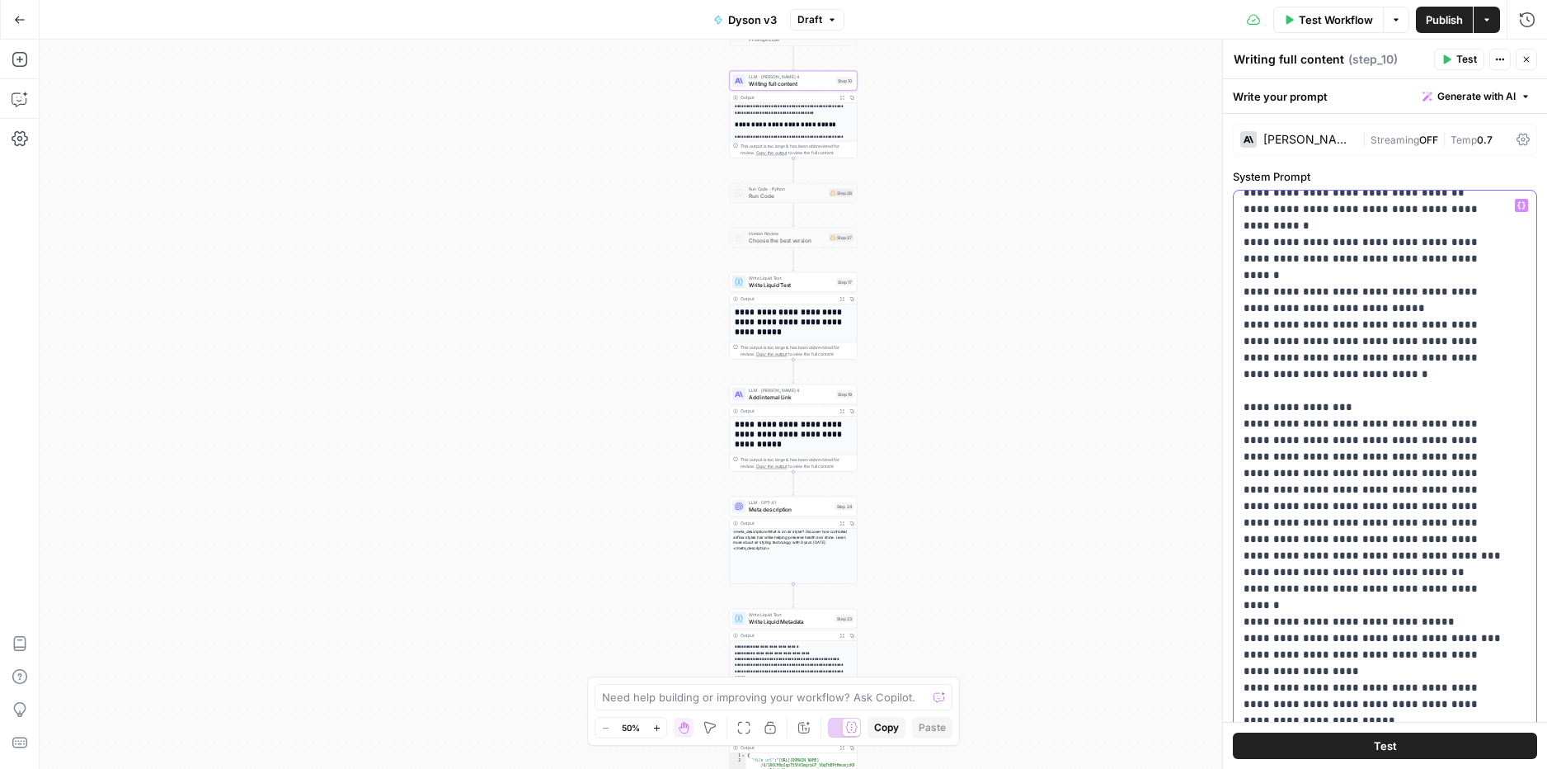
drag, startPoint x: 1250, startPoint y: 474, endPoint x: 1438, endPoint y: 488, distance: 188.5
drag, startPoint x: 1322, startPoint y: 511, endPoint x: 1230, endPoint y: 499, distance: 92.4
click at [1230, 499] on div "**********" at bounding box center [1384, 404] width 325 height 729
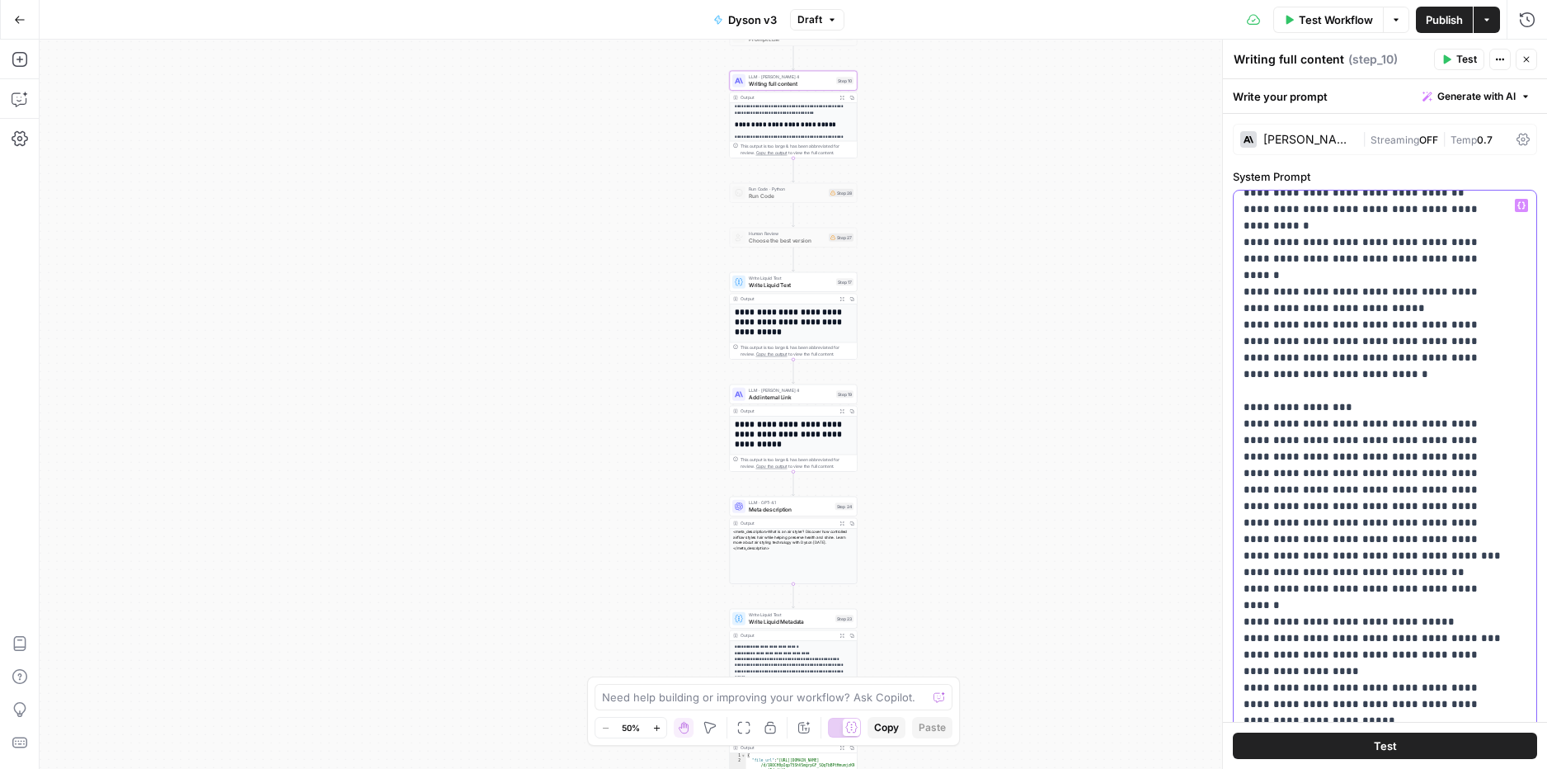
drag, startPoint x: 1302, startPoint y: 510, endPoint x: 1325, endPoint y: 541, distance: 38.3
click at [1242, 520] on div "**********" at bounding box center [1379, 527] width 290 height 672
drag, startPoint x: 1242, startPoint y: 506, endPoint x: 1420, endPoint y: 506, distance: 178.1
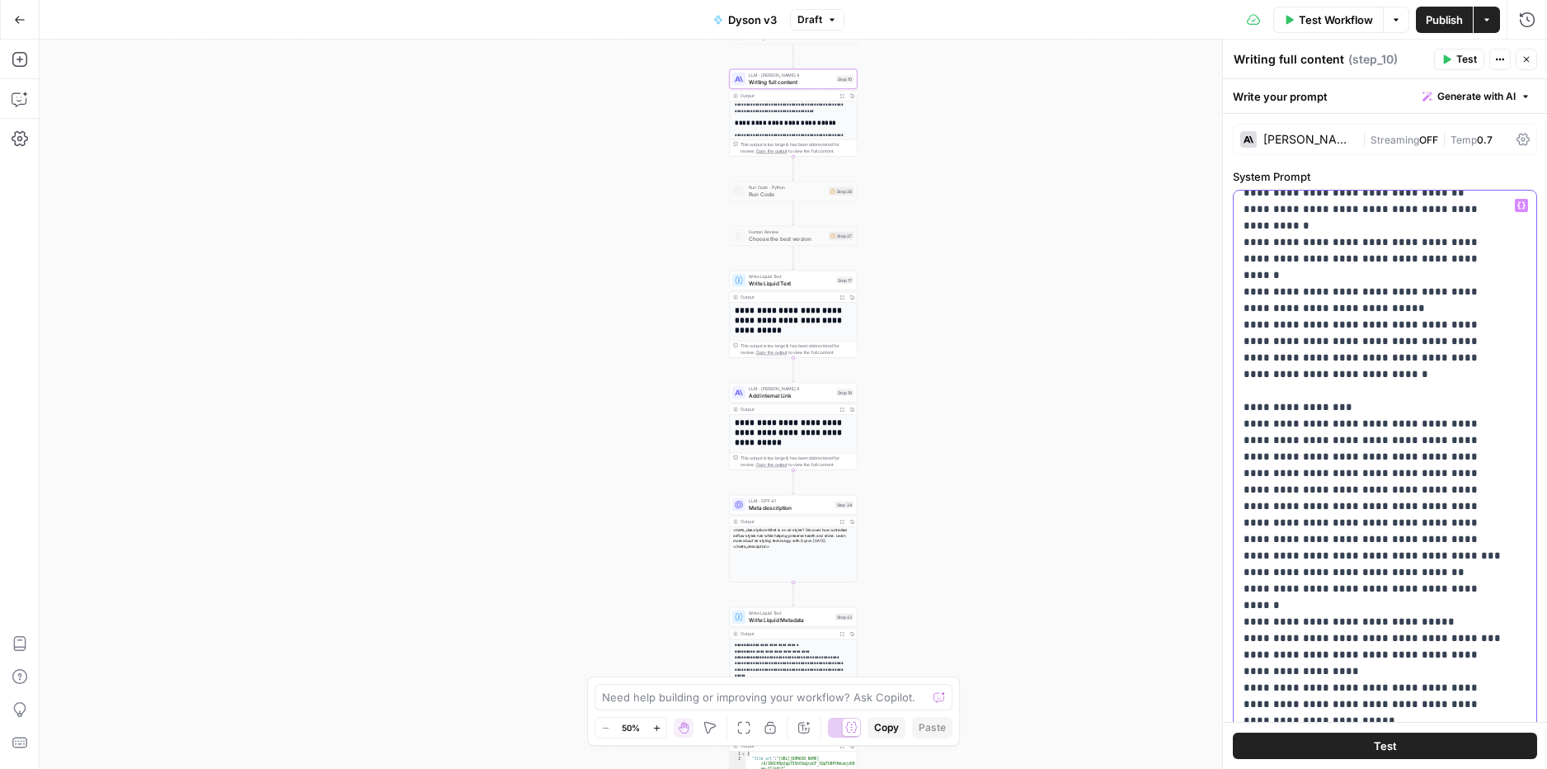
click at [1420, 506] on div "**********" at bounding box center [1379, 527] width 290 height 672
drag, startPoint x: 1468, startPoint y: 542, endPoint x: 1468, endPoint y: 561, distance: 19.0
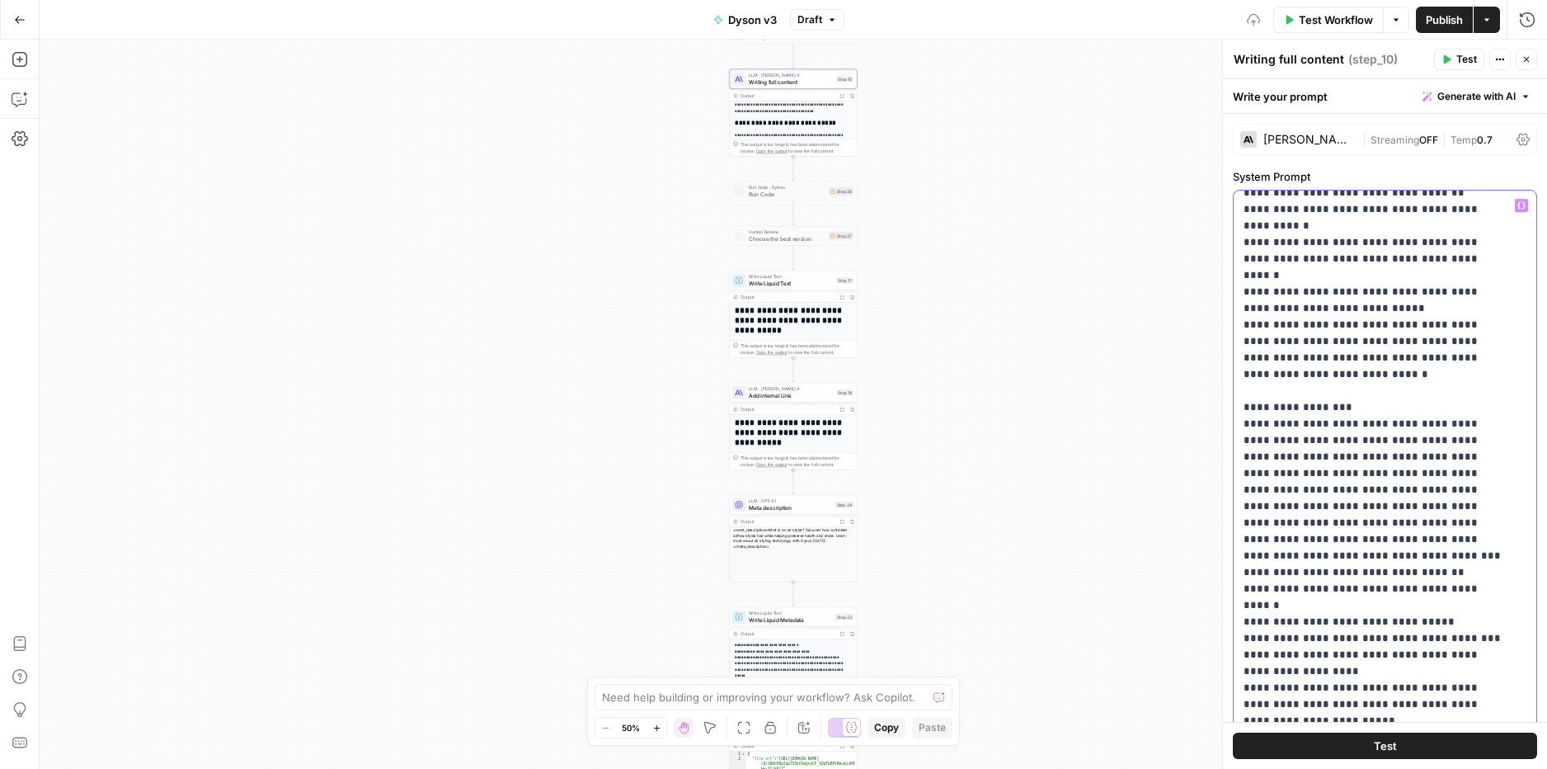
click at [1239, 548] on div "**********" at bounding box center [1379, 527] width 290 height 672
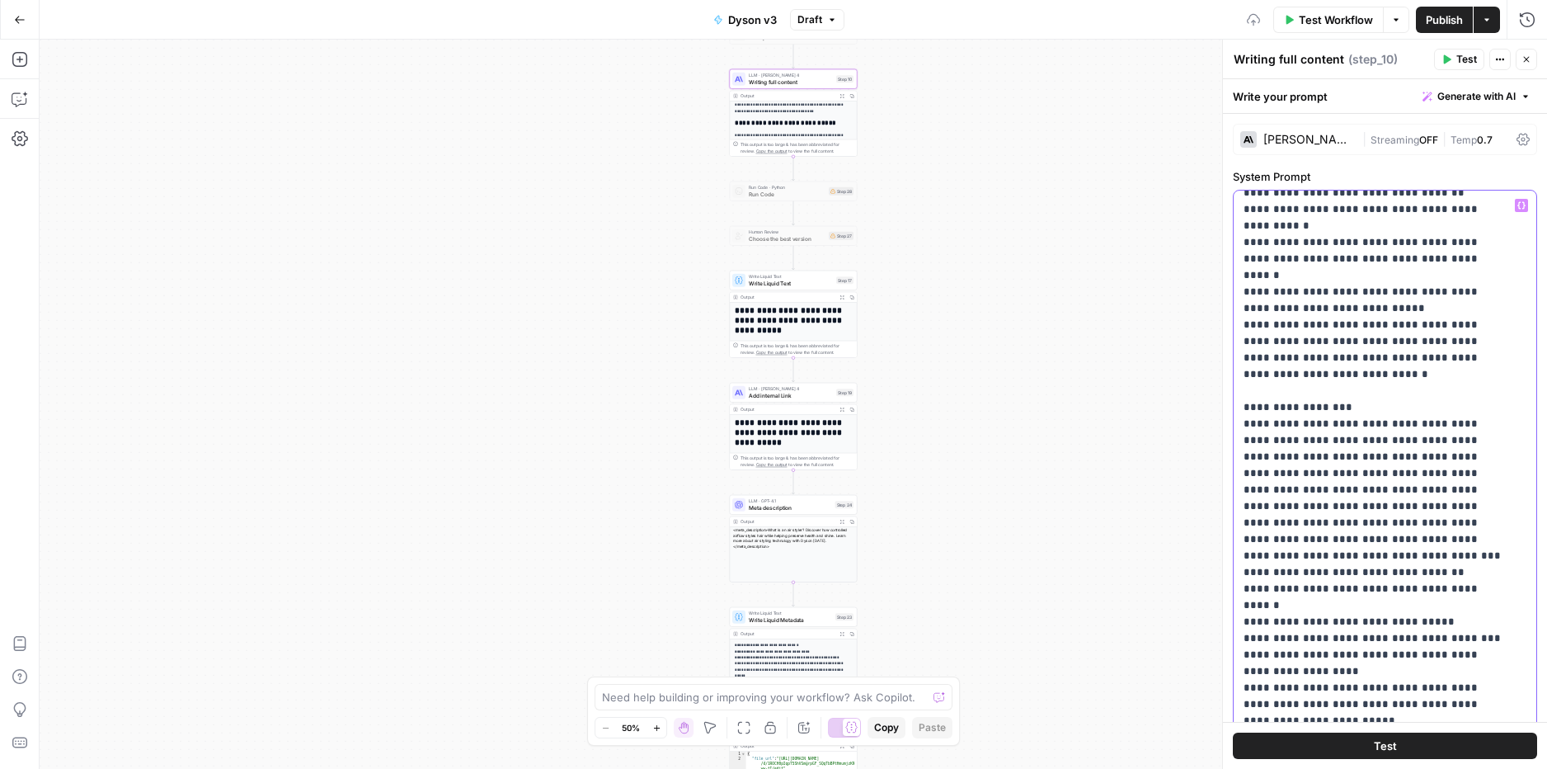
drag, startPoint x: 1485, startPoint y: 535, endPoint x: 1526, endPoint y: 571, distance: 53.8
drag, startPoint x: 1343, startPoint y: 556, endPoint x: 1308, endPoint y: 558, distance: 35.5
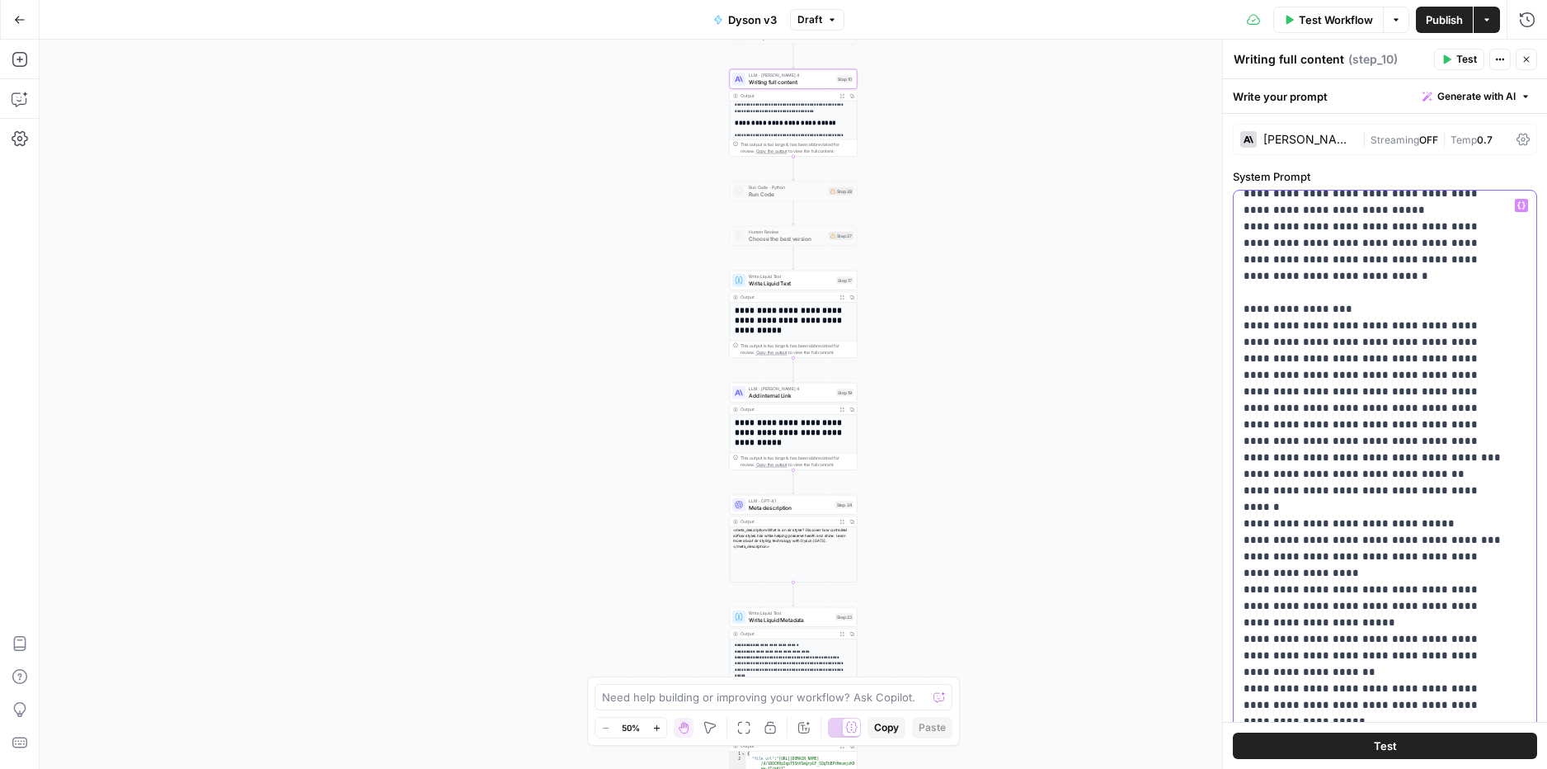
scroll to position [10439, 0]
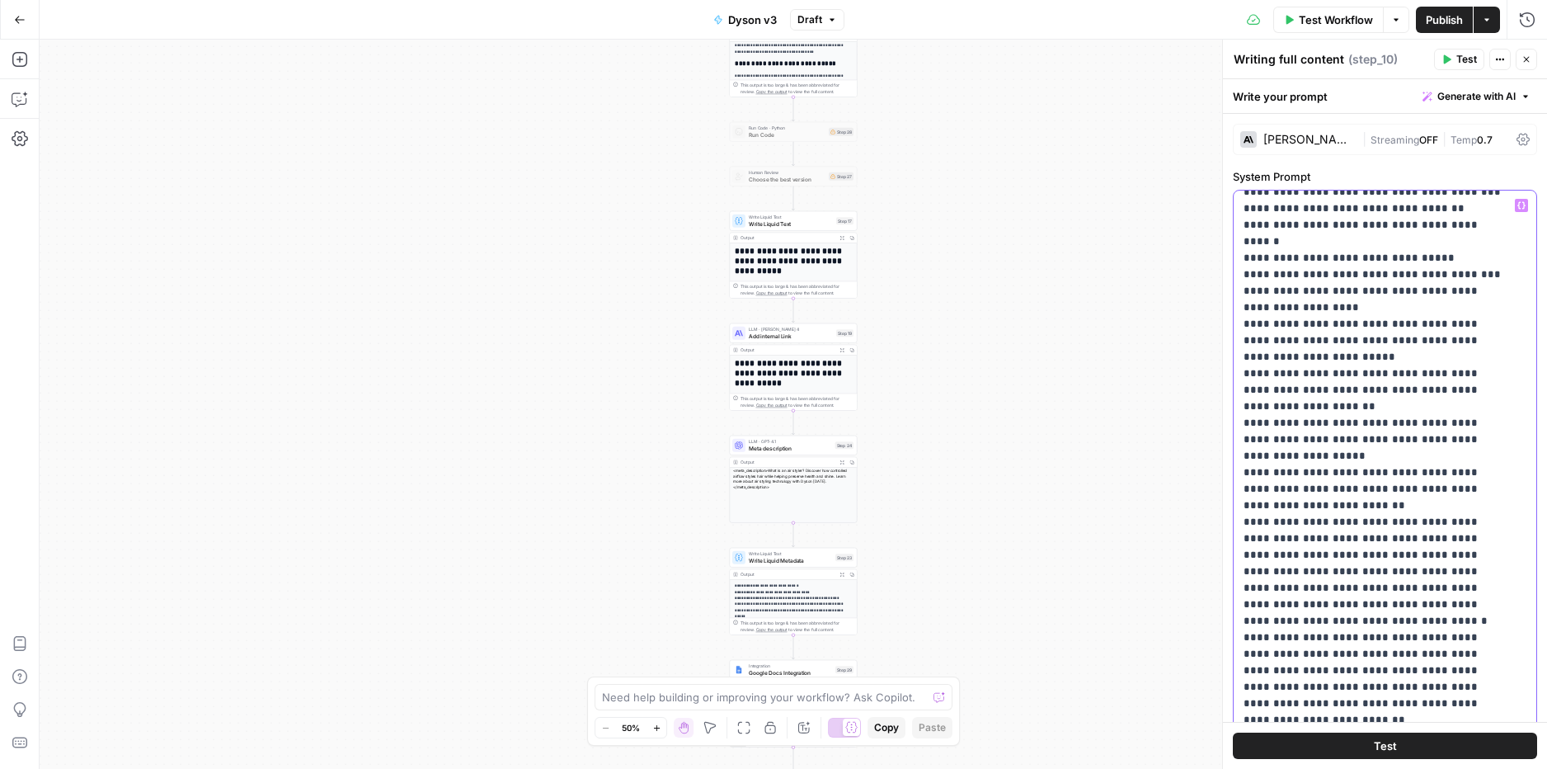
scroll to position [10703, 0]
drag, startPoint x: 1301, startPoint y: 613, endPoint x: 1202, endPoint y: 348, distance: 282.3
click at [1202, 348] on body "Haskn New Home Browse Insights Opportunities Your Data Recent Grids [DiliTrust …" at bounding box center [773, 384] width 1547 height 769
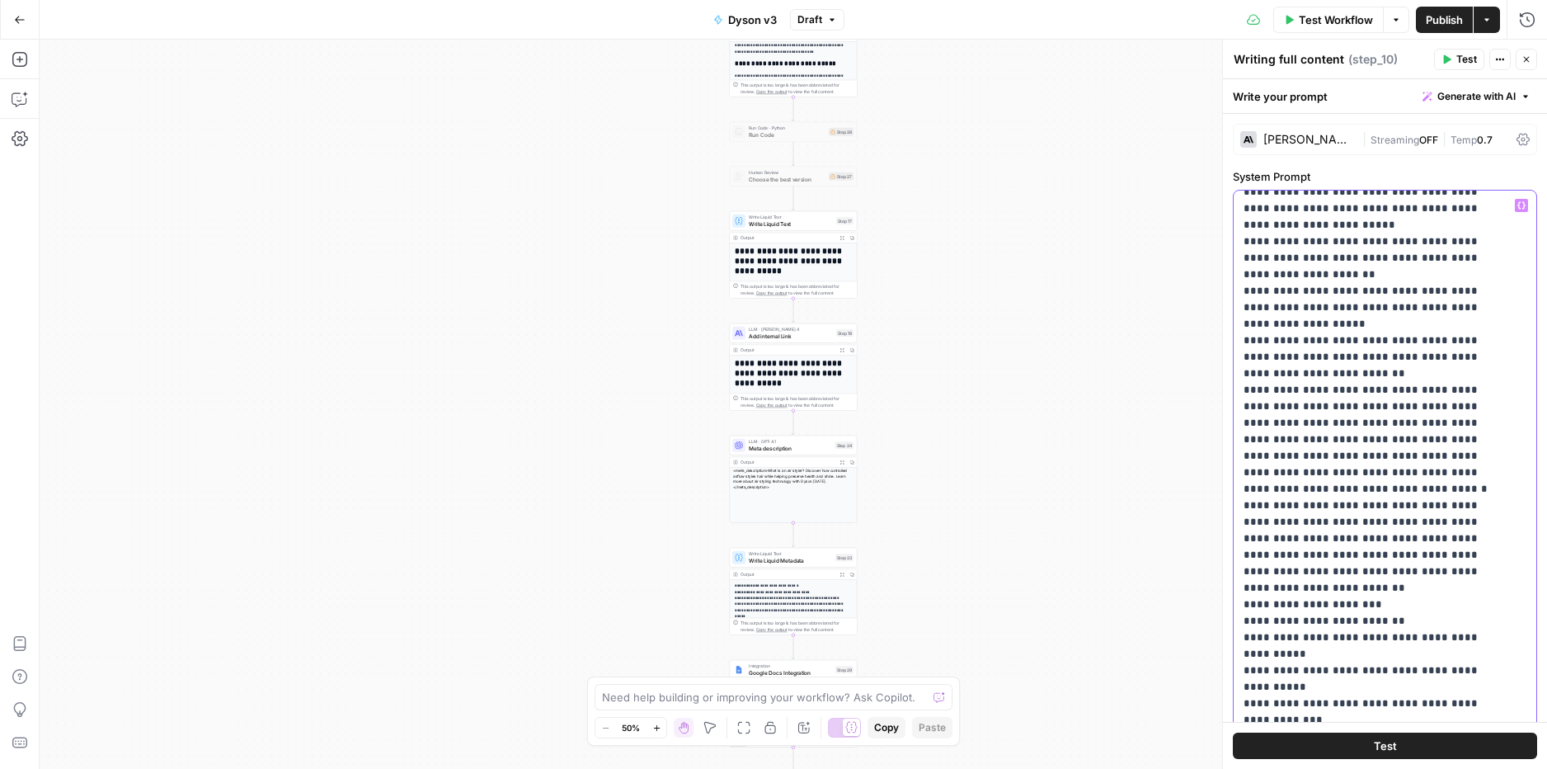
scroll to position [10815, 0]
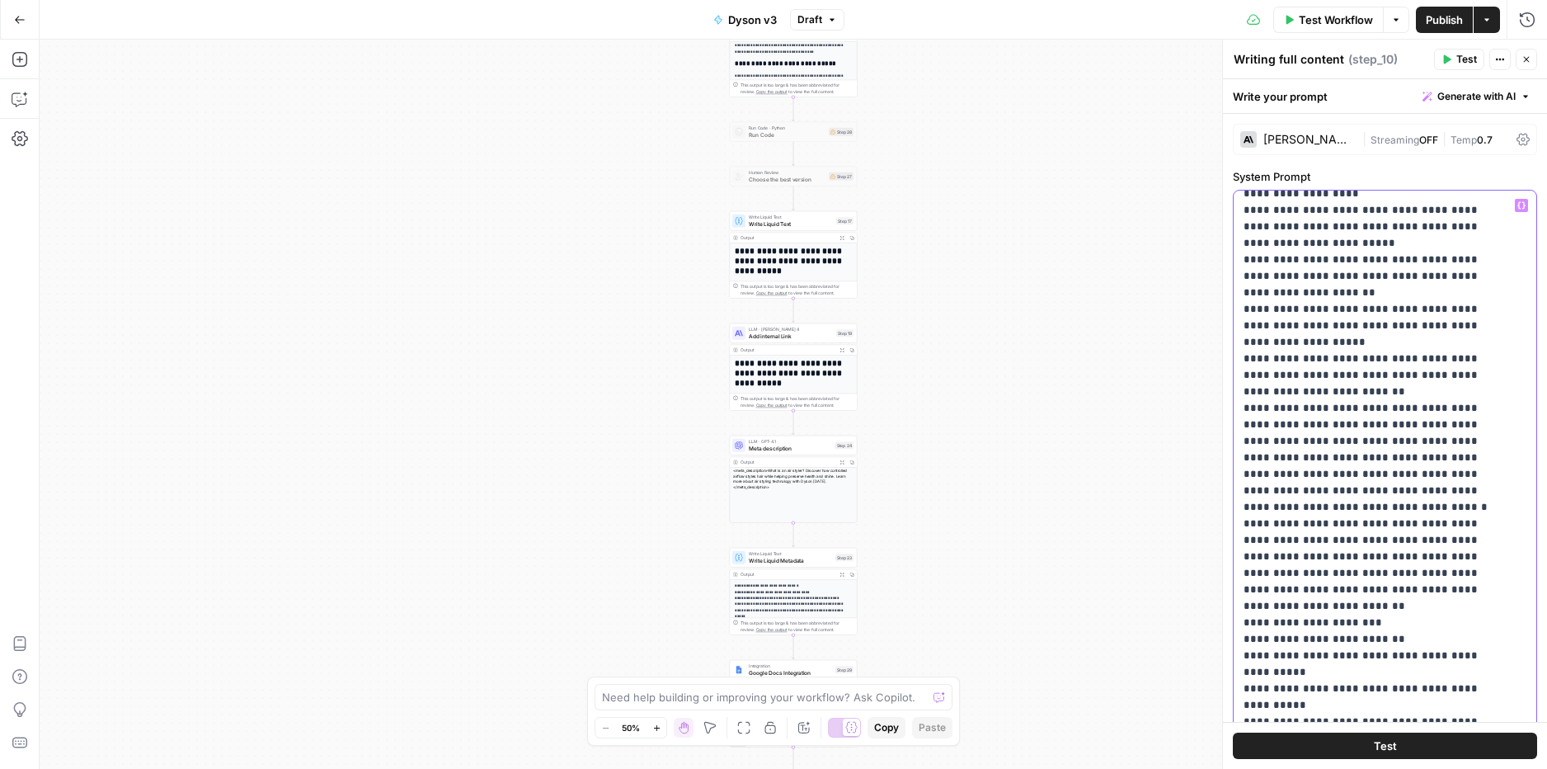
drag, startPoint x: 1340, startPoint y: 262, endPoint x: 1272, endPoint y: 258, distance: 67.7
drag, startPoint x: 1240, startPoint y: 330, endPoint x: 1296, endPoint y: 328, distance: 55.3
click at [1296, 328] on div "**********" at bounding box center [1379, 527] width 290 height 672
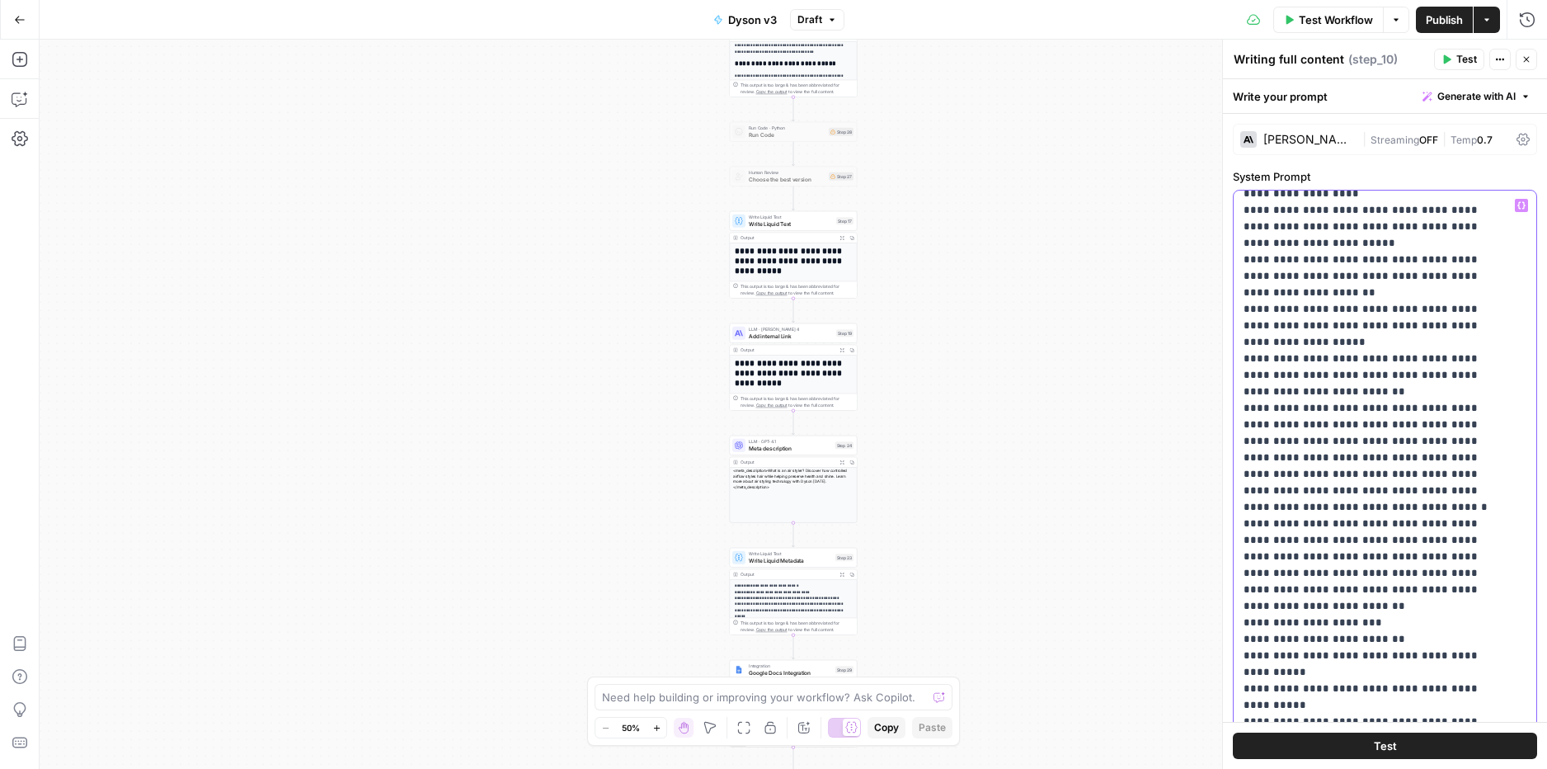
drag, startPoint x: 1383, startPoint y: 372, endPoint x: 1403, endPoint y: 370, distance: 19.9
drag, startPoint x: 1436, startPoint y: 373, endPoint x: 1382, endPoint y: 369, distance: 53.7
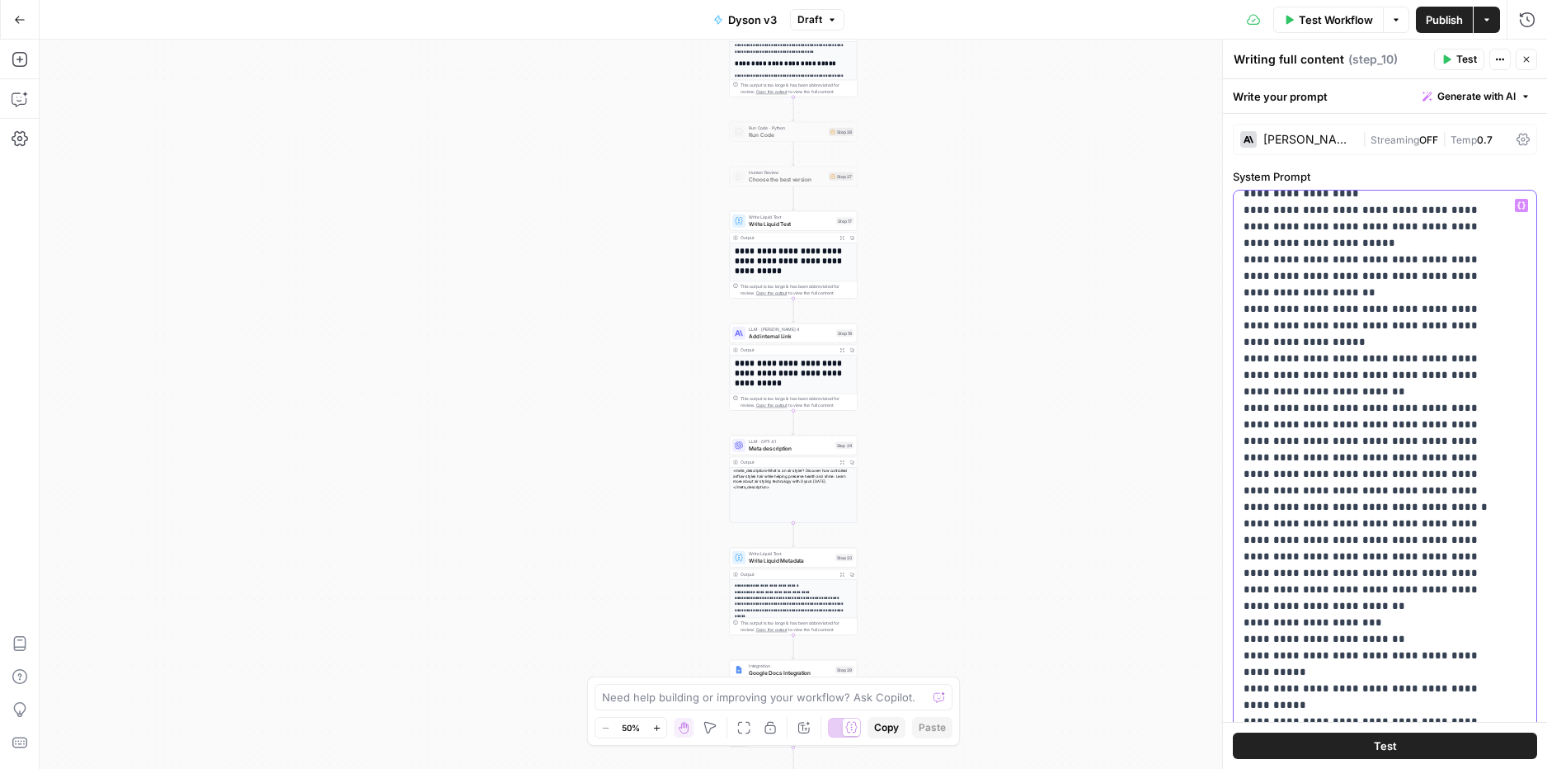
drag, startPoint x: 1379, startPoint y: 426, endPoint x: 1361, endPoint y: 421, distance: 19.0
drag, startPoint x: 1363, startPoint y: 427, endPoint x: 1321, endPoint y: 428, distance: 42.1
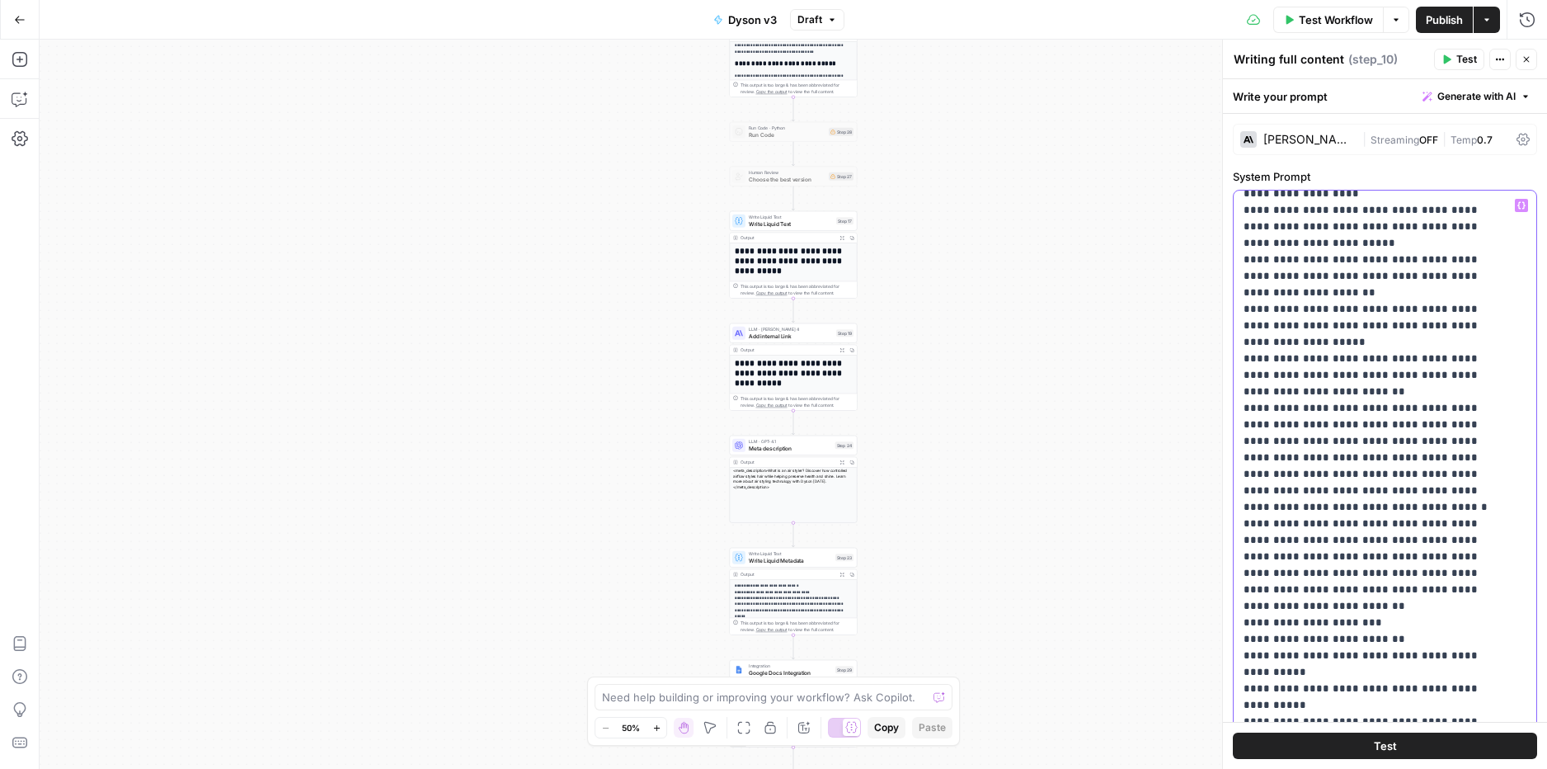
drag, startPoint x: 1493, startPoint y: 428, endPoint x: 1483, endPoint y: 426, distance: 10.8
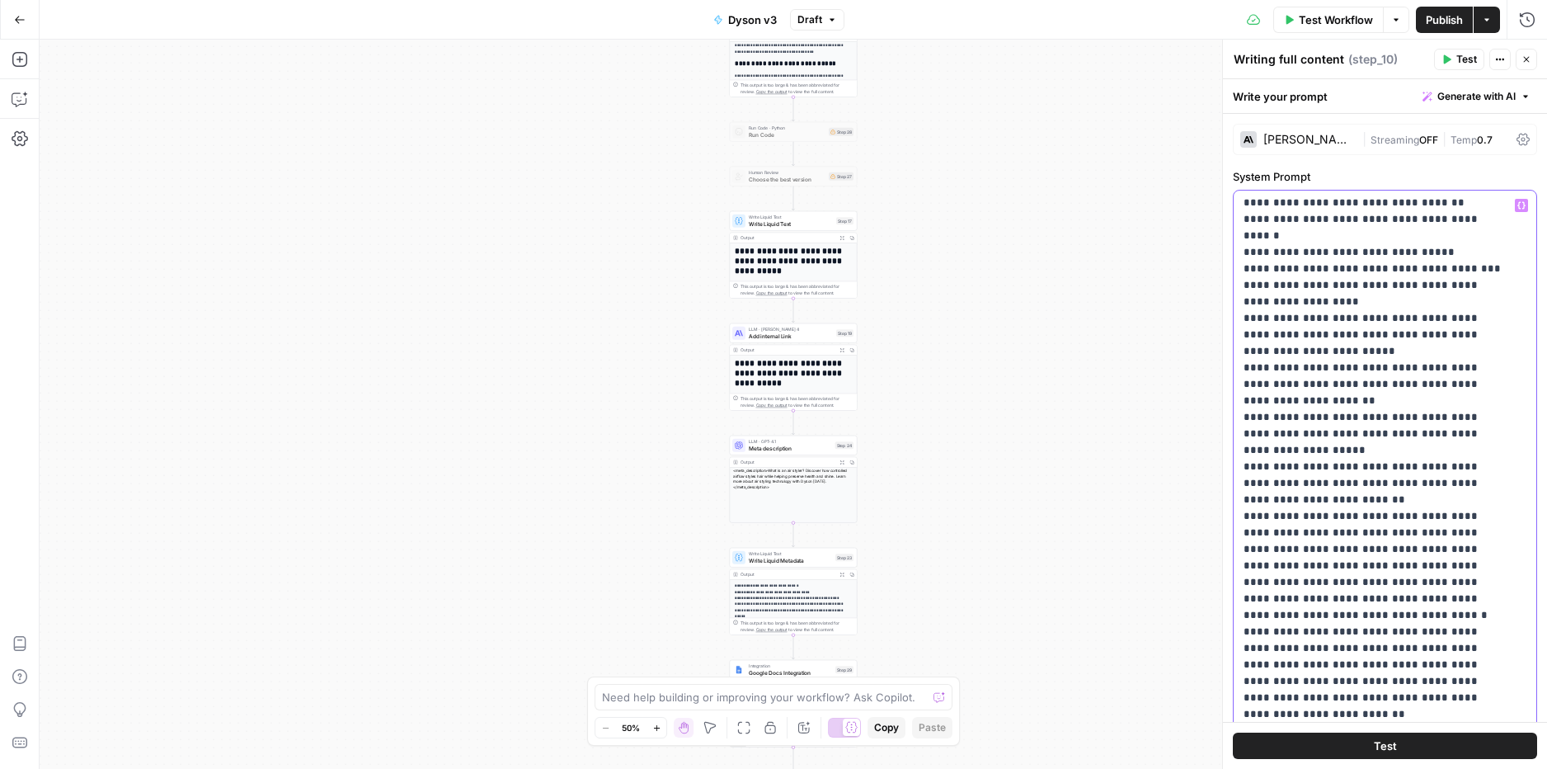
scroll to position [10688, 0]
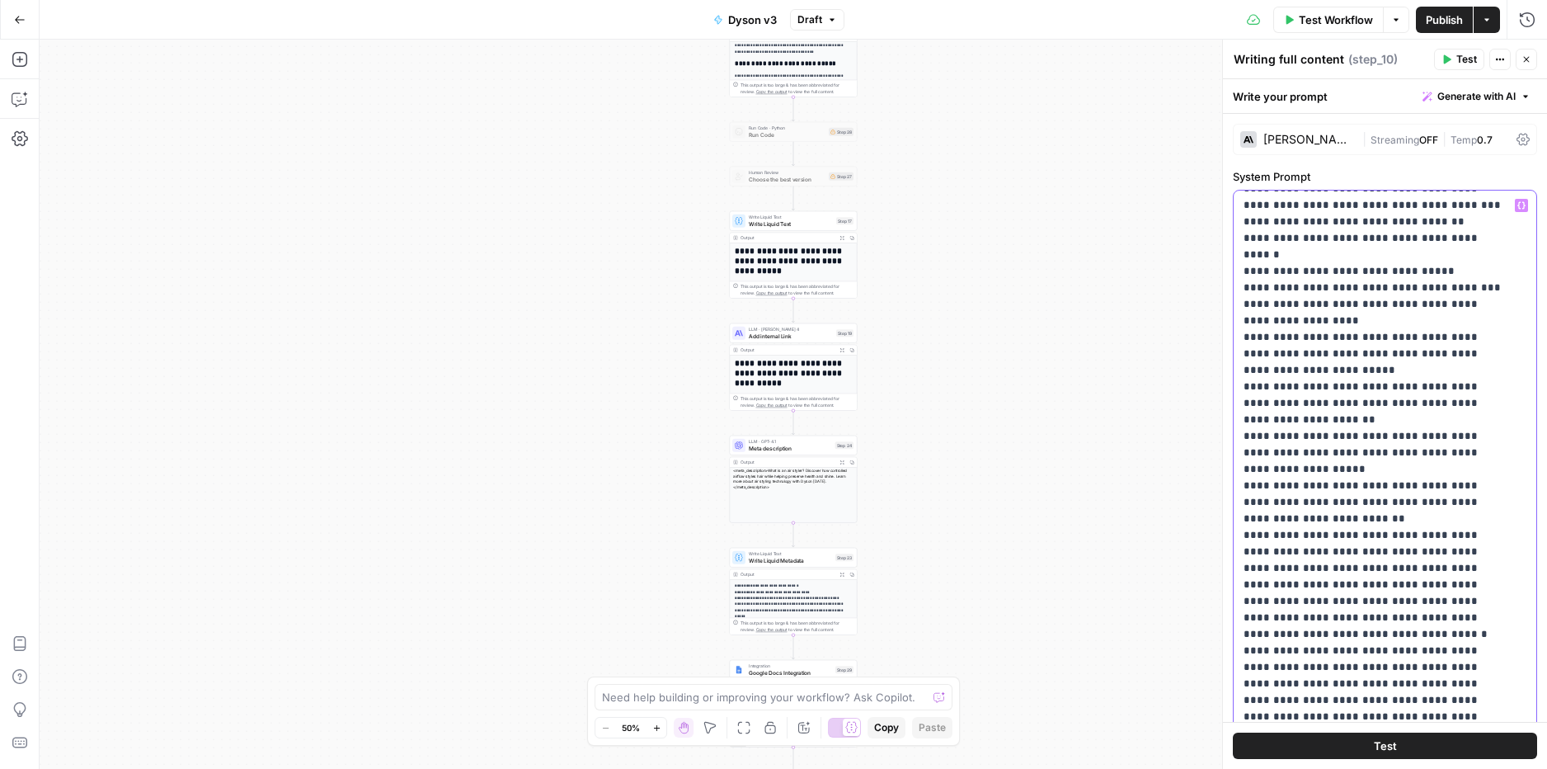
drag, startPoint x: 1315, startPoint y: 295, endPoint x: 1341, endPoint y: 289, distance: 27.2
drag, startPoint x: 1365, startPoint y: 519, endPoint x: 1426, endPoint y: 511, distance: 61.5
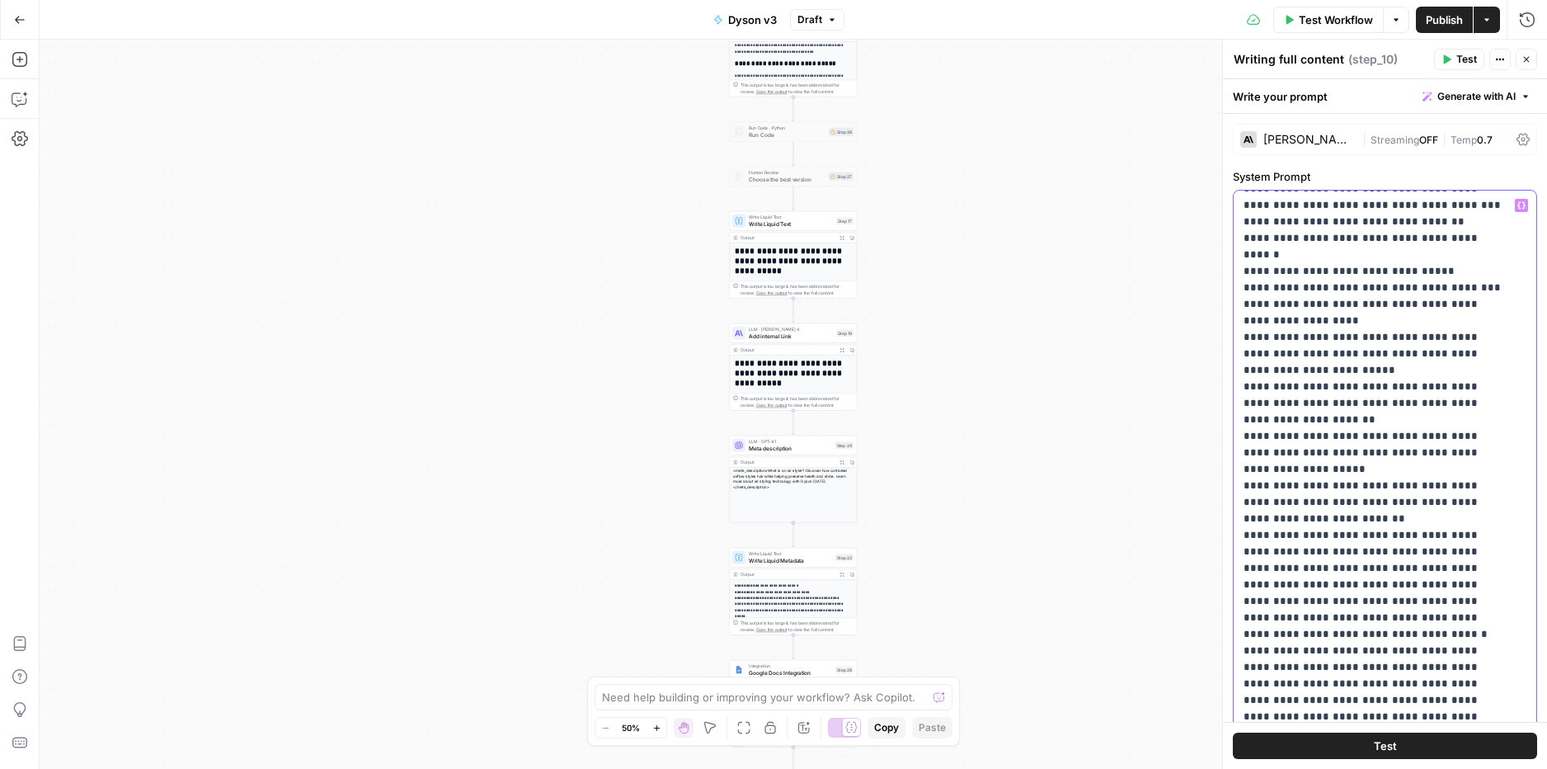
drag, startPoint x: 1304, startPoint y: 435, endPoint x: 1310, endPoint y: 500, distance: 64.6
drag, startPoint x: 1414, startPoint y: 453, endPoint x: 1418, endPoint y: 465, distance: 12.8
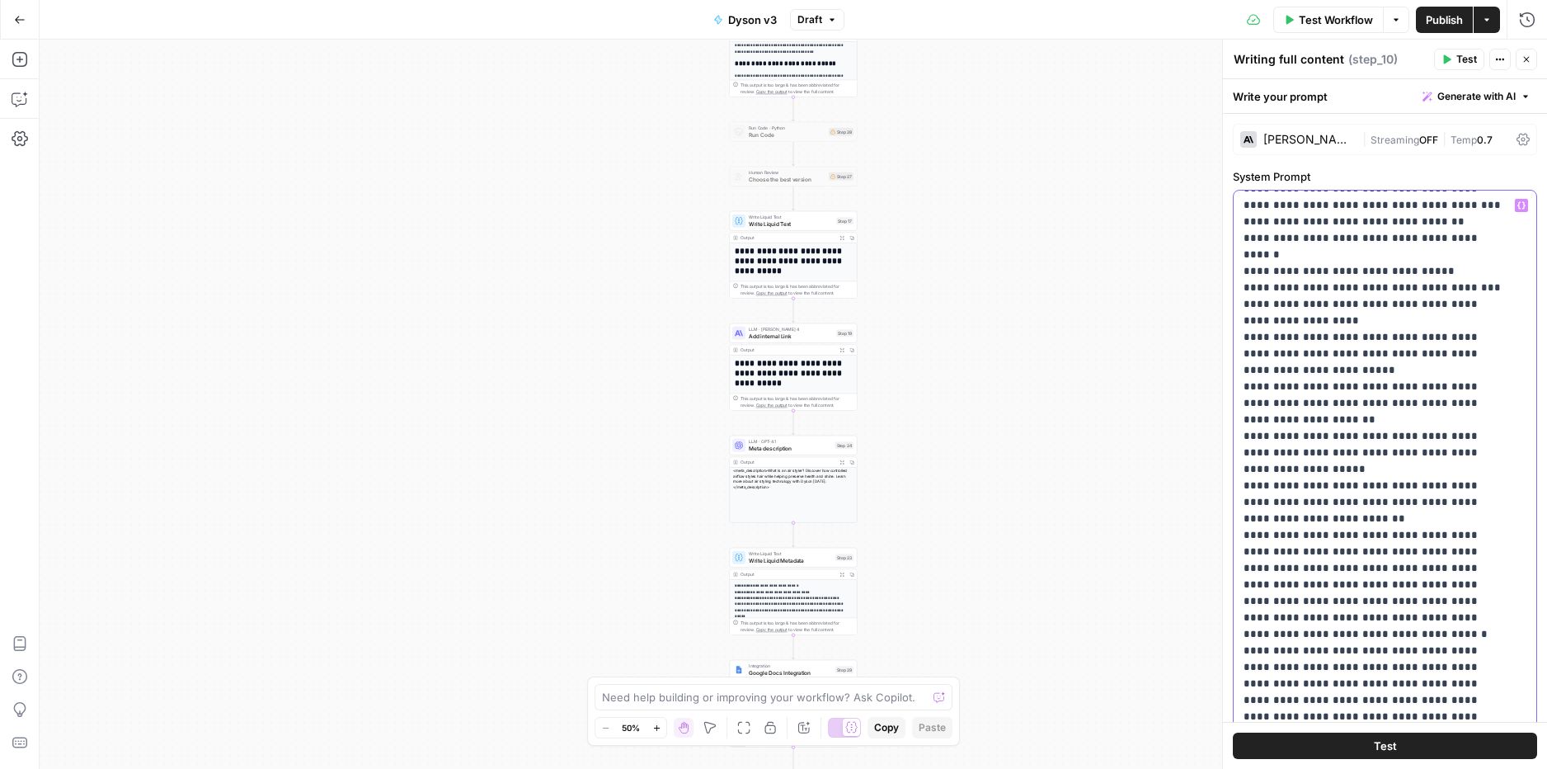
drag, startPoint x: 1386, startPoint y: 473, endPoint x: 1399, endPoint y: 485, distance: 16.9
drag, startPoint x: 1309, startPoint y: 438, endPoint x: 1329, endPoint y: 438, distance: 20.6
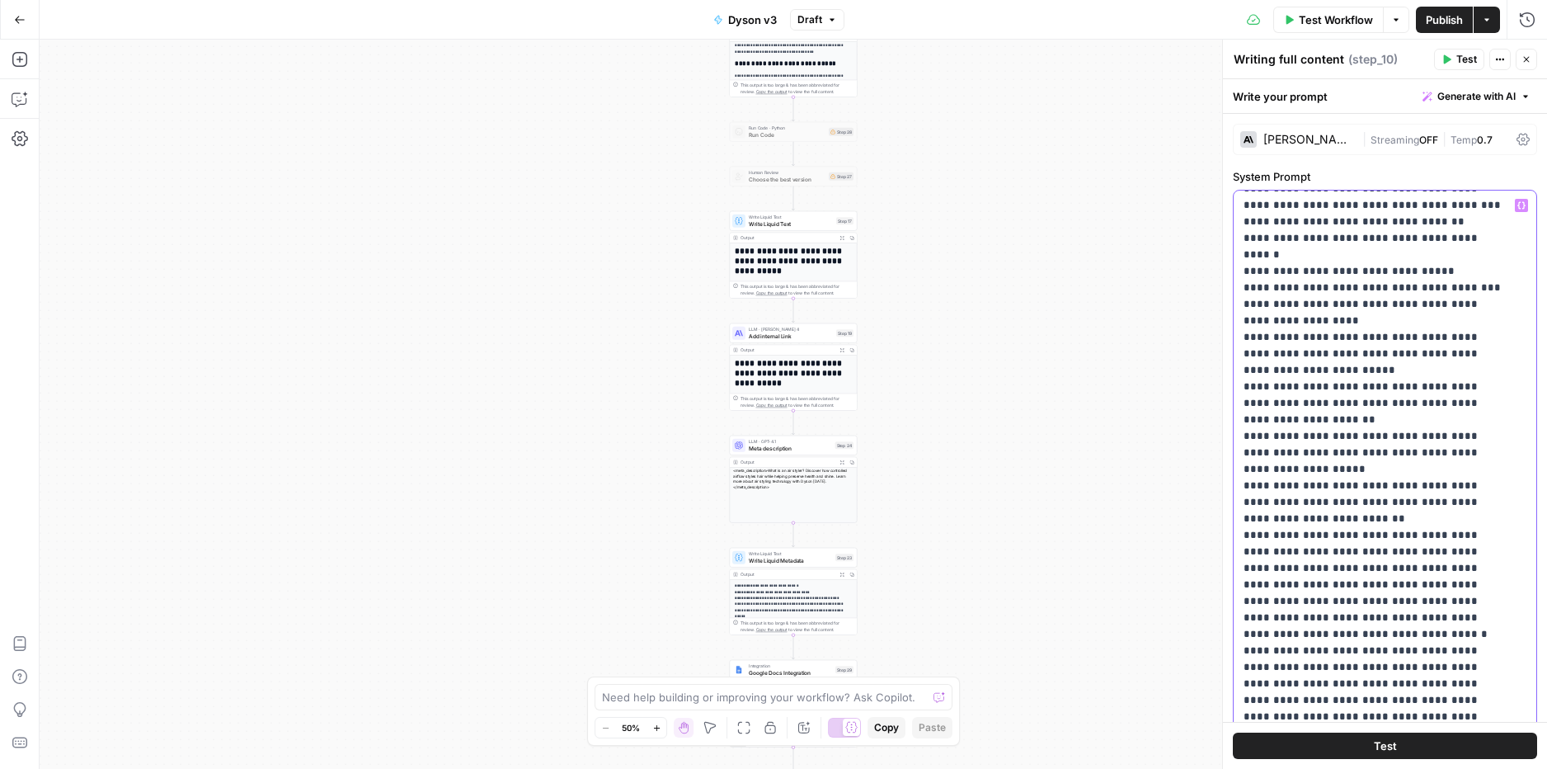
copy p "****"
drag, startPoint x: 1306, startPoint y: 519, endPoint x: 1428, endPoint y: 515, distance: 121.3
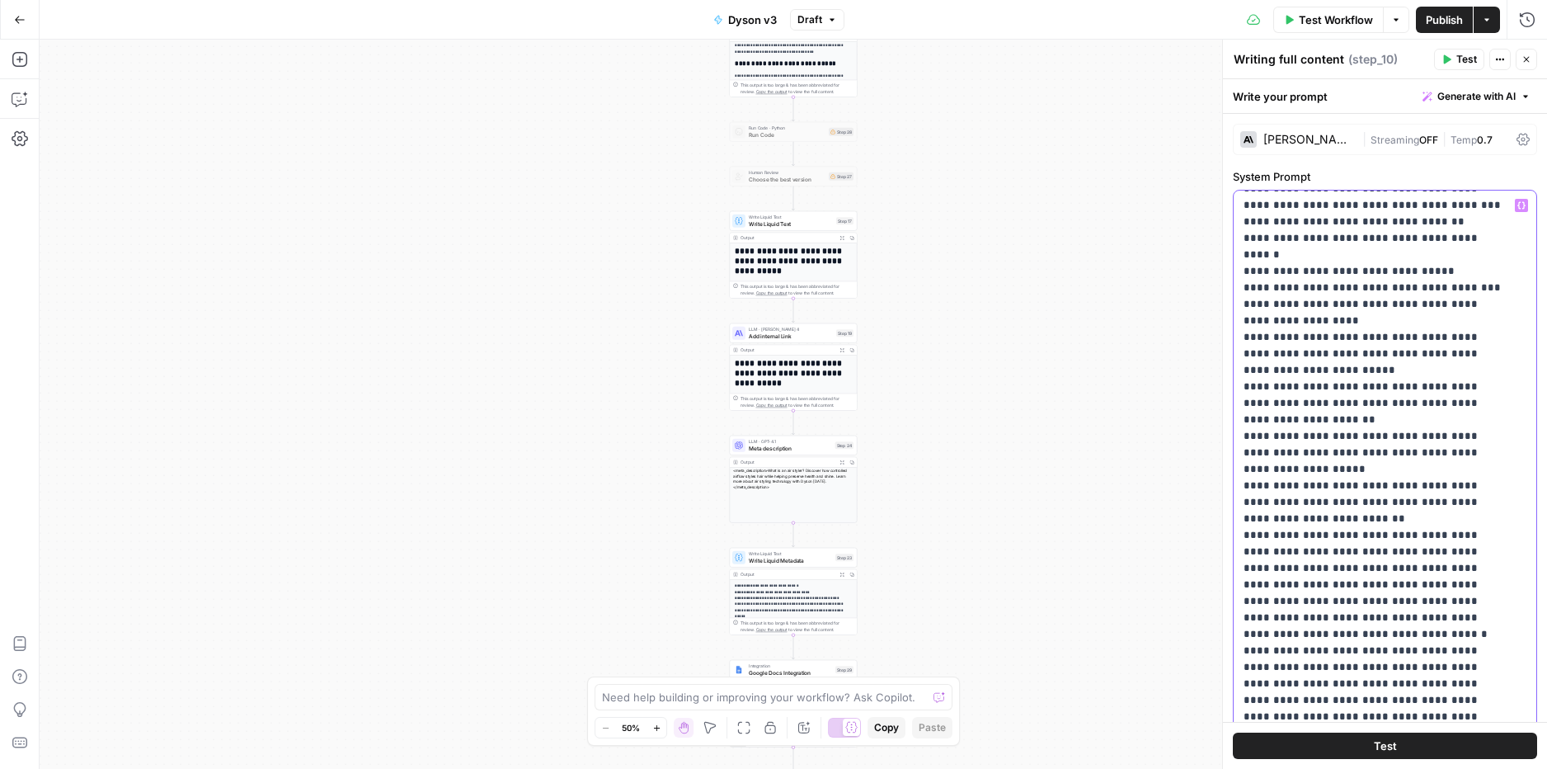
drag, startPoint x: 1344, startPoint y: 522, endPoint x: 1489, endPoint y: 527, distance: 144.4
drag, startPoint x: 1439, startPoint y: 554, endPoint x: 1300, endPoint y: 563, distance: 139.7
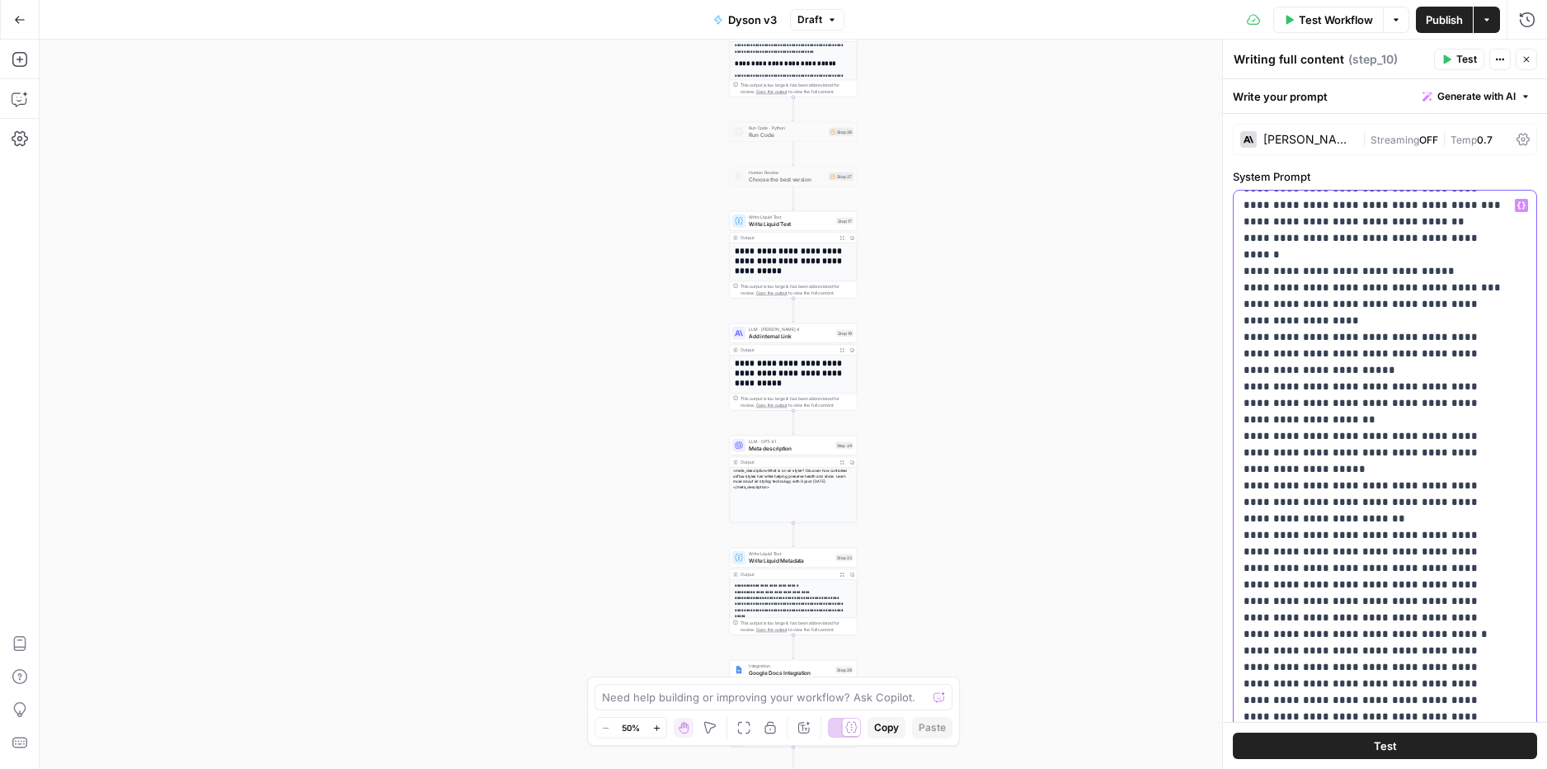
click at [1239, 567] on div "**********" at bounding box center [1379, 527] width 290 height 672
drag, startPoint x: 1312, startPoint y: 572, endPoint x: 1451, endPoint y: 571, distance: 138.6
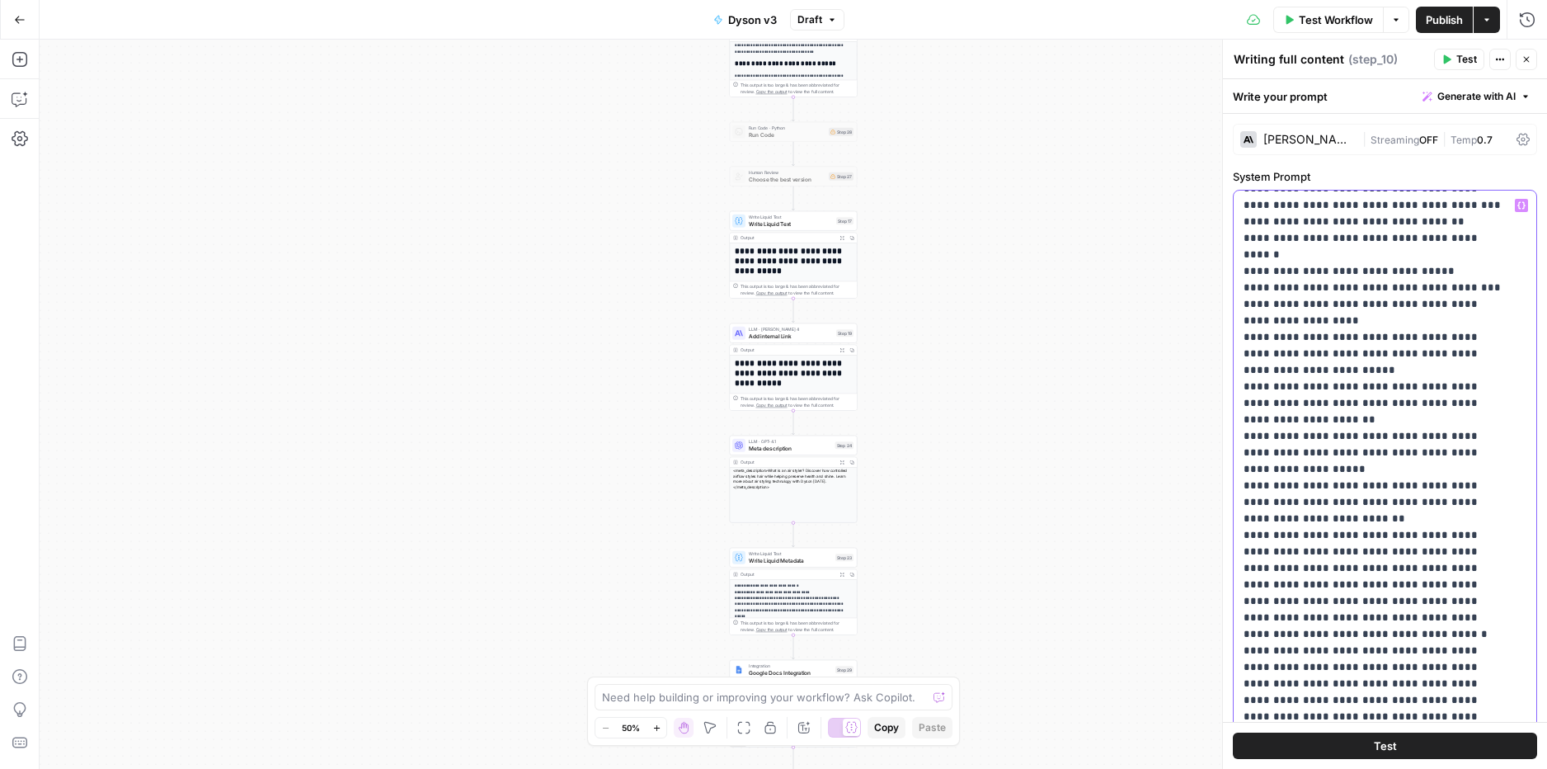
drag, startPoint x: 1407, startPoint y: 390, endPoint x: 1406, endPoint y: 399, distance: 9.1
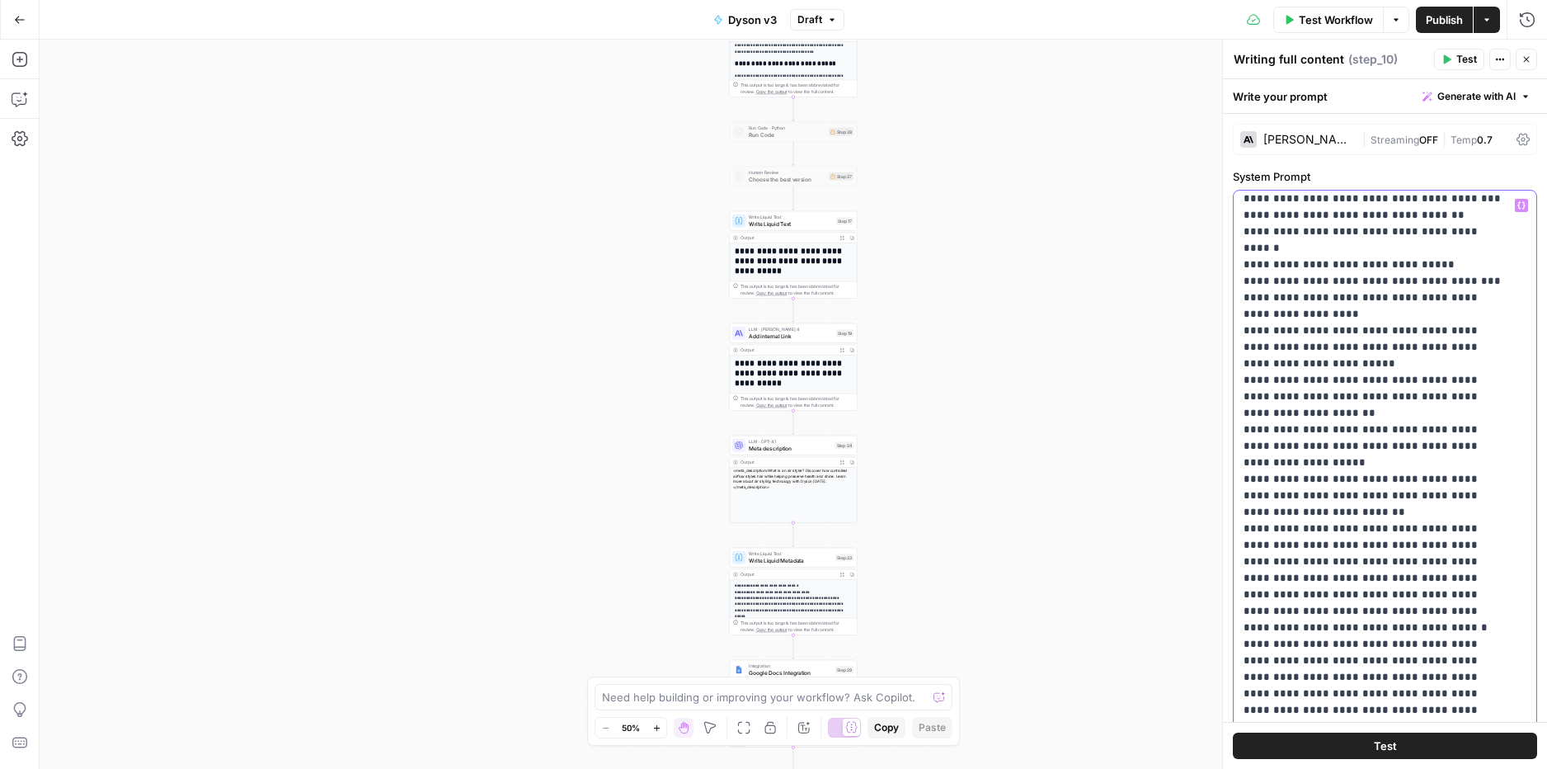
drag, startPoint x: 1451, startPoint y: 360, endPoint x: 1444, endPoint y: 402, distance: 42.7
drag, startPoint x: 1279, startPoint y: 379, endPoint x: 1241, endPoint y: 378, distance: 37.9
click at [1241, 378] on div "**********" at bounding box center [1379, 527] width 290 height 672
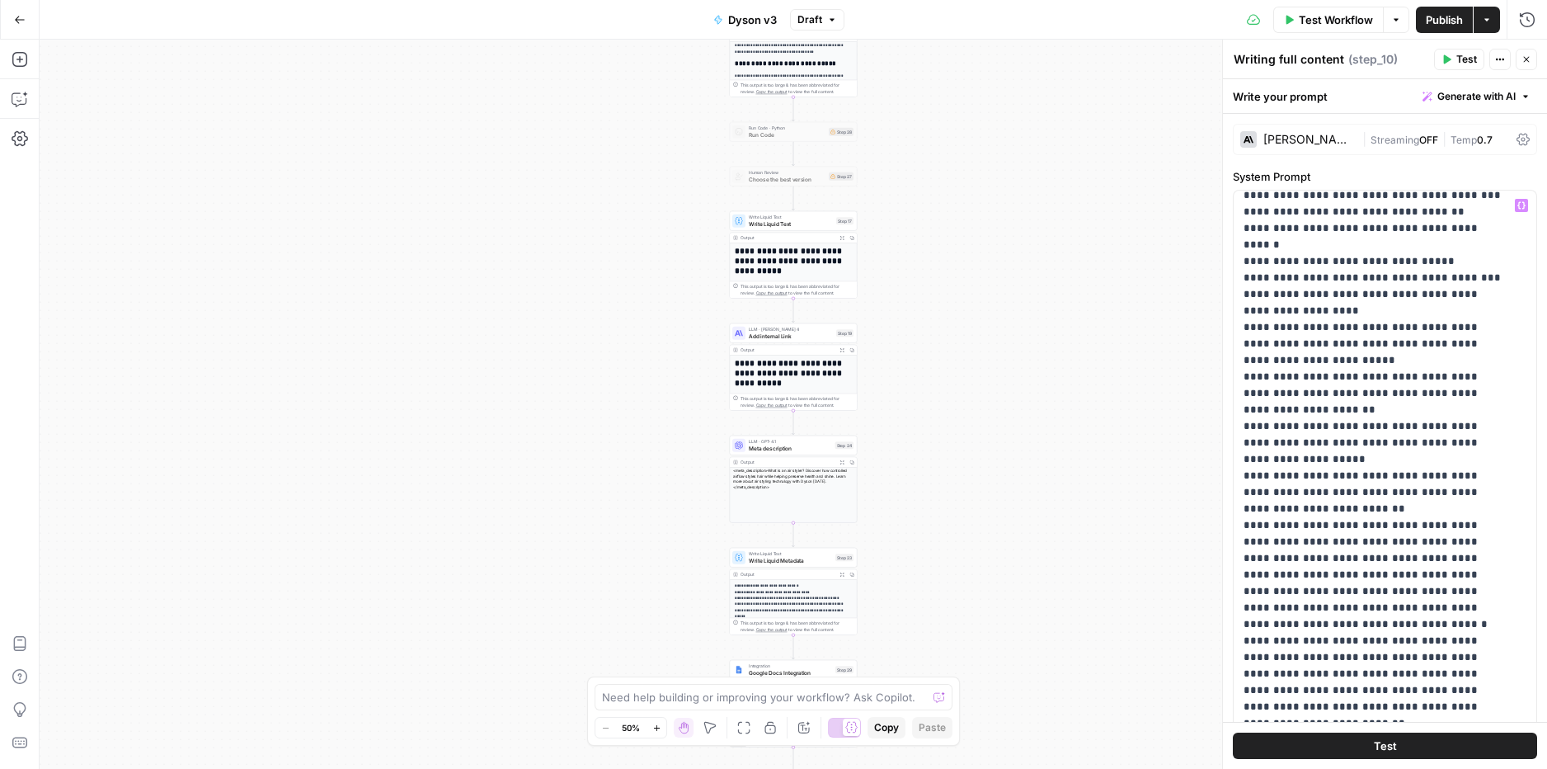
drag, startPoint x: 1421, startPoint y: 19, endPoint x: 1489, endPoint y: 422, distance: 409.0
click at [1489, 422] on body "Haskn New Home Browse Insights Opportunities Your Data Recent Grids [DiliTrust …" at bounding box center [773, 384] width 1547 height 769
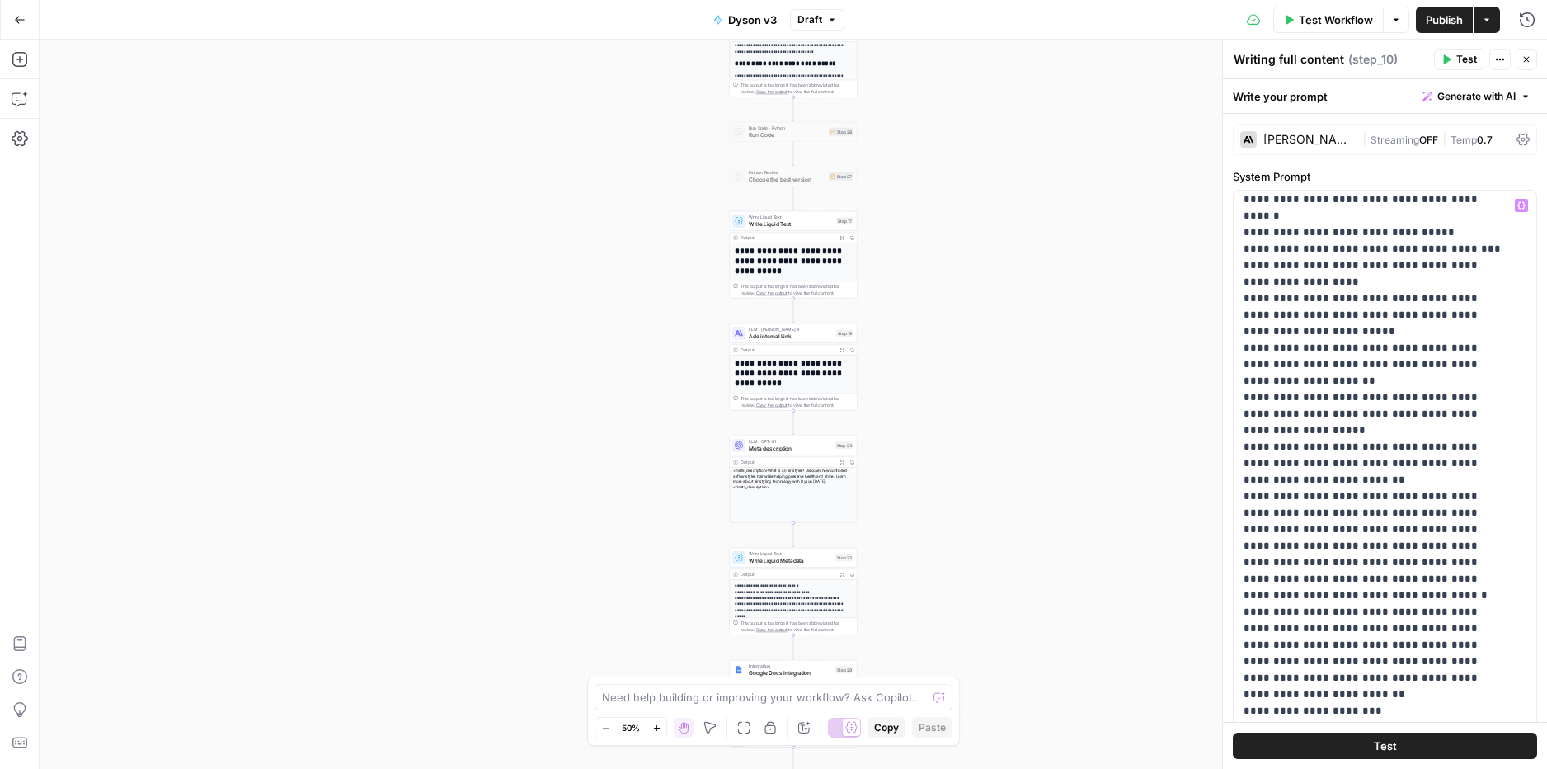
scroll to position [10736, 0]
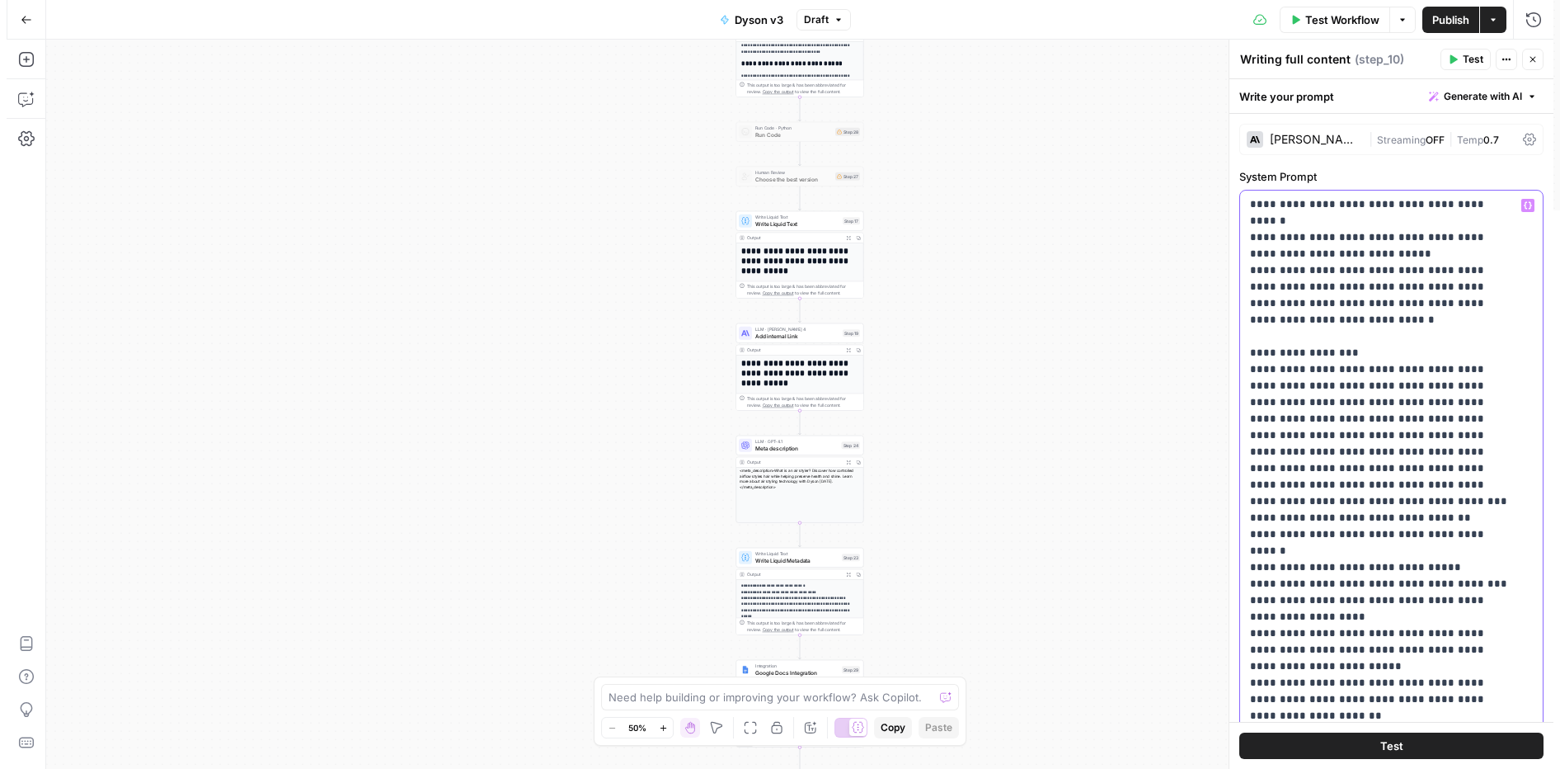
scroll to position [10388, 0]
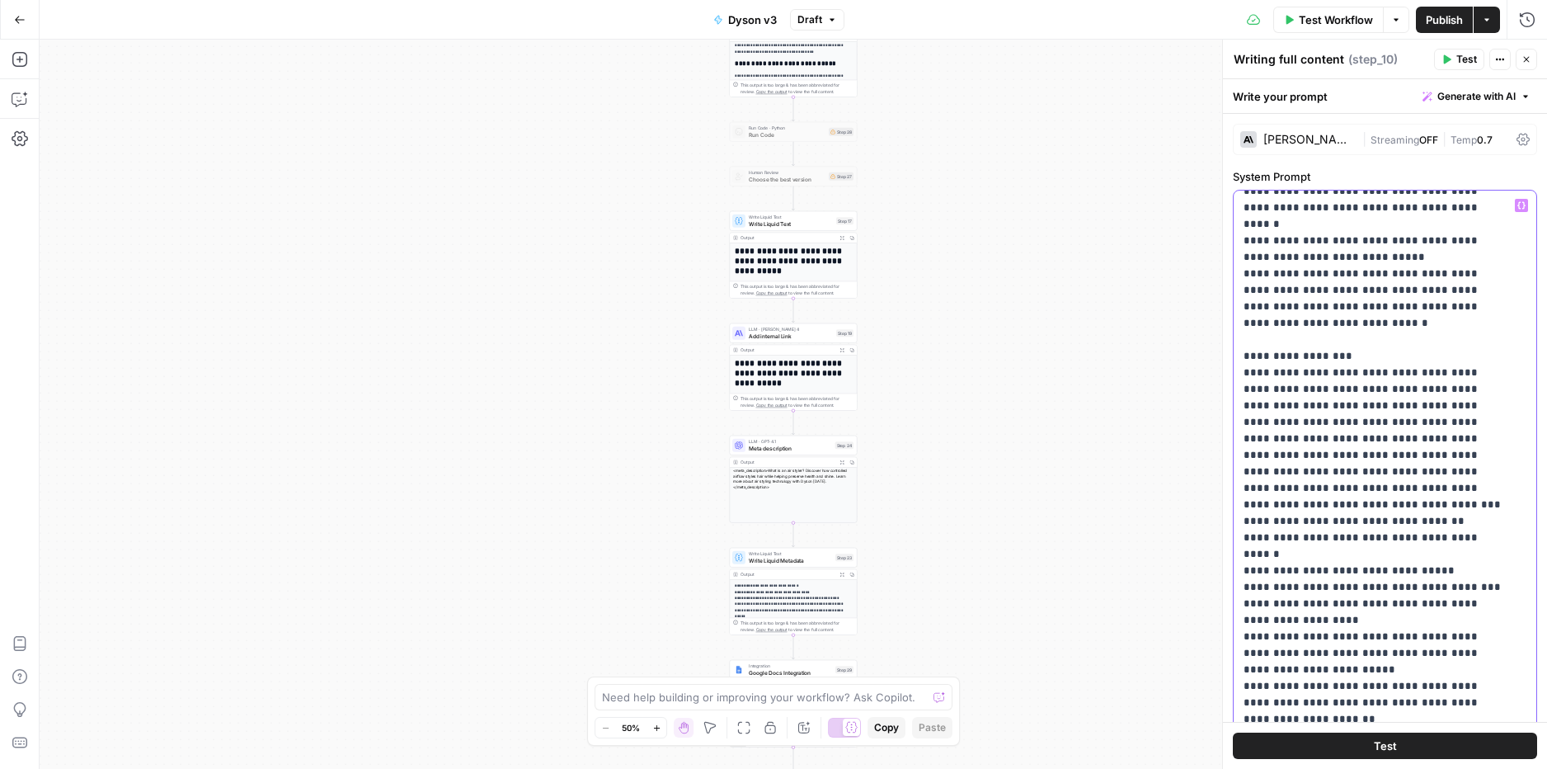
drag, startPoint x: 1264, startPoint y: 592, endPoint x: 1352, endPoint y: 586, distance: 88.4
drag, startPoint x: 1362, startPoint y: 590, endPoint x: 1334, endPoint y: 585, distance: 27.7
drag, startPoint x: 1289, startPoint y: 359, endPoint x: 1315, endPoint y: 358, distance: 26.4
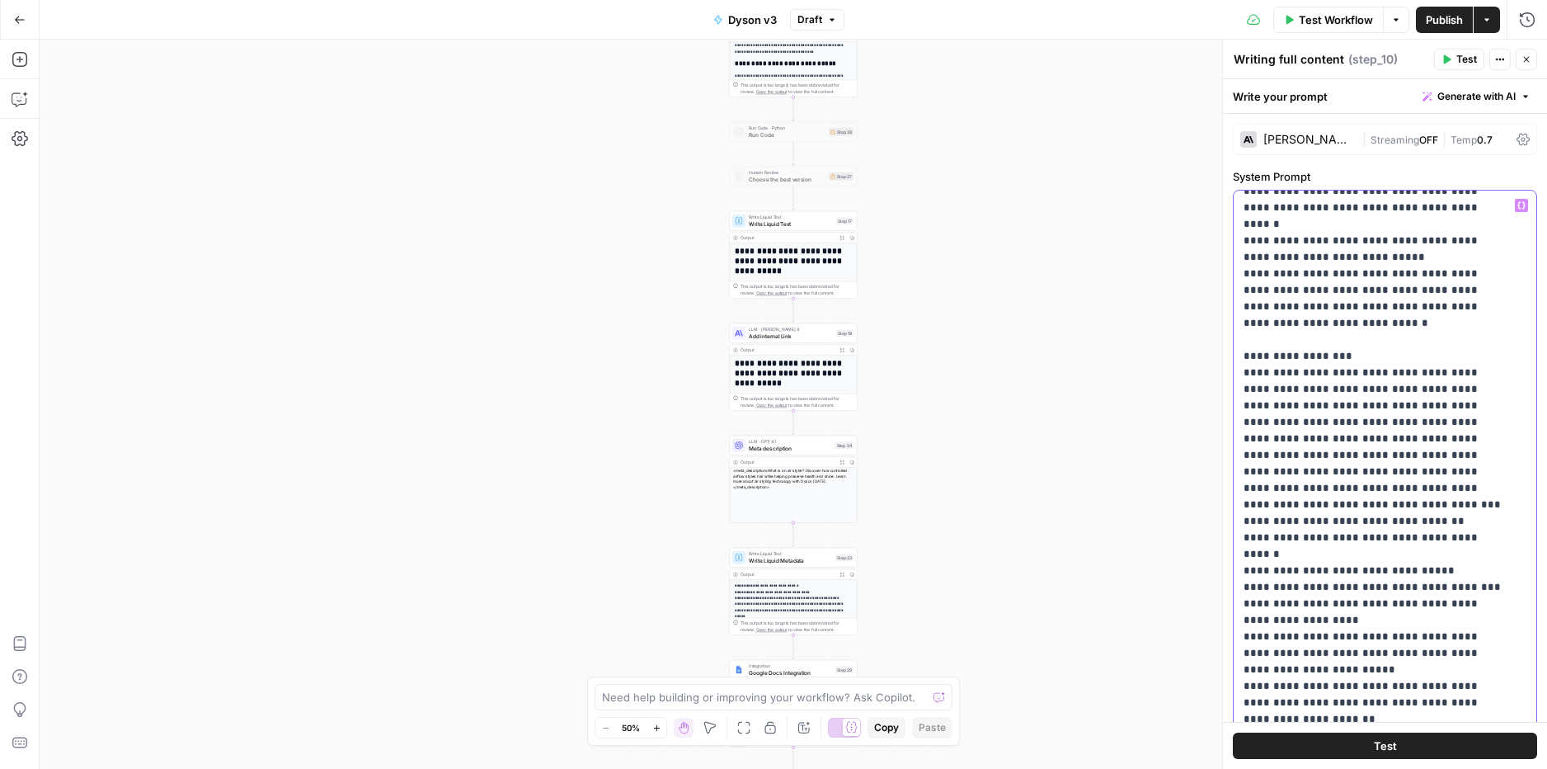
click at [1466, 22] on button "Publish" at bounding box center [1444, 20] width 57 height 26
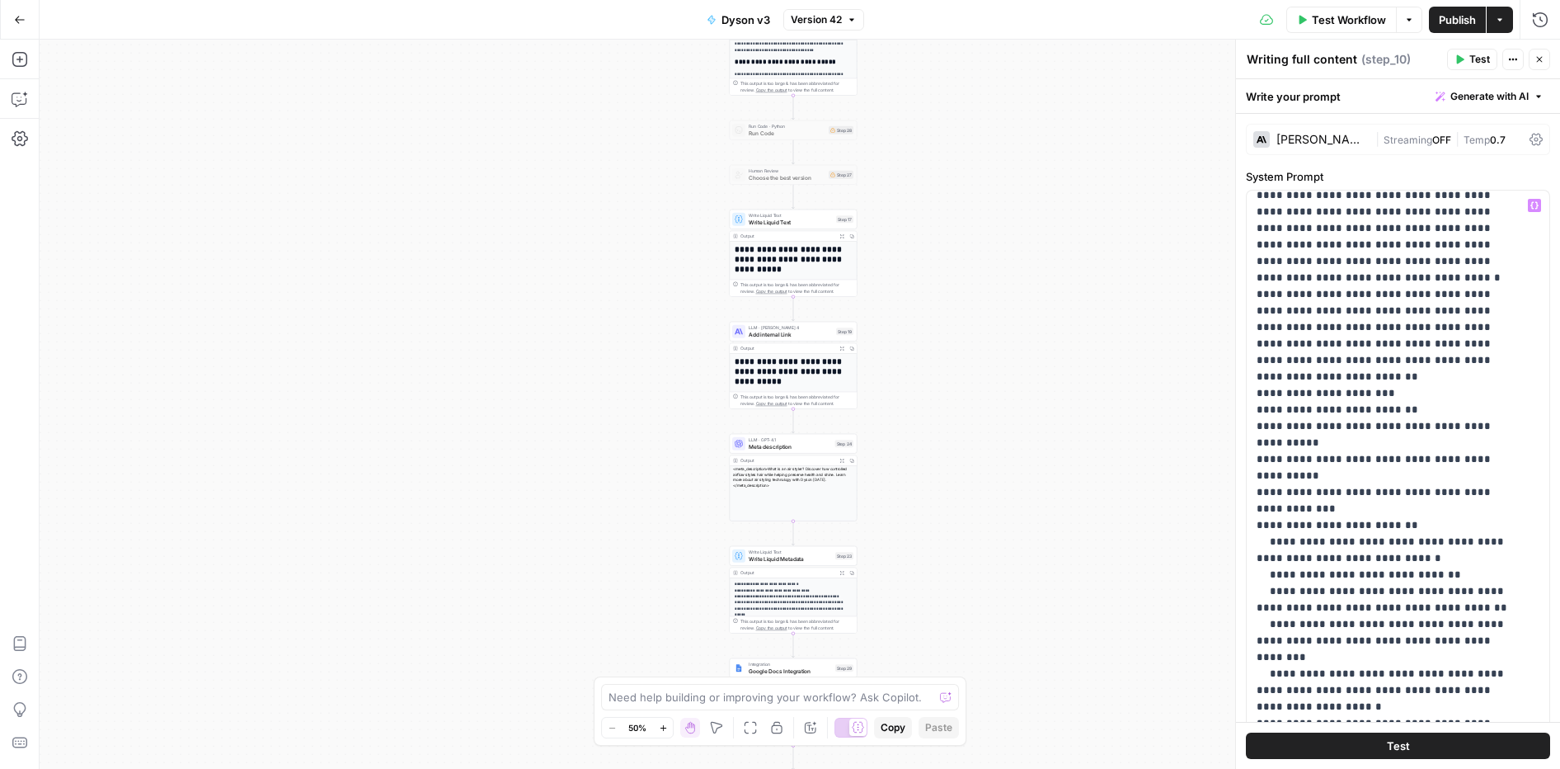
scroll to position [11051, 0]
